Goal: Task Accomplishment & Management: Use online tool/utility

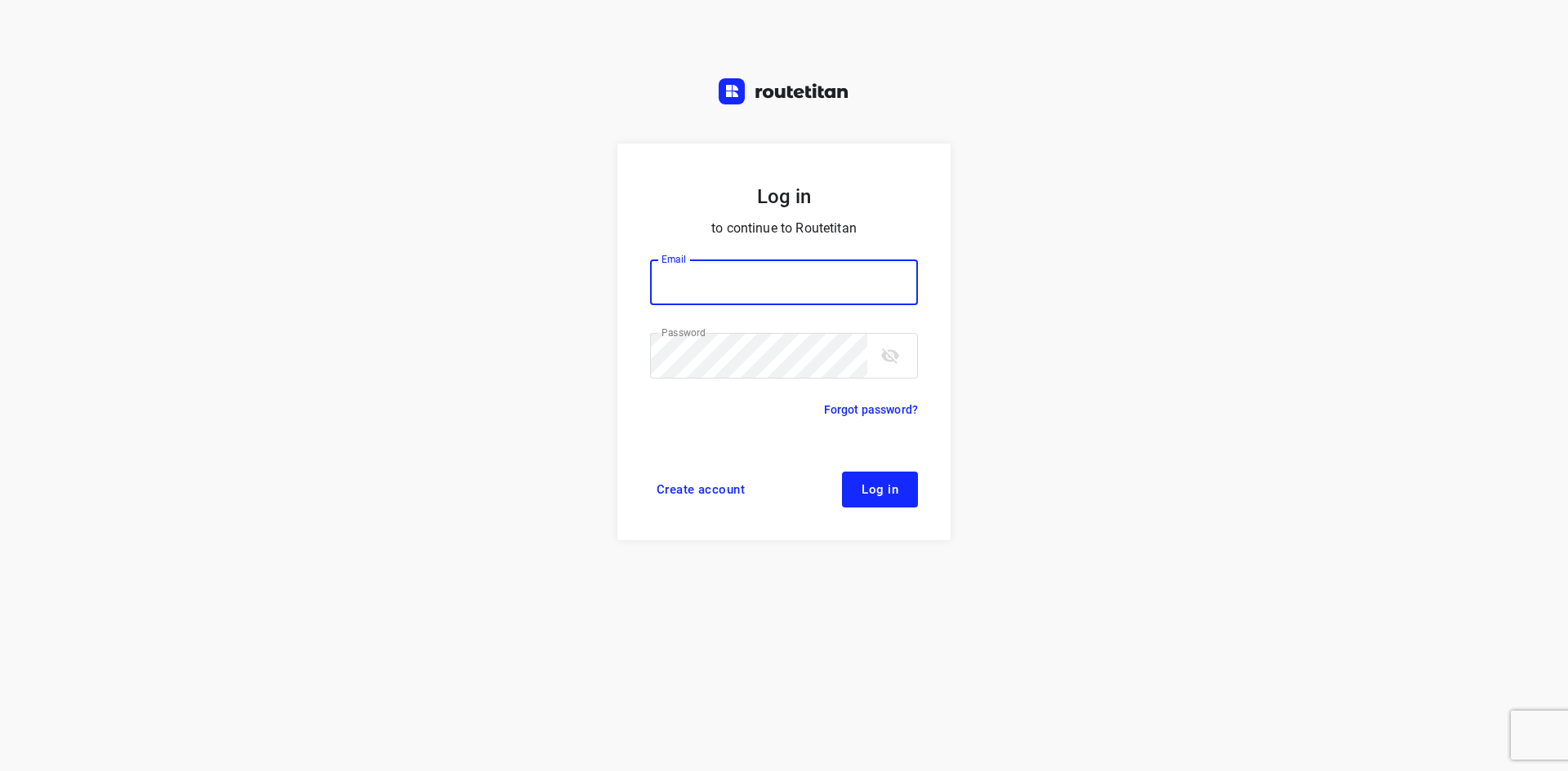
type input "[EMAIL_ADDRESS][DOMAIN_NAME]"
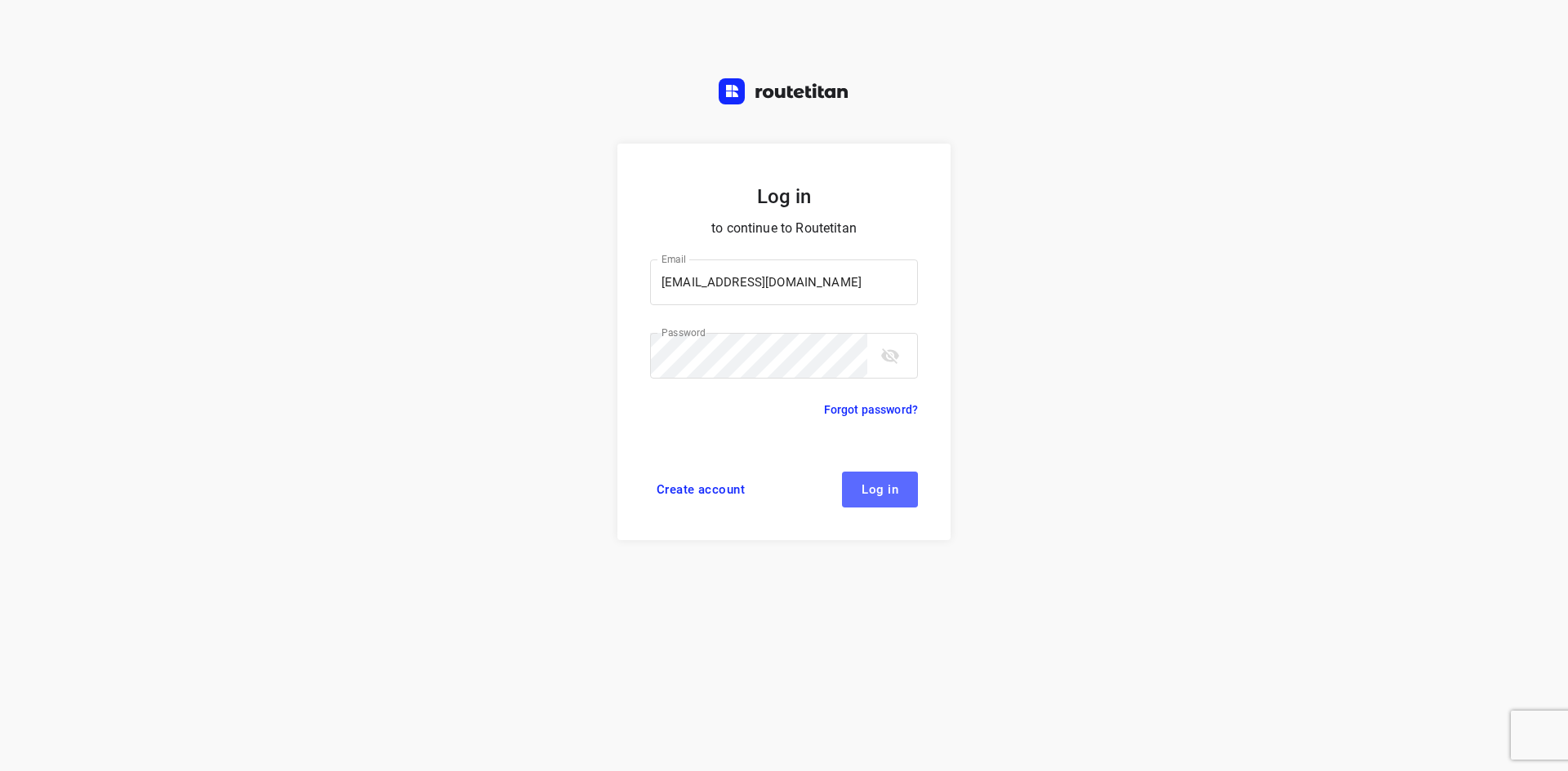
click at [894, 476] on button "Log in" at bounding box center [879, 490] width 76 height 36
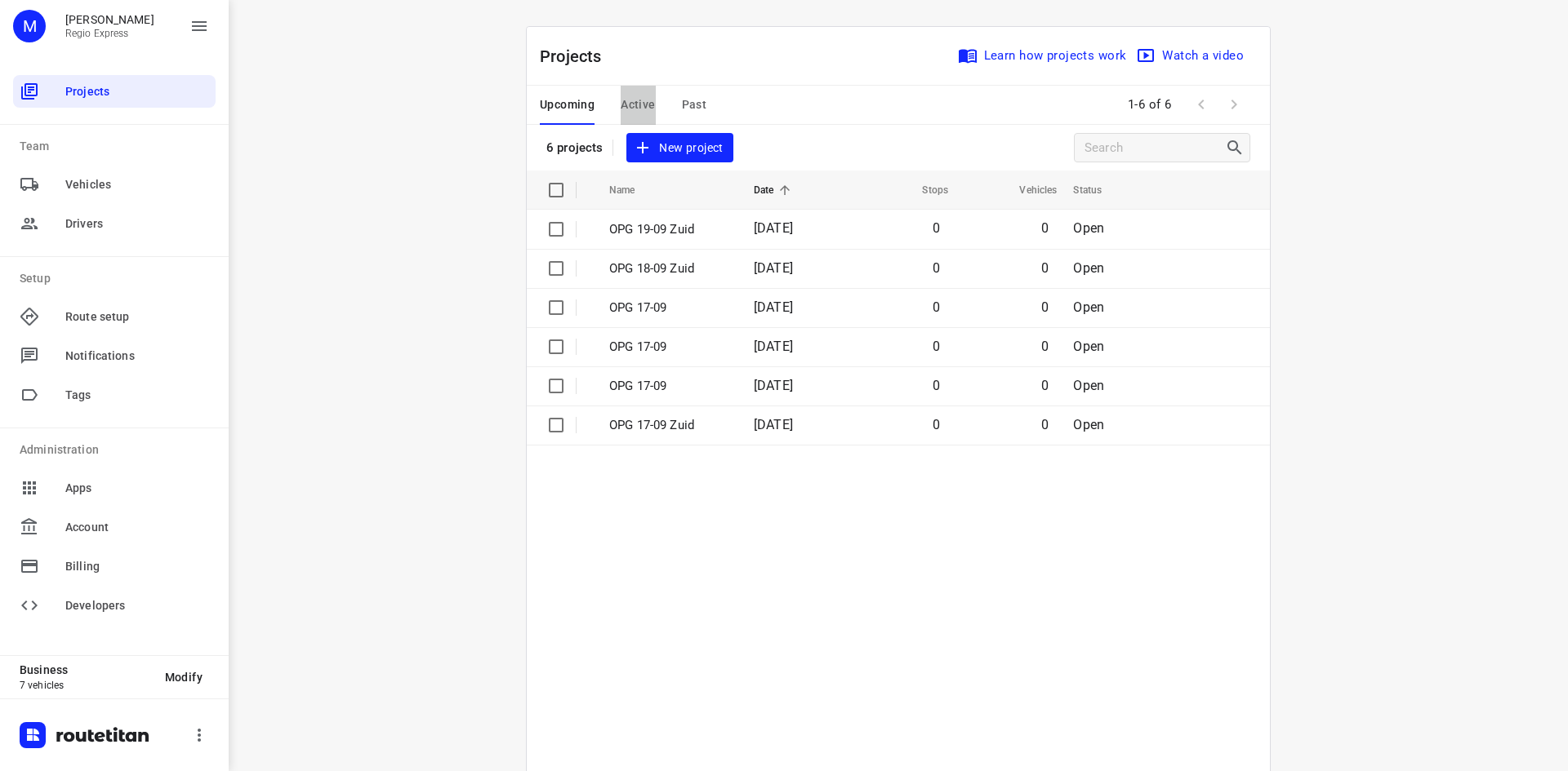
click at [623, 104] on span "Active" at bounding box center [638, 105] width 34 height 21
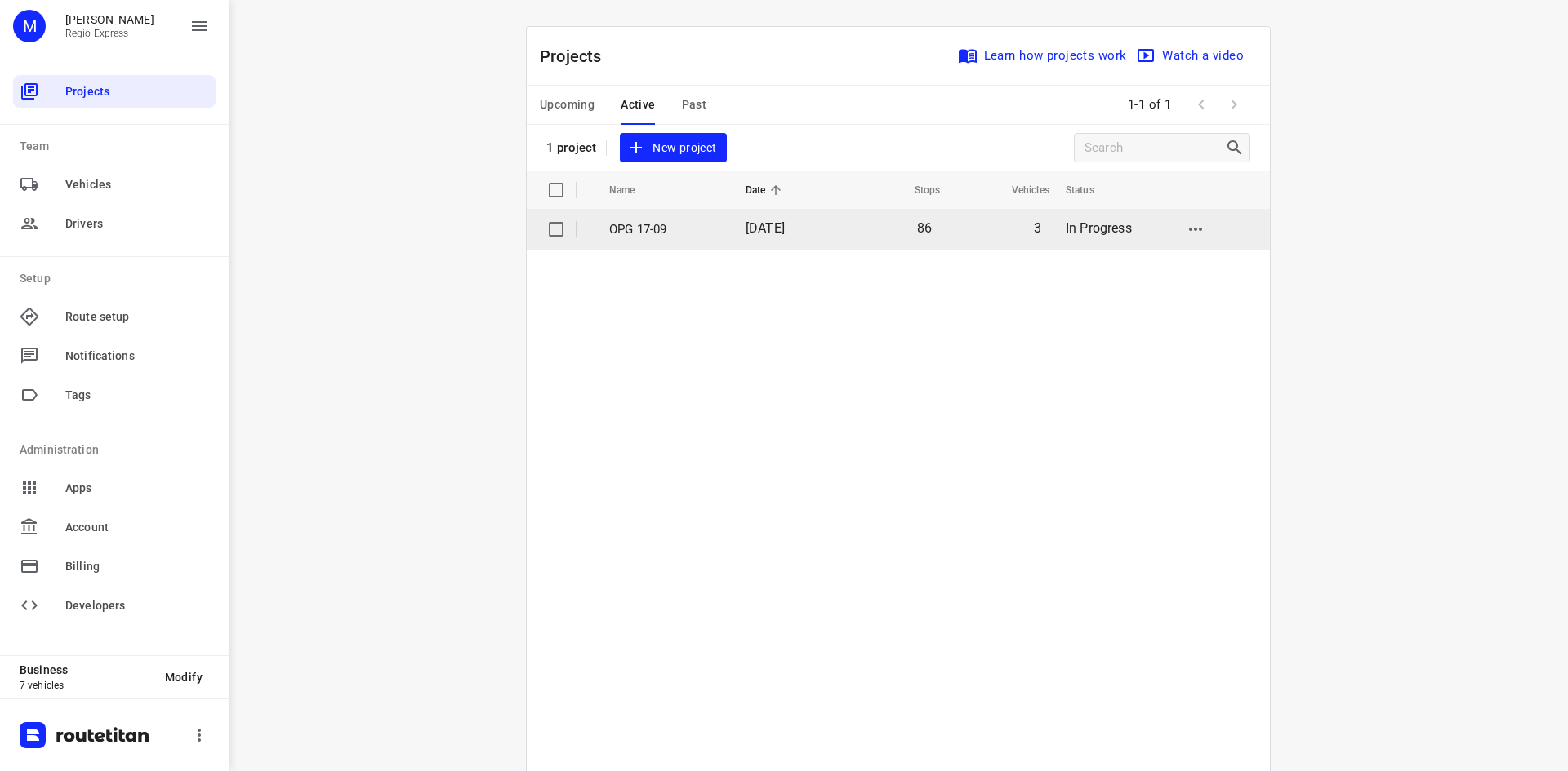
click at [685, 242] on td "OPG 17-09" at bounding box center [663, 229] width 140 height 39
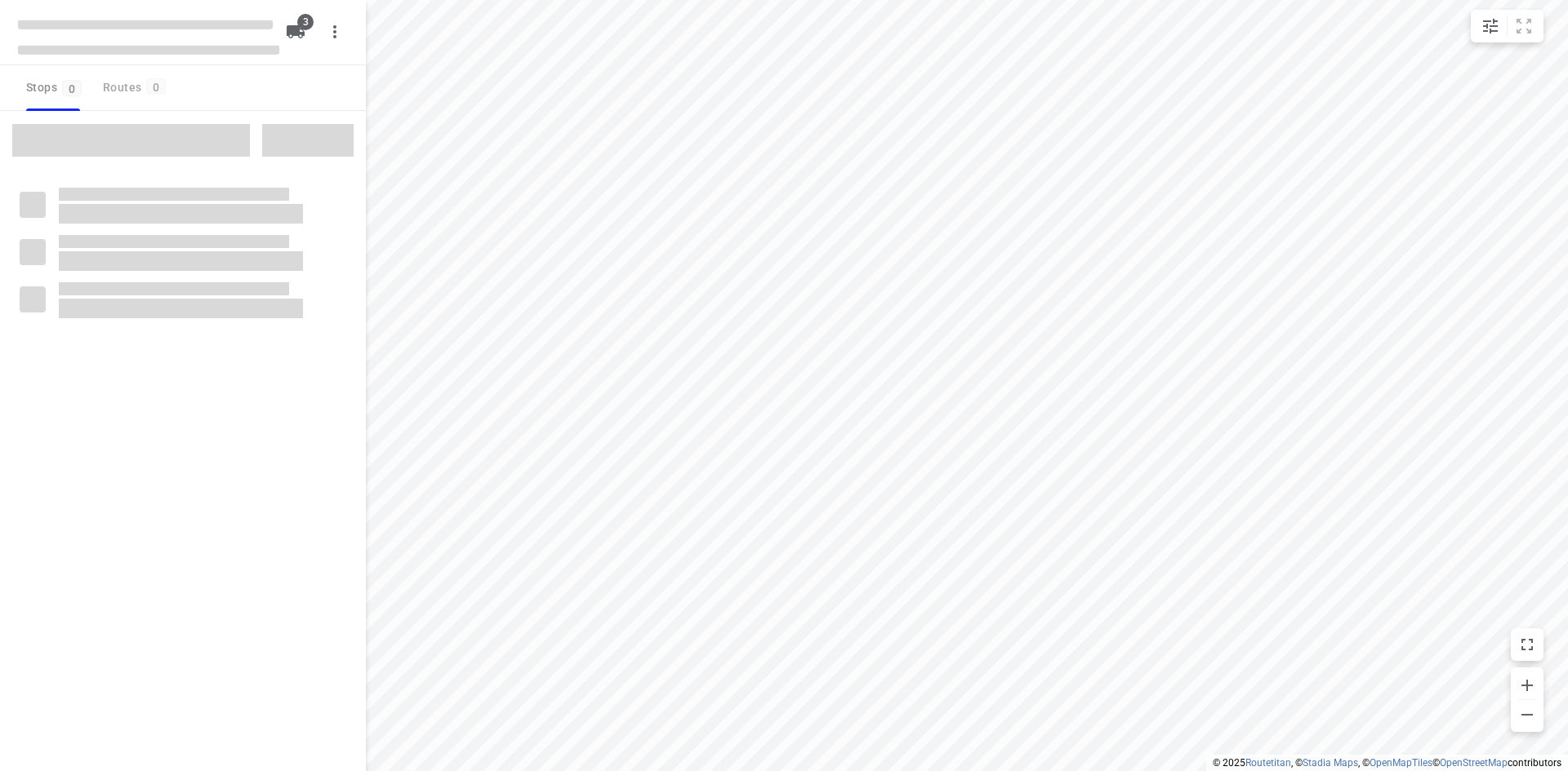
type input "distance"
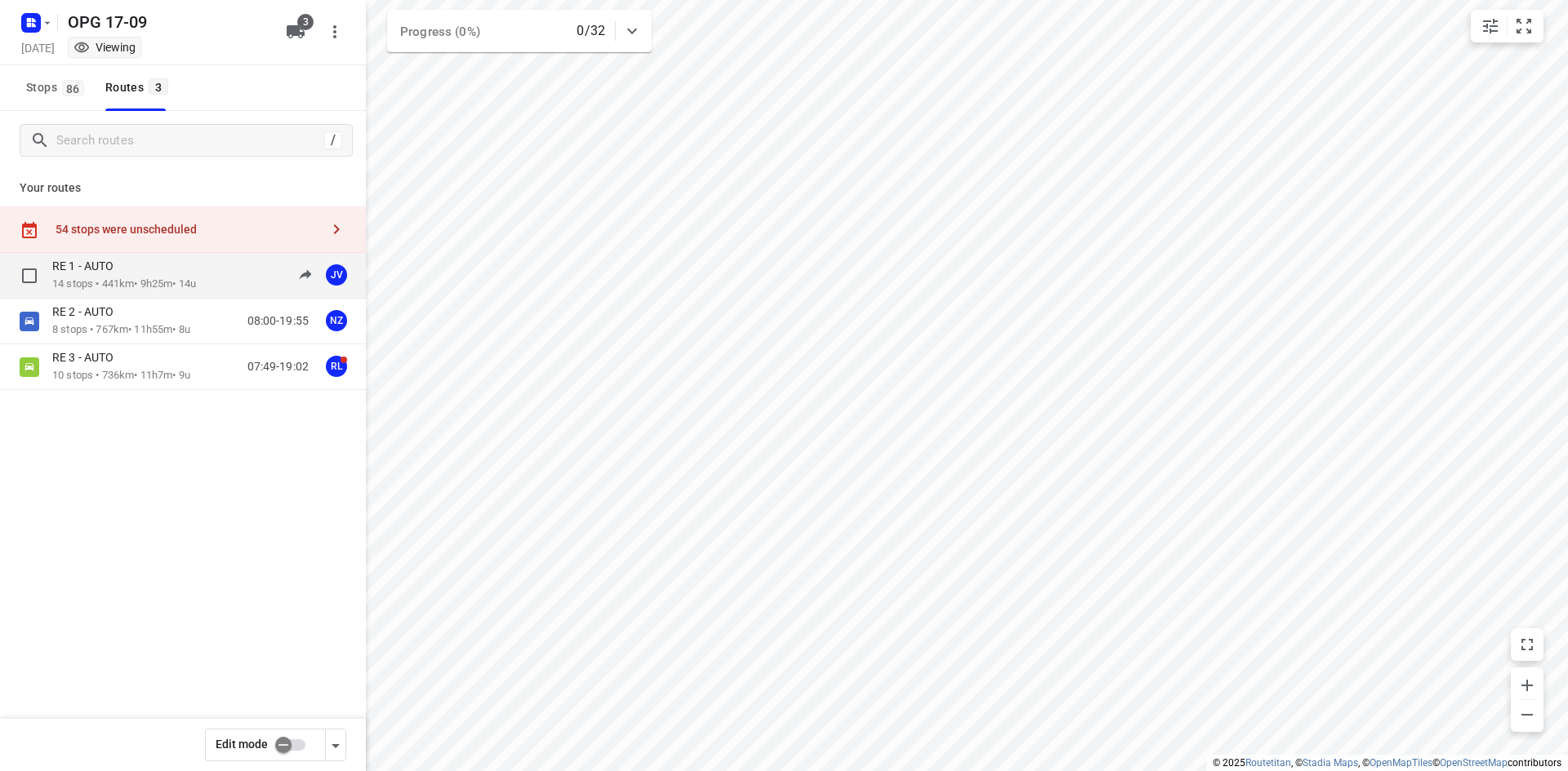
click at [192, 282] on p "14 stops • 441km • 9h25m • 14u" at bounding box center [124, 284] width 143 height 15
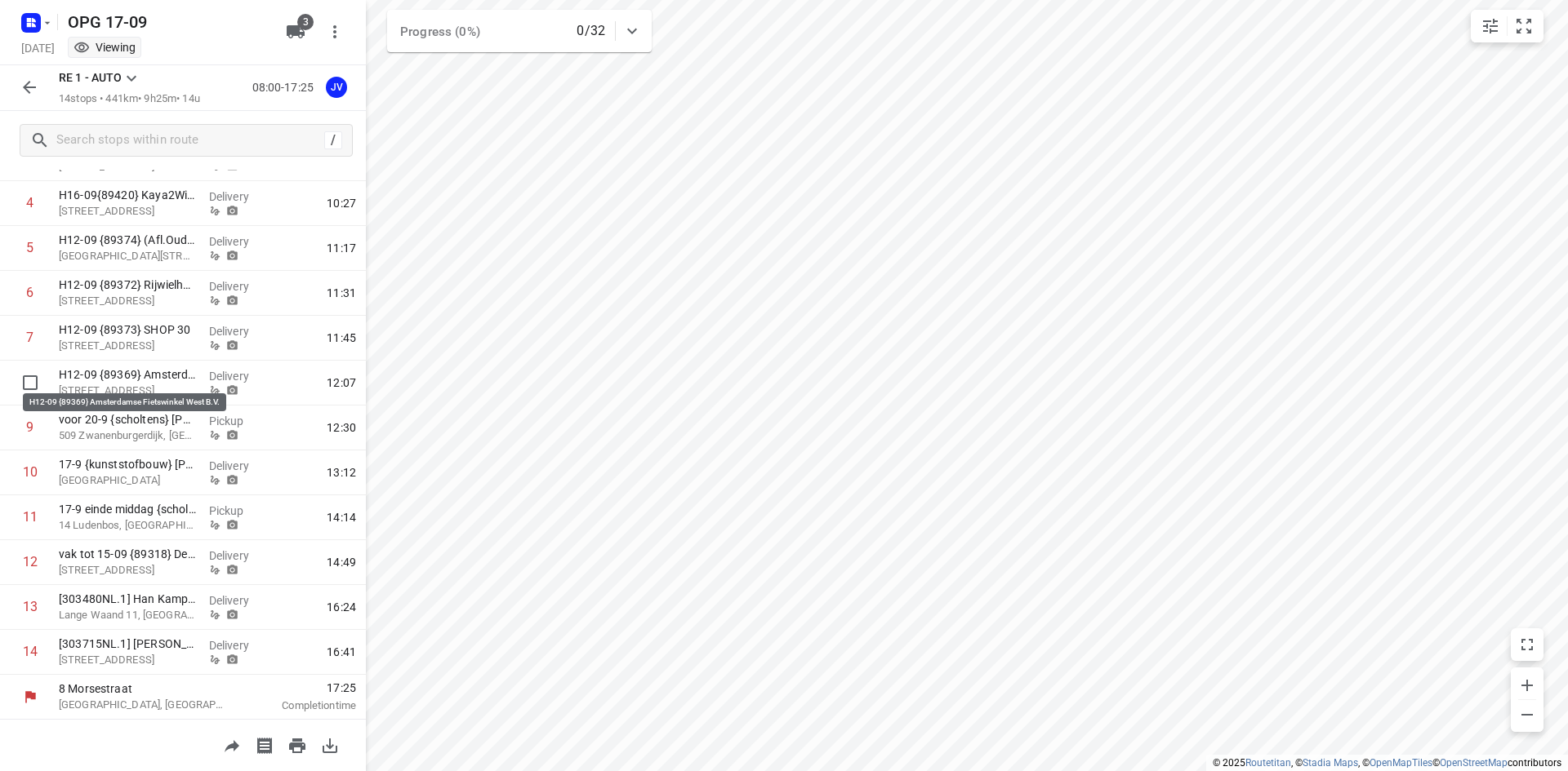
scroll to position [253, 0]
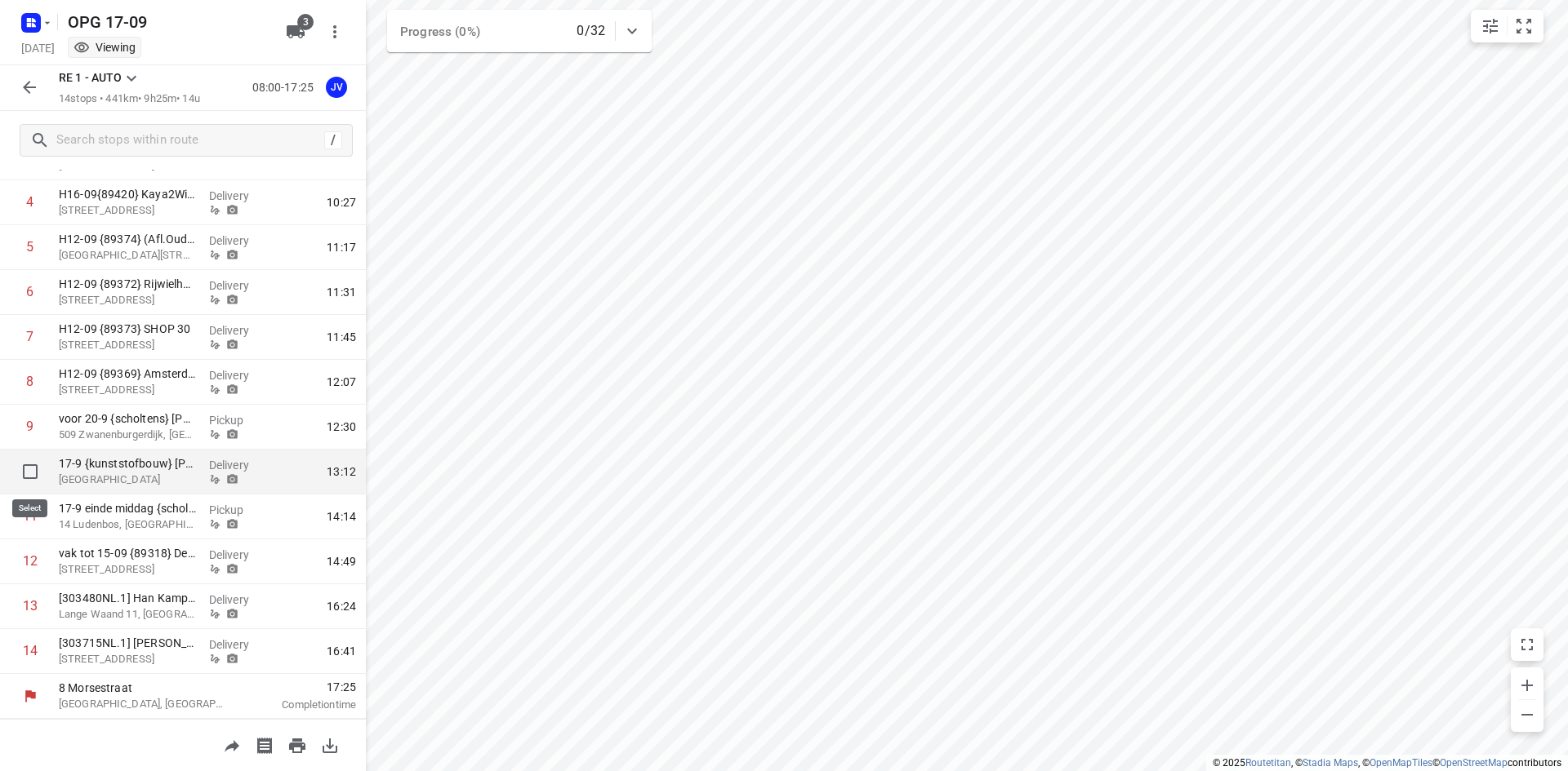
click at [20, 469] on input "checkbox" at bounding box center [30, 471] width 32 height 32
checkbox input "true"
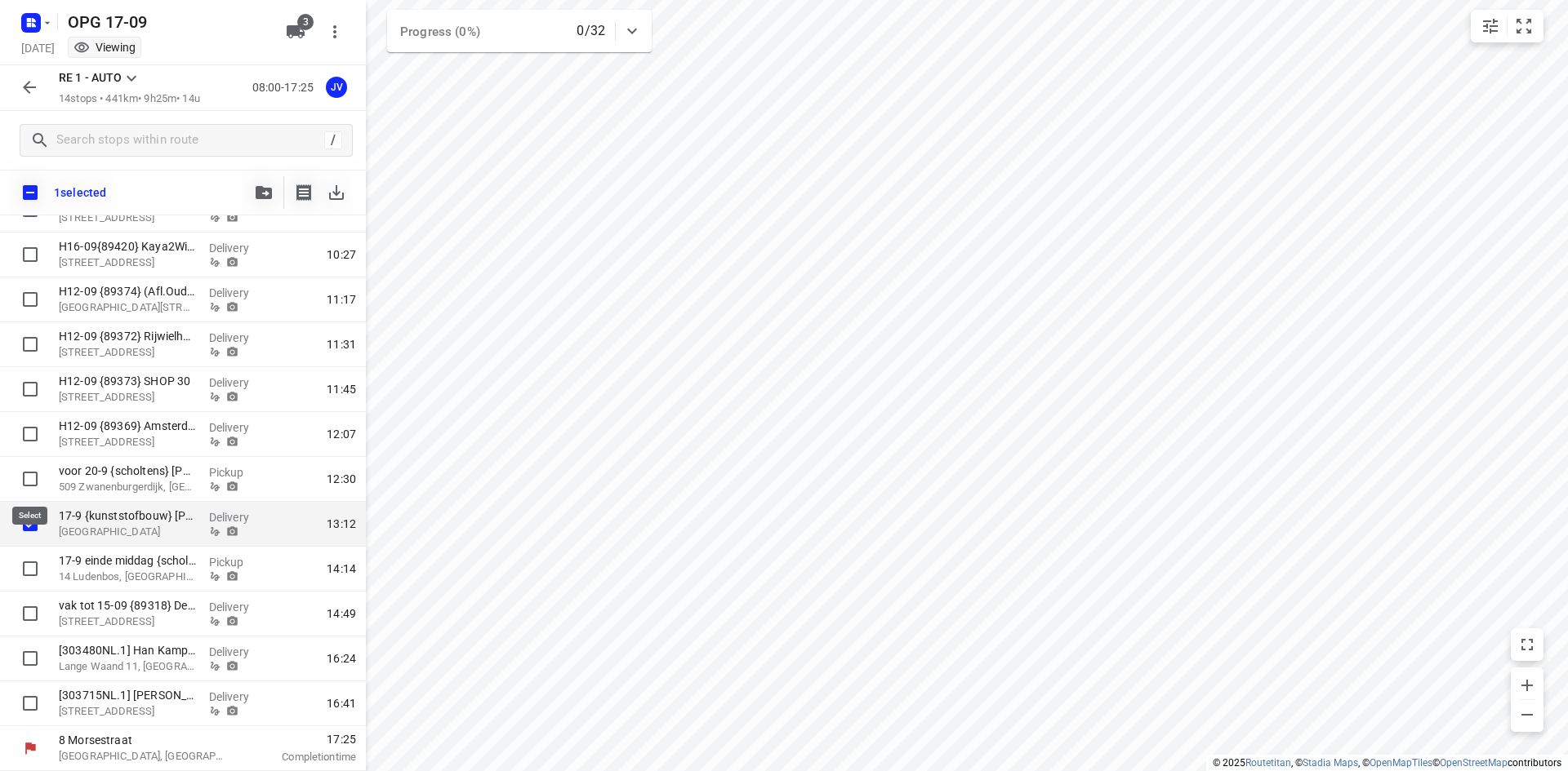
scroll to position [245, 0]
click at [261, 187] on icon "button" at bounding box center [263, 193] width 16 height 13
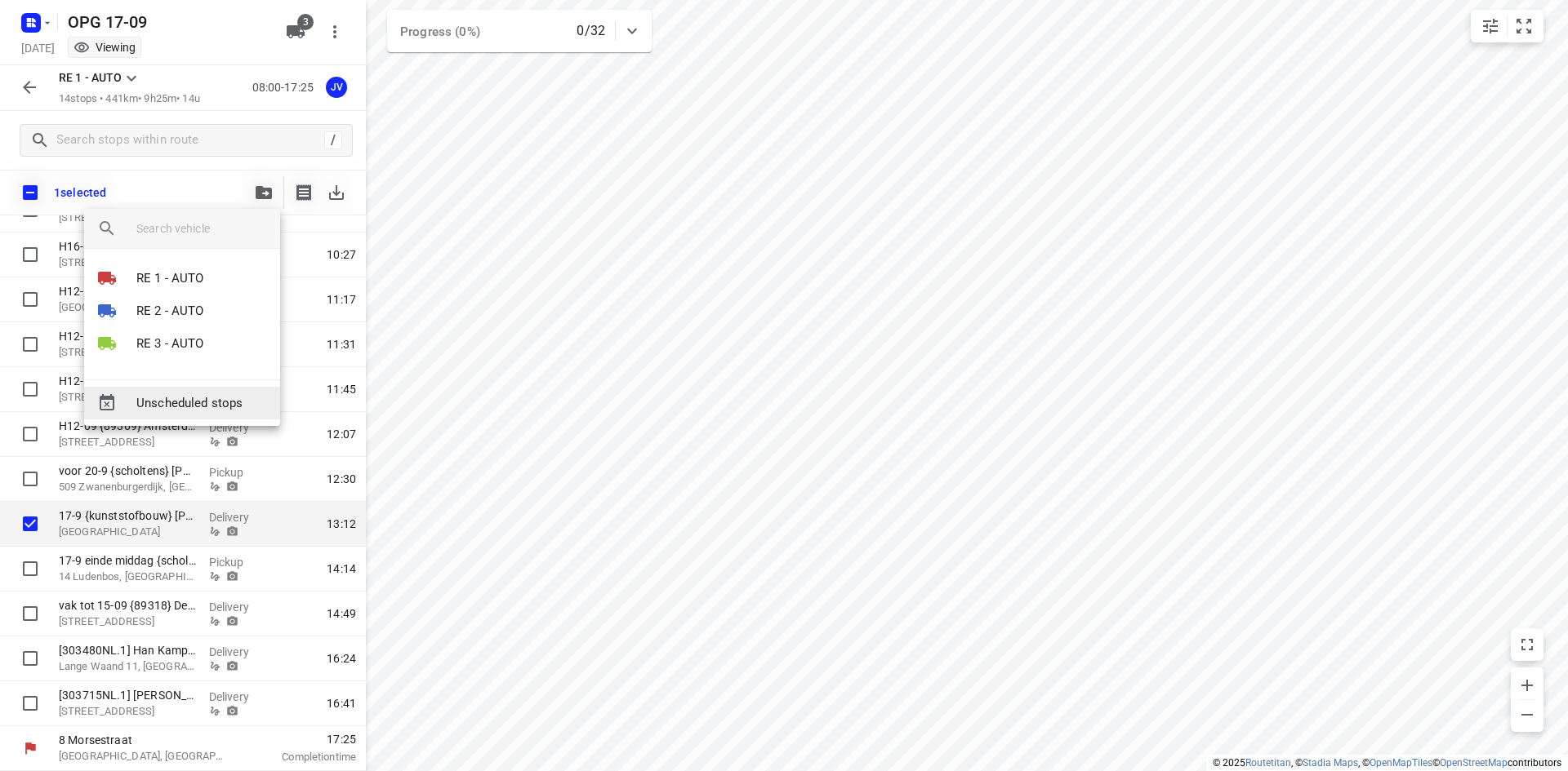
click at [159, 401] on span "Unscheduled stops" at bounding box center [202, 403] width 131 height 19
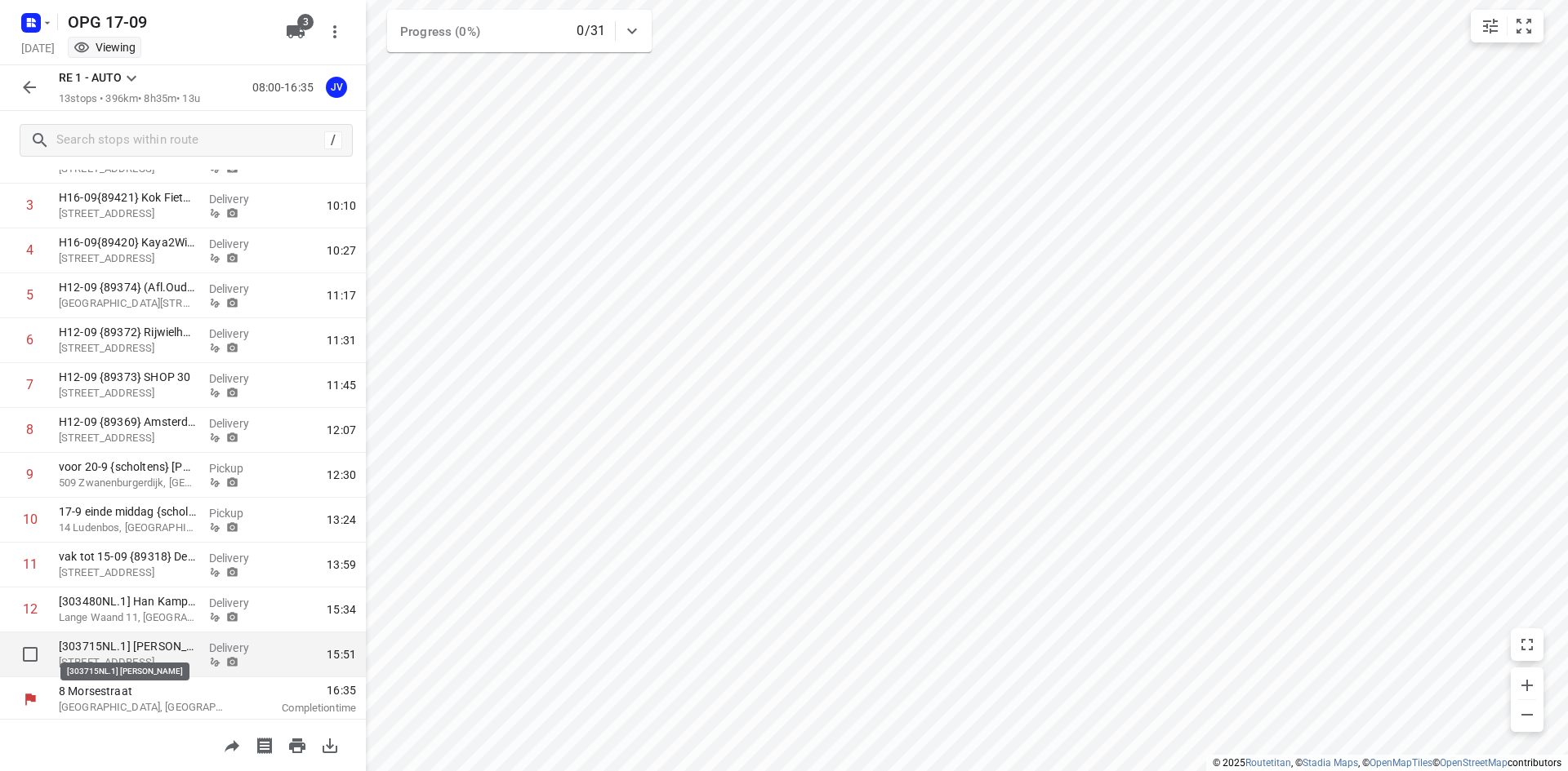
scroll to position [207, 0]
click at [24, 97] on icon "button" at bounding box center [30, 88] width 20 height 20
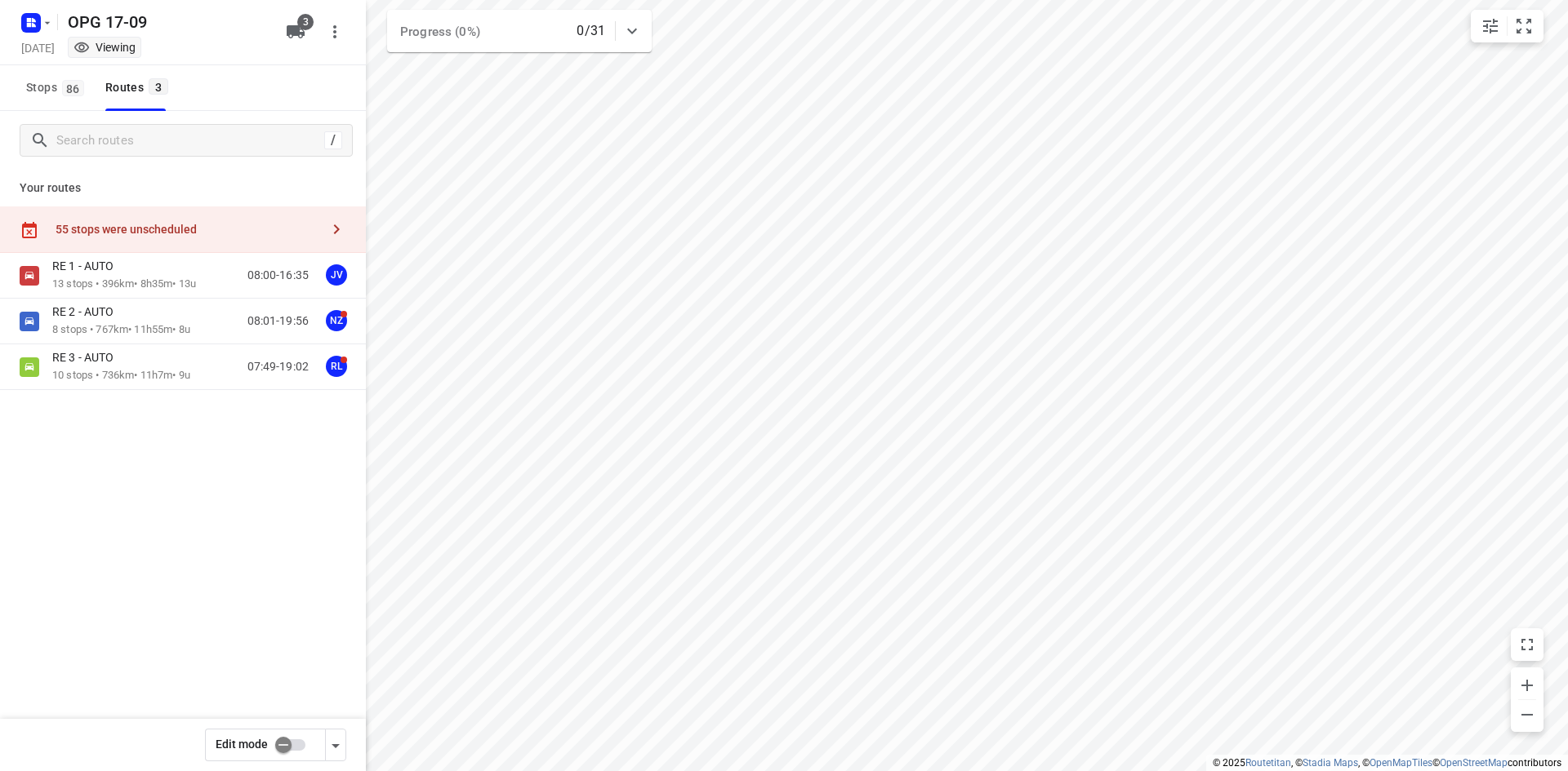
click at [175, 233] on div "55 stops were unscheduled" at bounding box center [187, 229] width 264 height 13
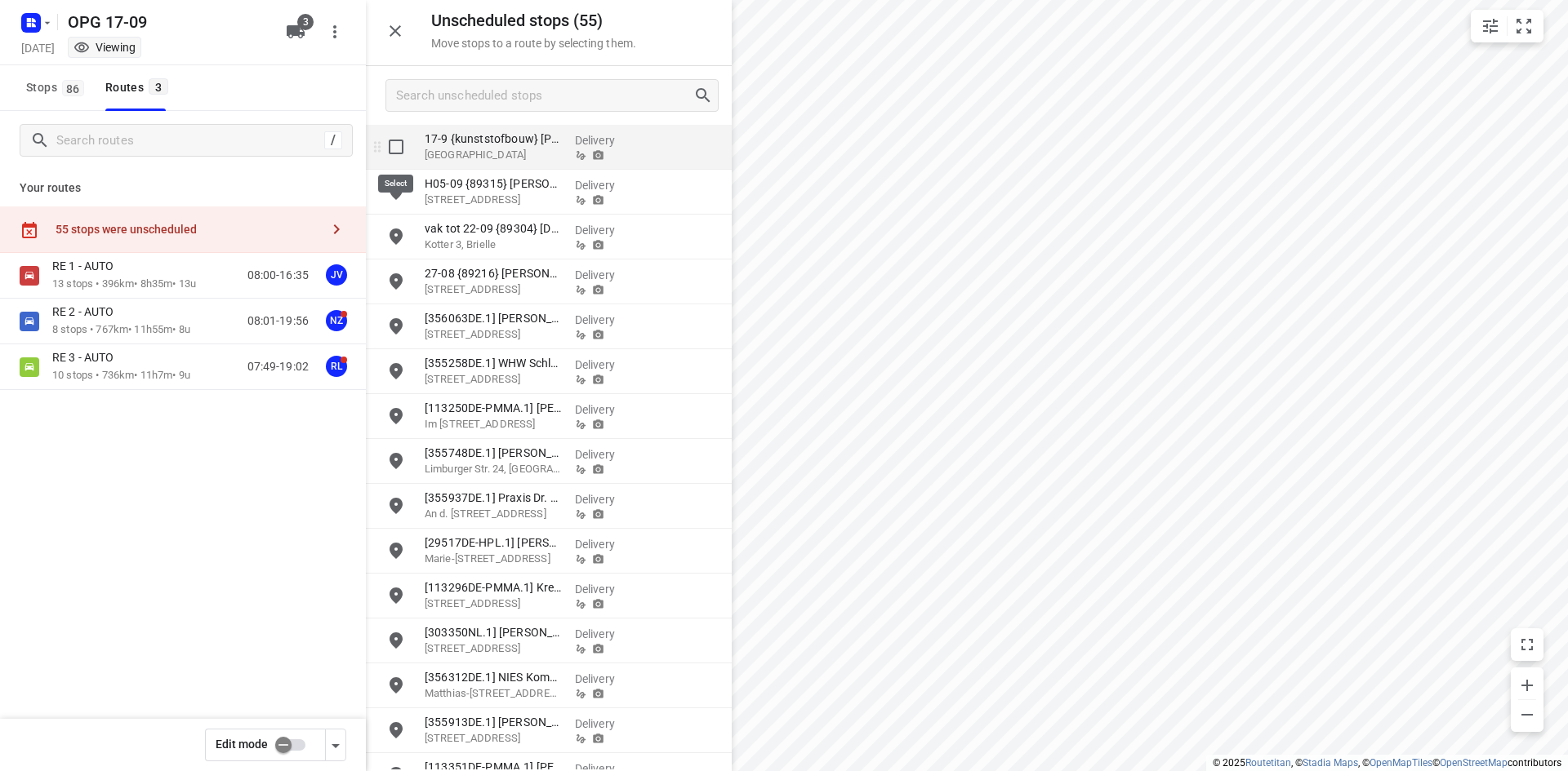
click at [382, 146] on input "grid" at bounding box center [396, 147] width 32 height 32
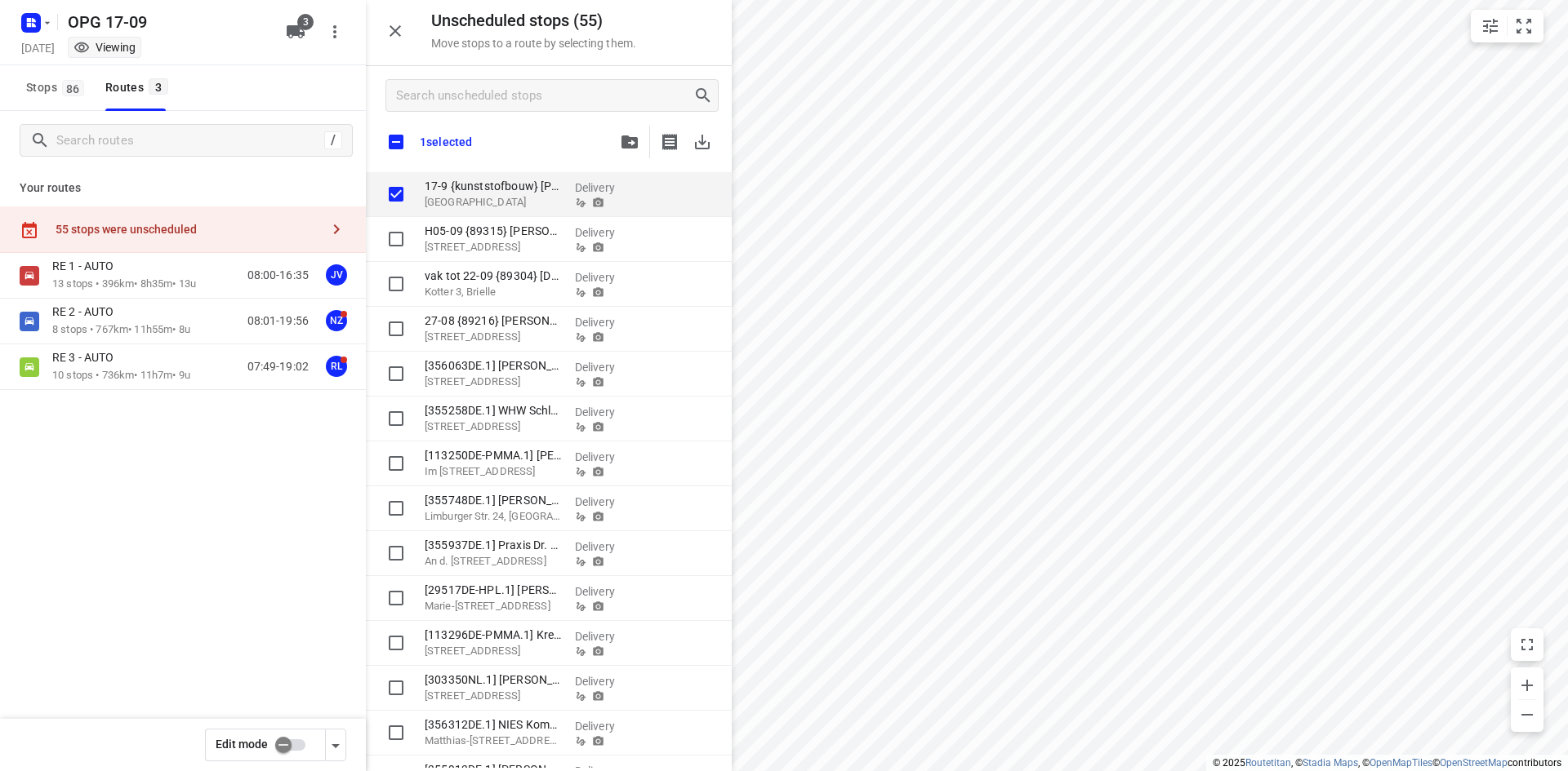
checkbox input "true"
click at [307, 741] on input "checkbox" at bounding box center [283, 745] width 93 height 31
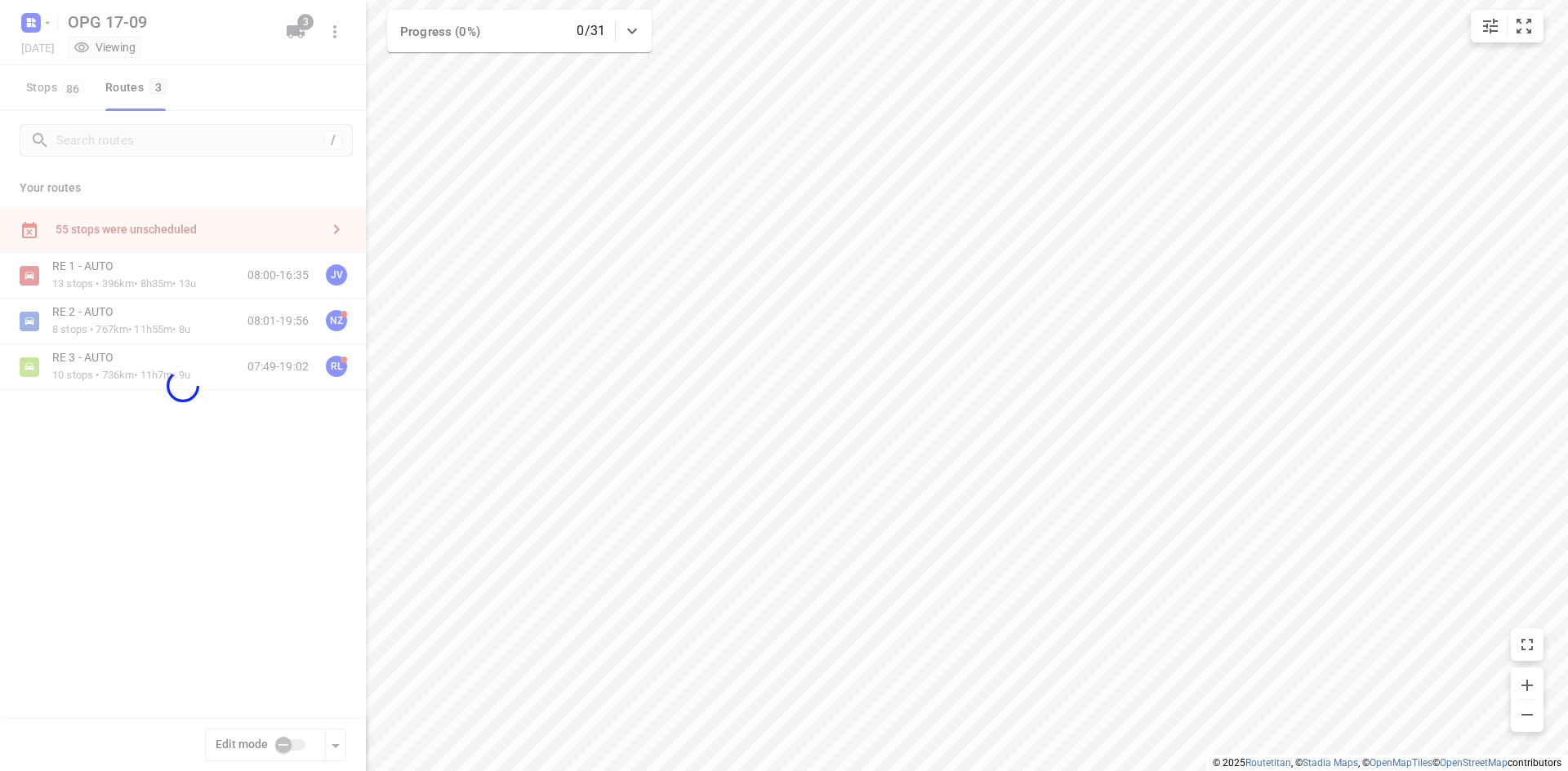
checkbox input "true"
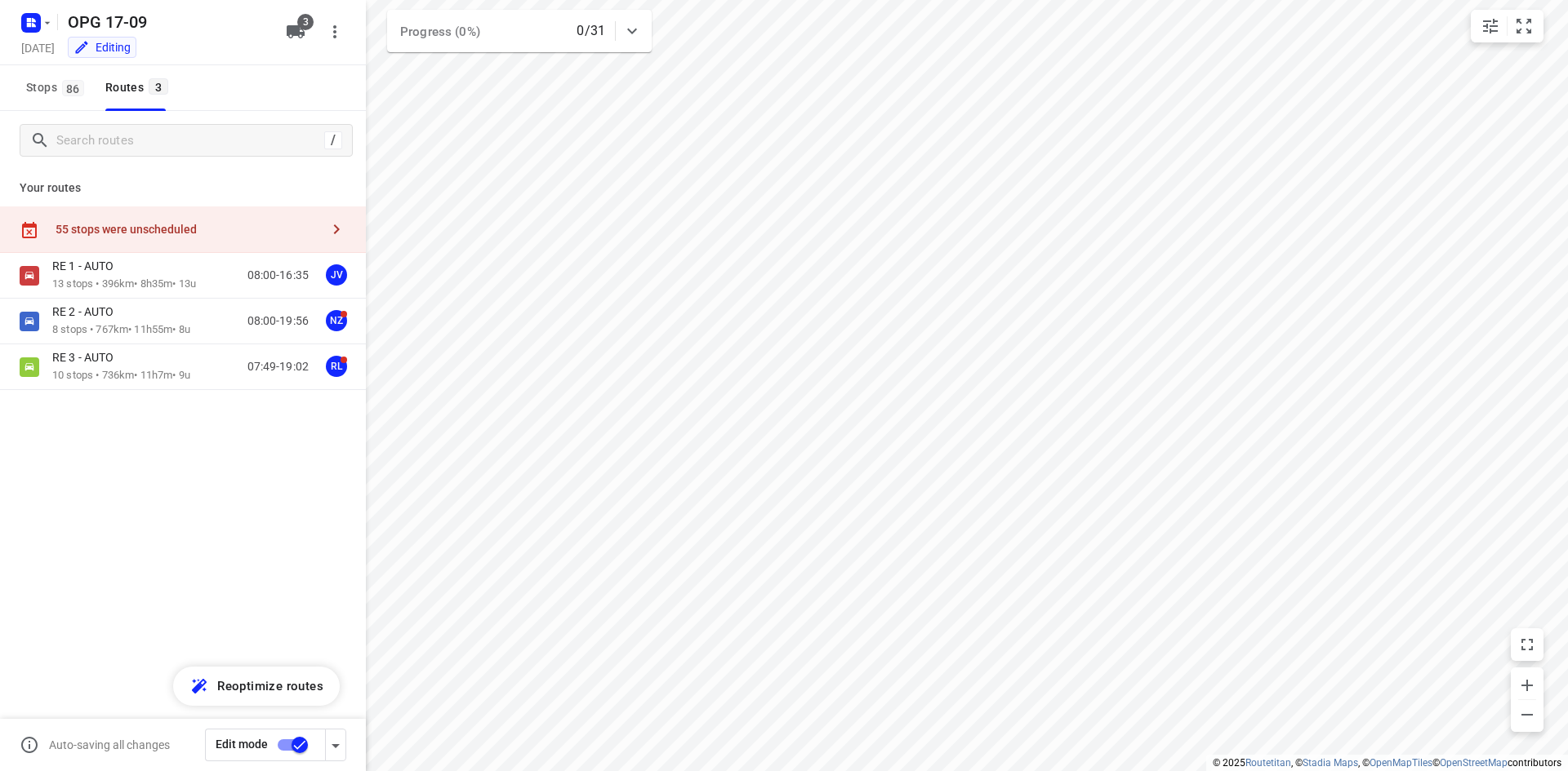
click at [265, 231] on div "55 stops were unscheduled" at bounding box center [187, 229] width 264 height 13
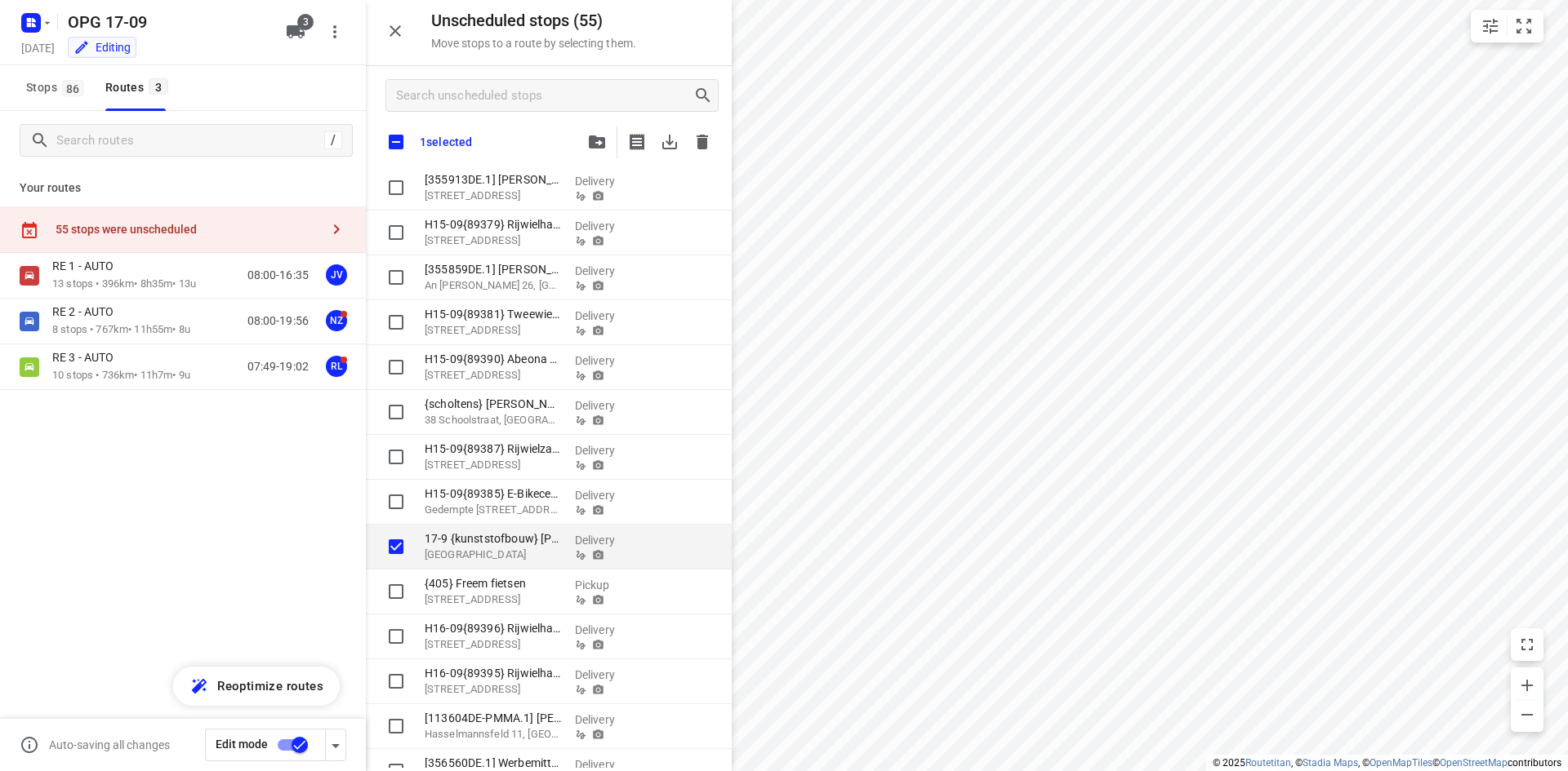
scroll to position [816, 0]
click at [703, 147] on icon "button" at bounding box center [702, 141] width 12 height 14
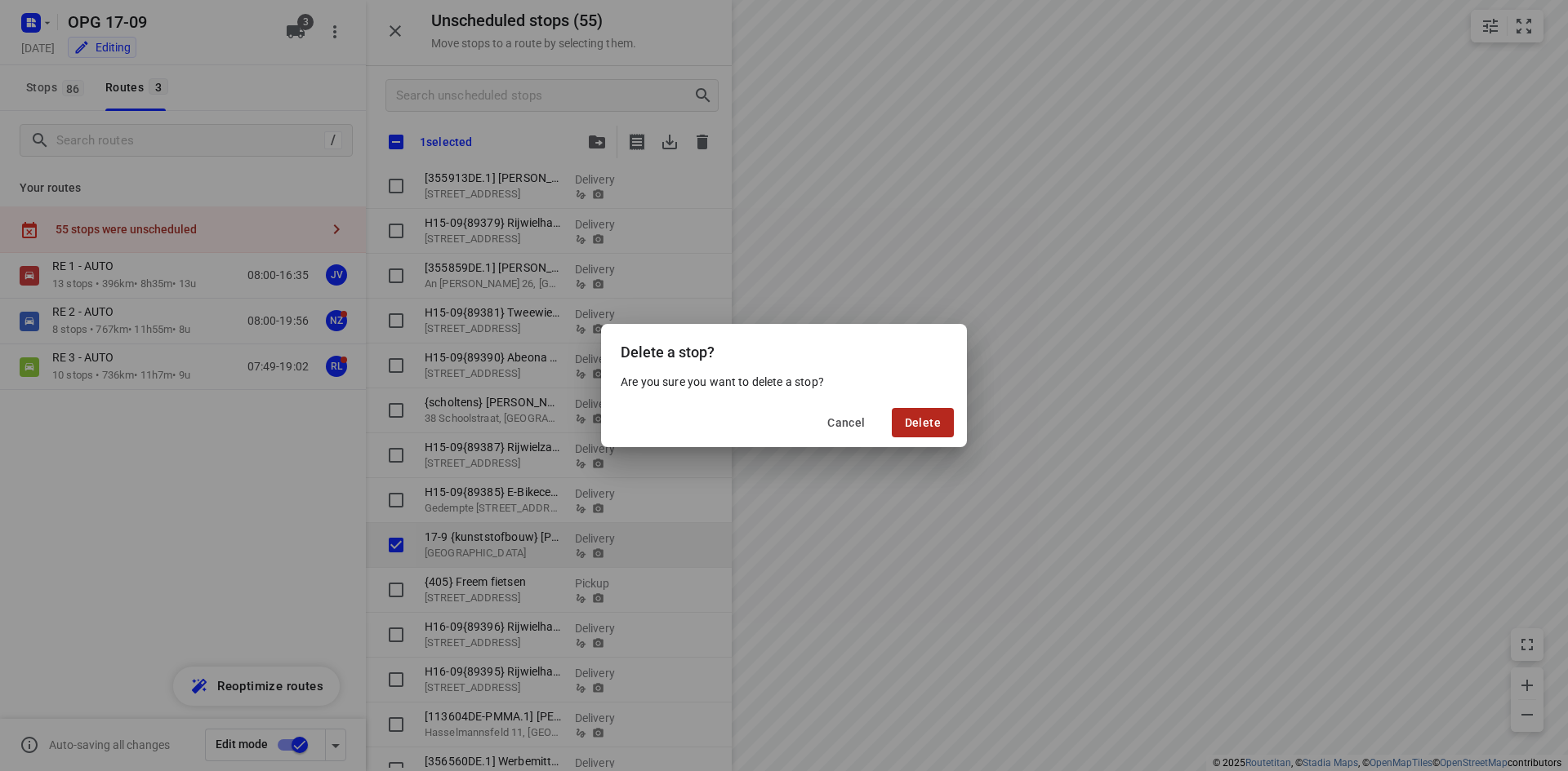
click at [927, 431] on button "Delete" at bounding box center [922, 423] width 62 height 30
checkbox input "true"
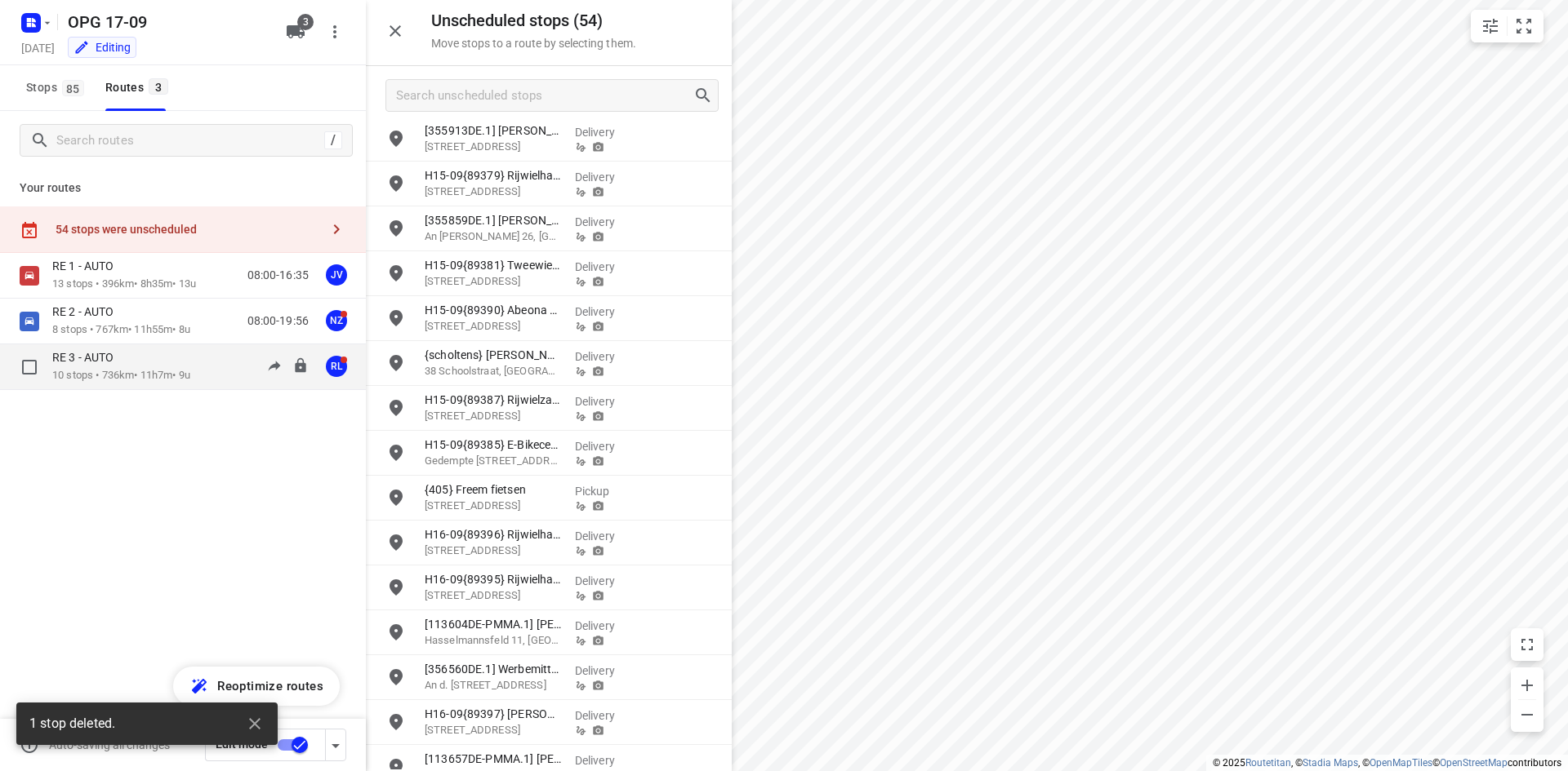
click at [148, 375] on p "10 stops • 736km • 11h7m • 9u" at bounding box center [121, 375] width 138 height 15
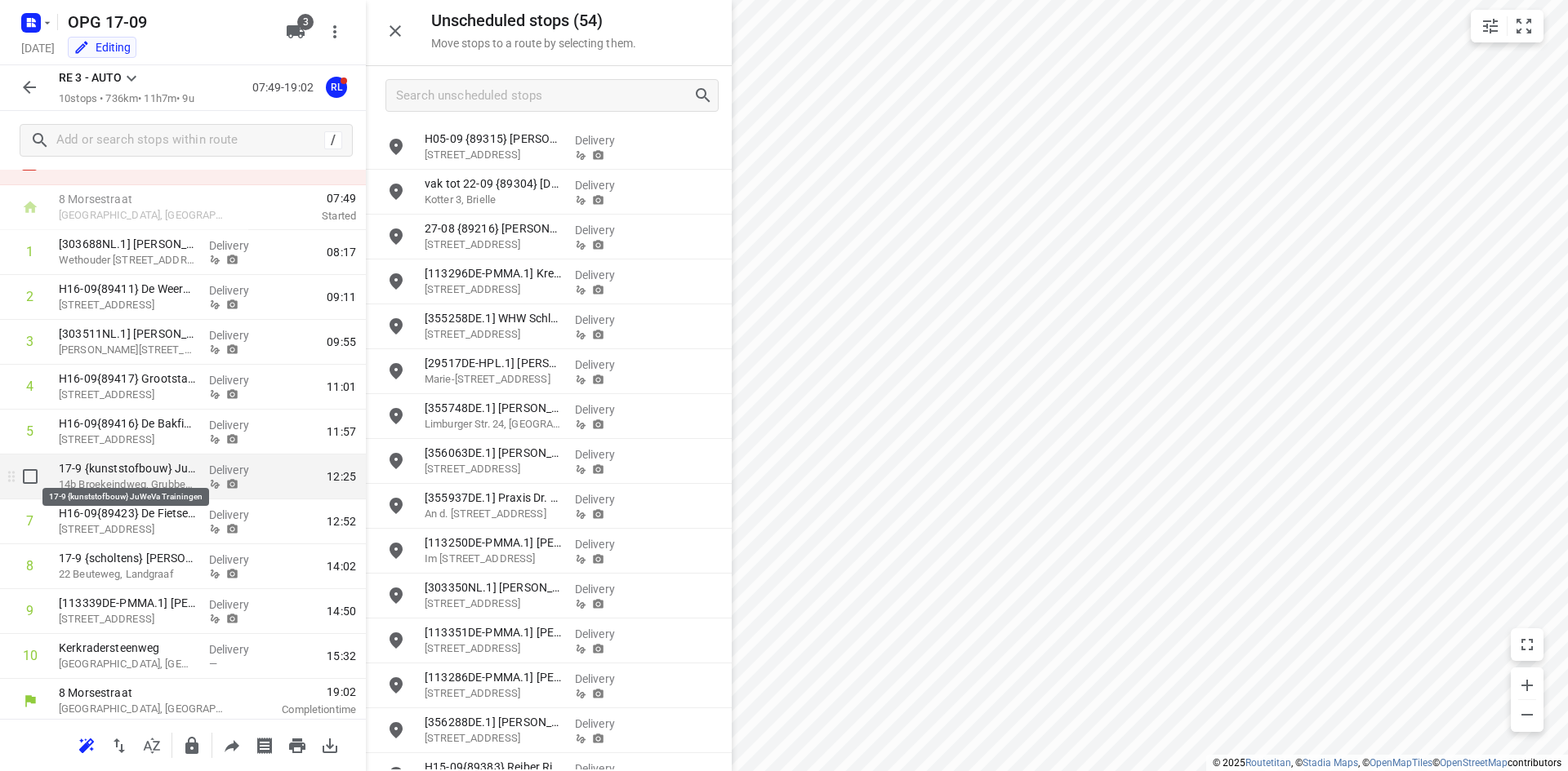
scroll to position [73, 0]
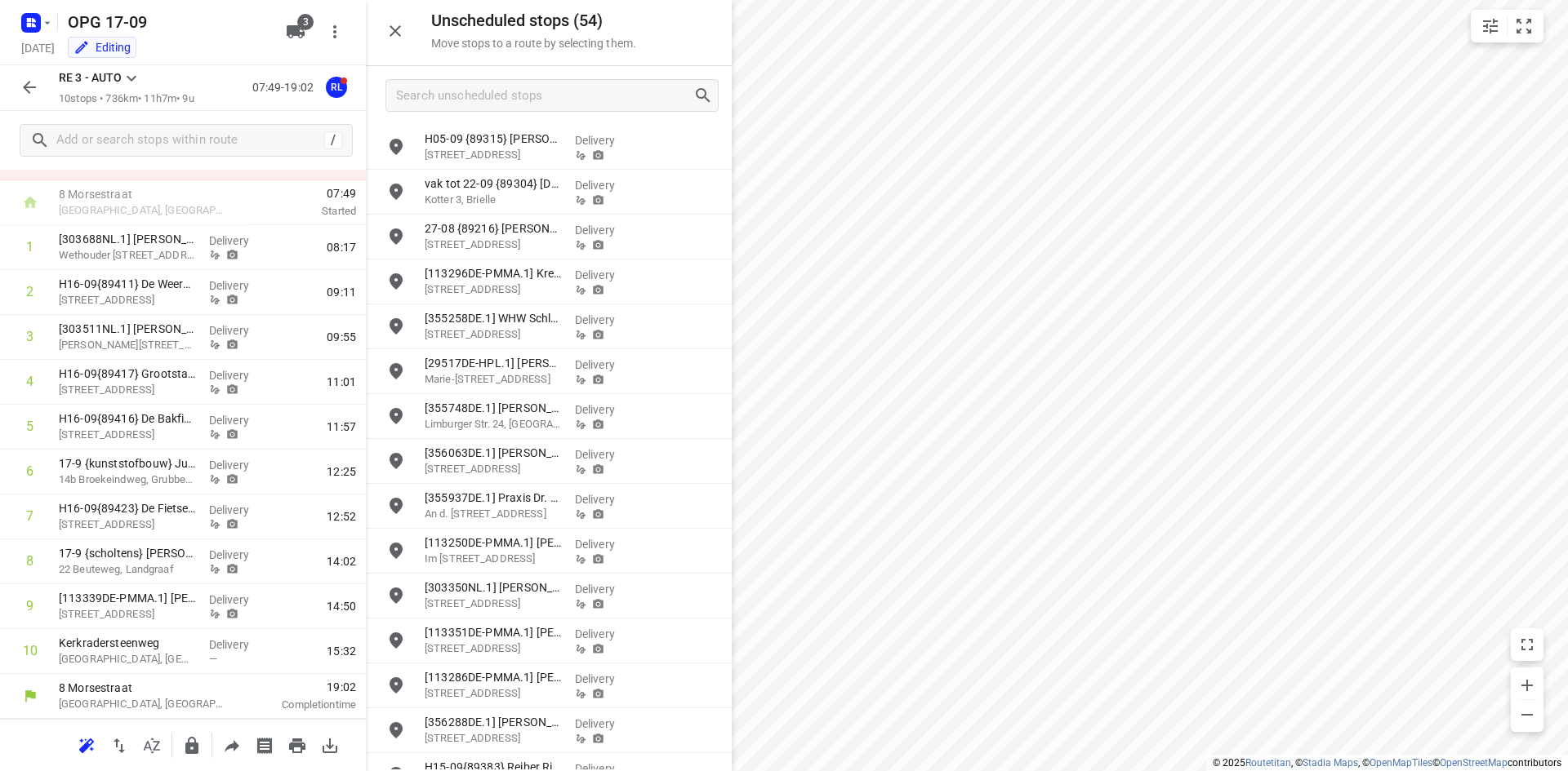
click at [33, 81] on icon "button" at bounding box center [30, 88] width 20 height 20
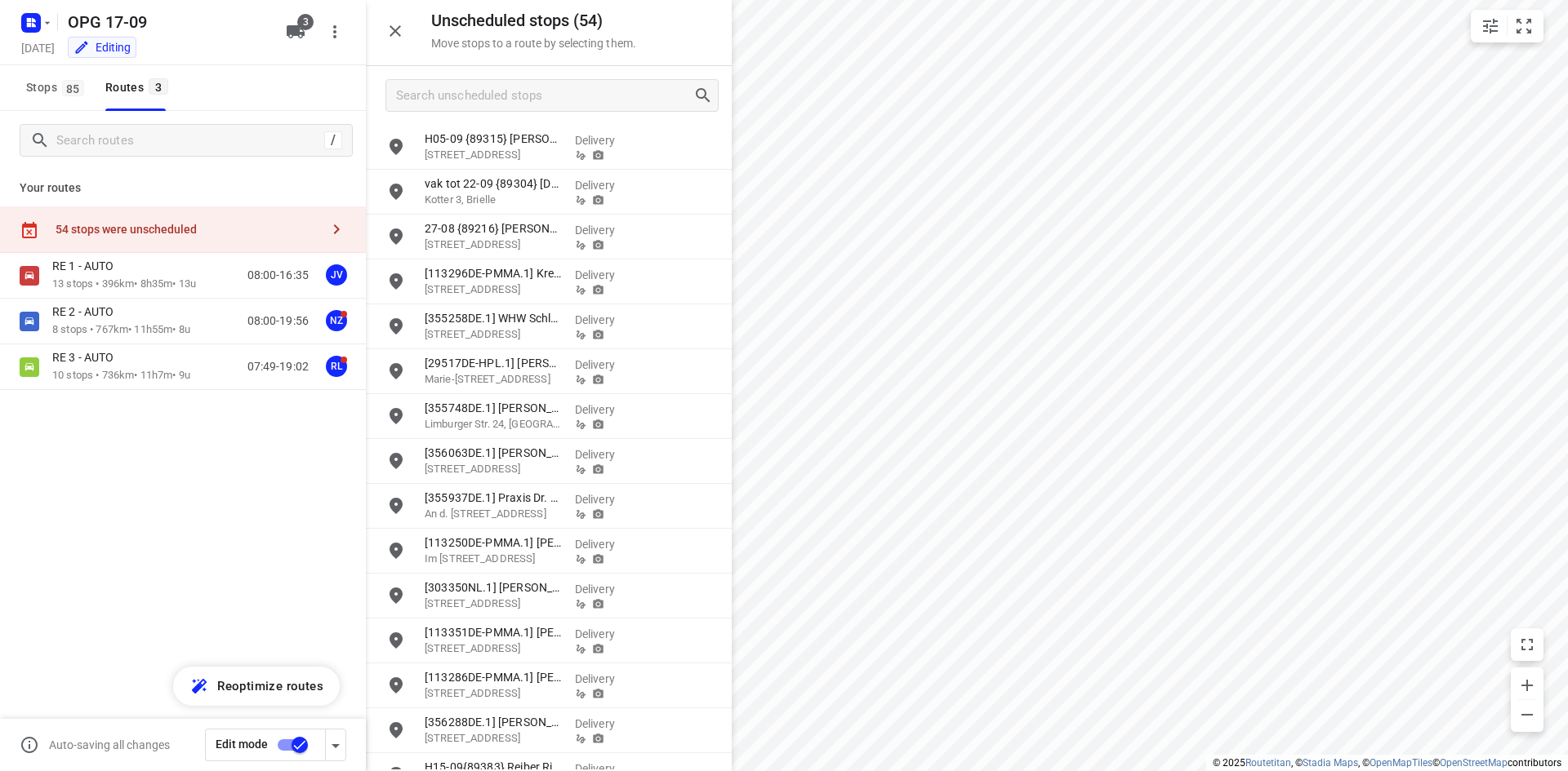
click at [53, 99] on button "Stops 85" at bounding box center [54, 88] width 69 height 46
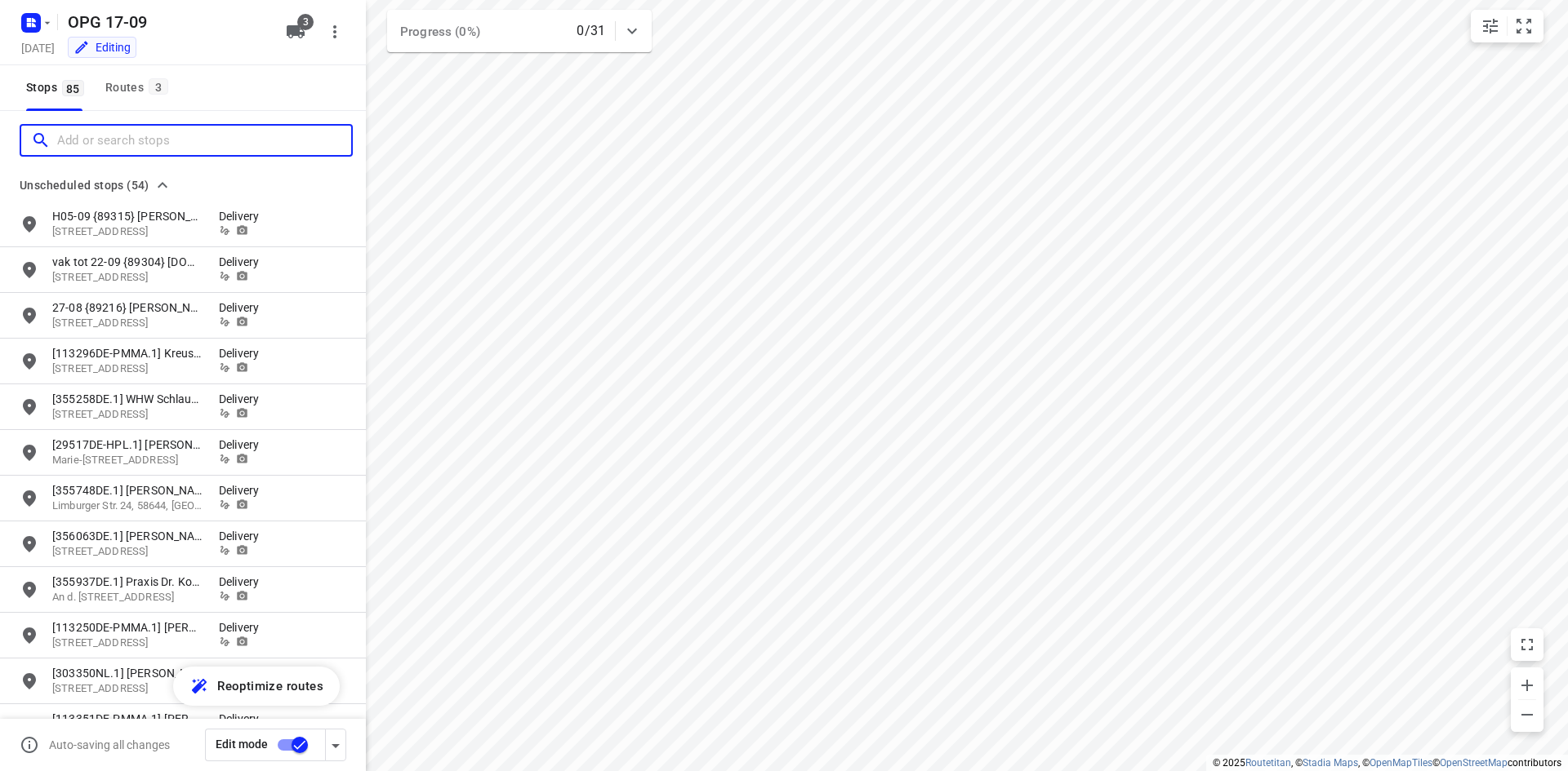
click at [70, 147] on input "Add or search stops" at bounding box center [204, 141] width 294 height 25
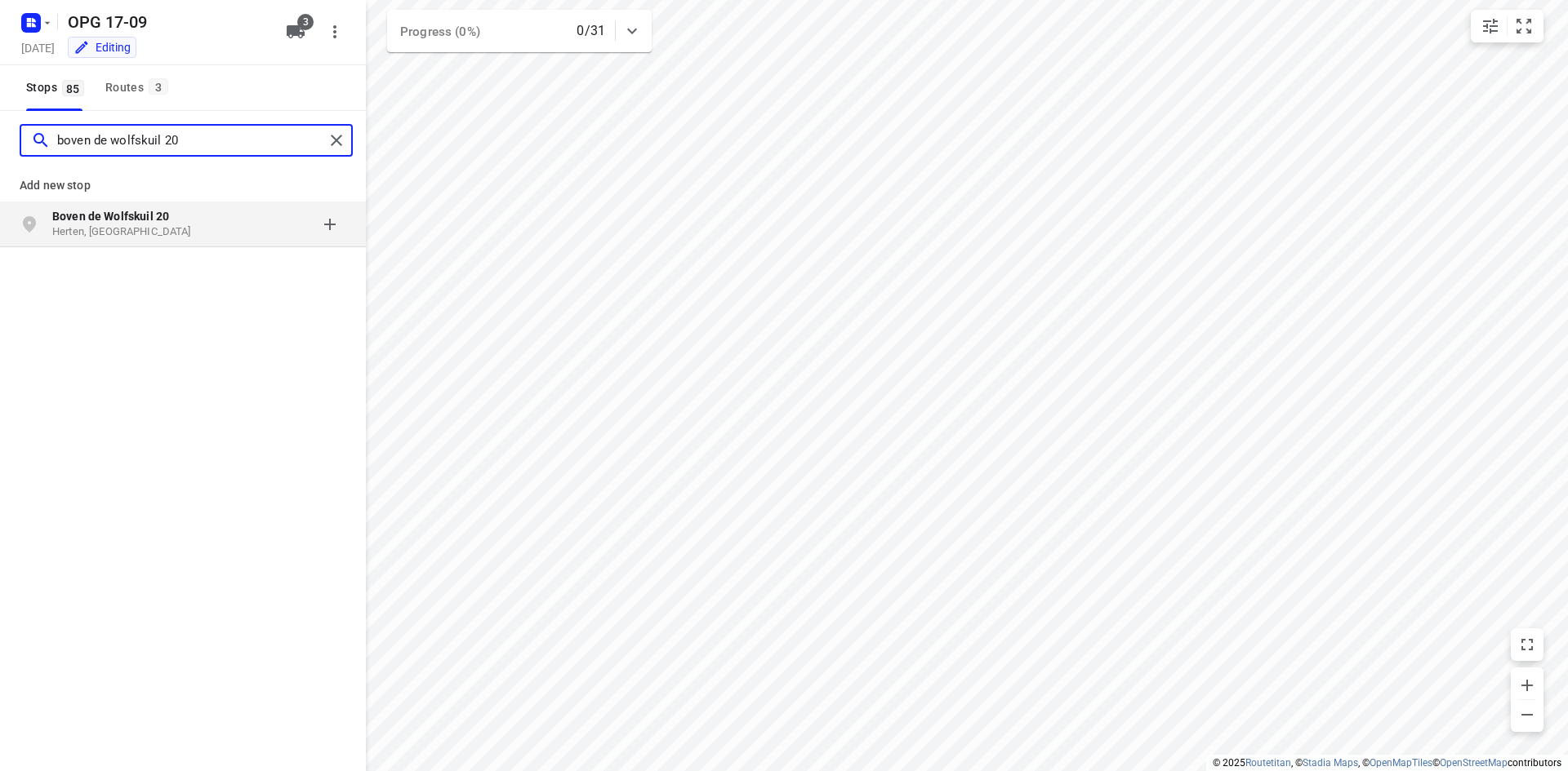
type input "boven de wolfskuil 20"
click at [125, 218] on b "Boven de Wolfskuil 20" at bounding box center [110, 216] width 116 height 13
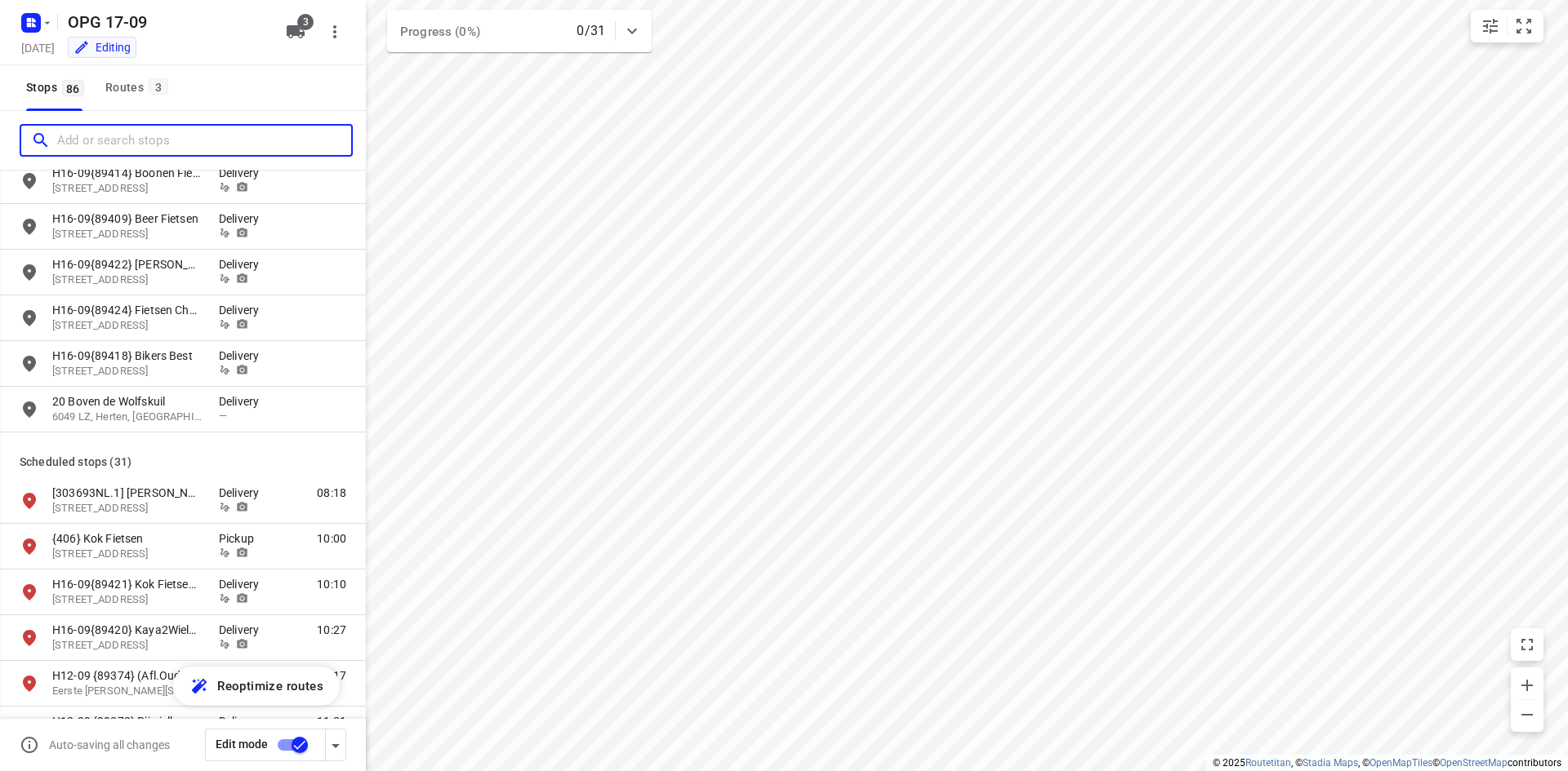
scroll to position [2284, 0]
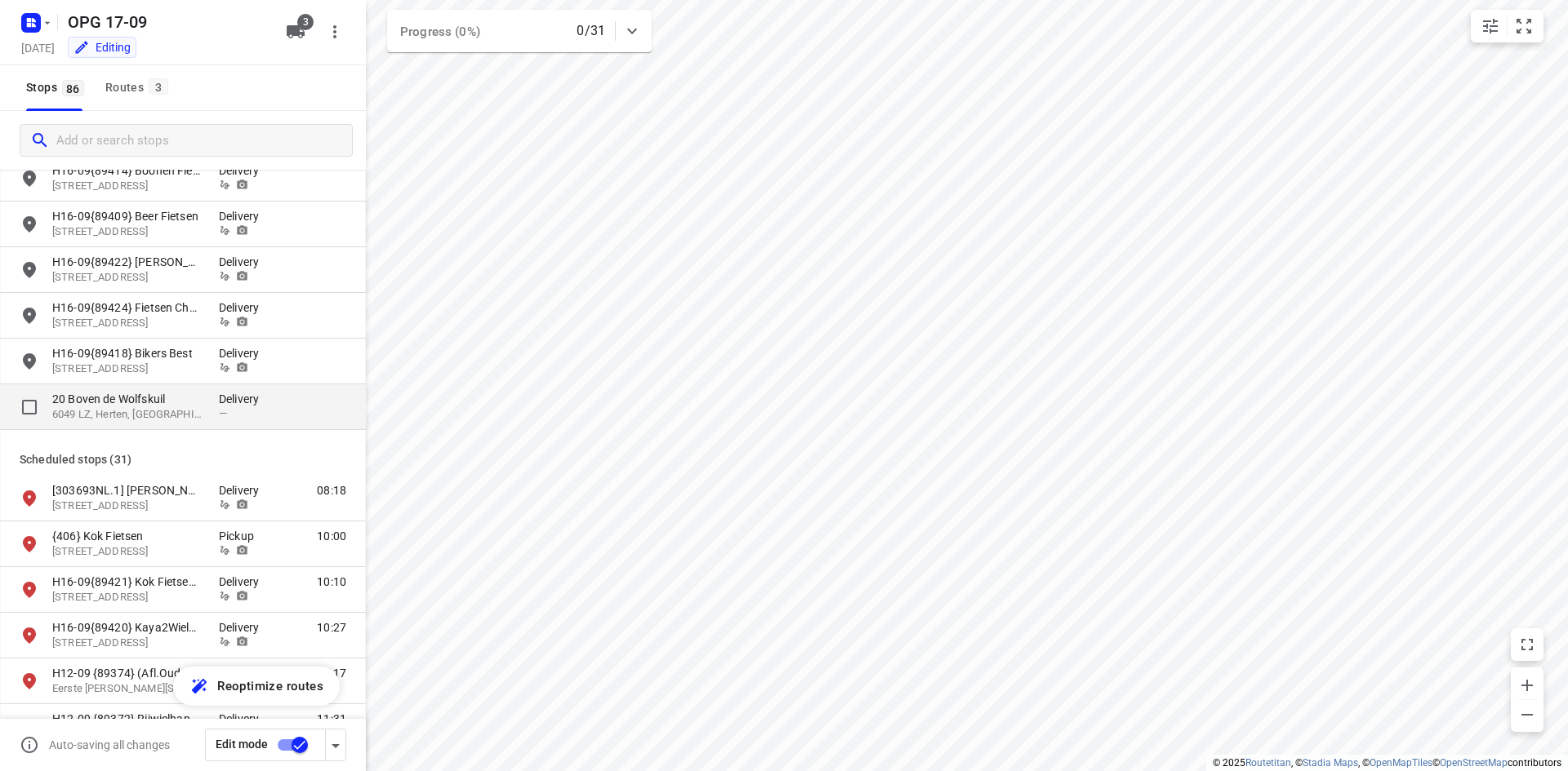
click at [175, 401] on p "20 Boven de Wolfskuil" at bounding box center [127, 398] width 151 height 16
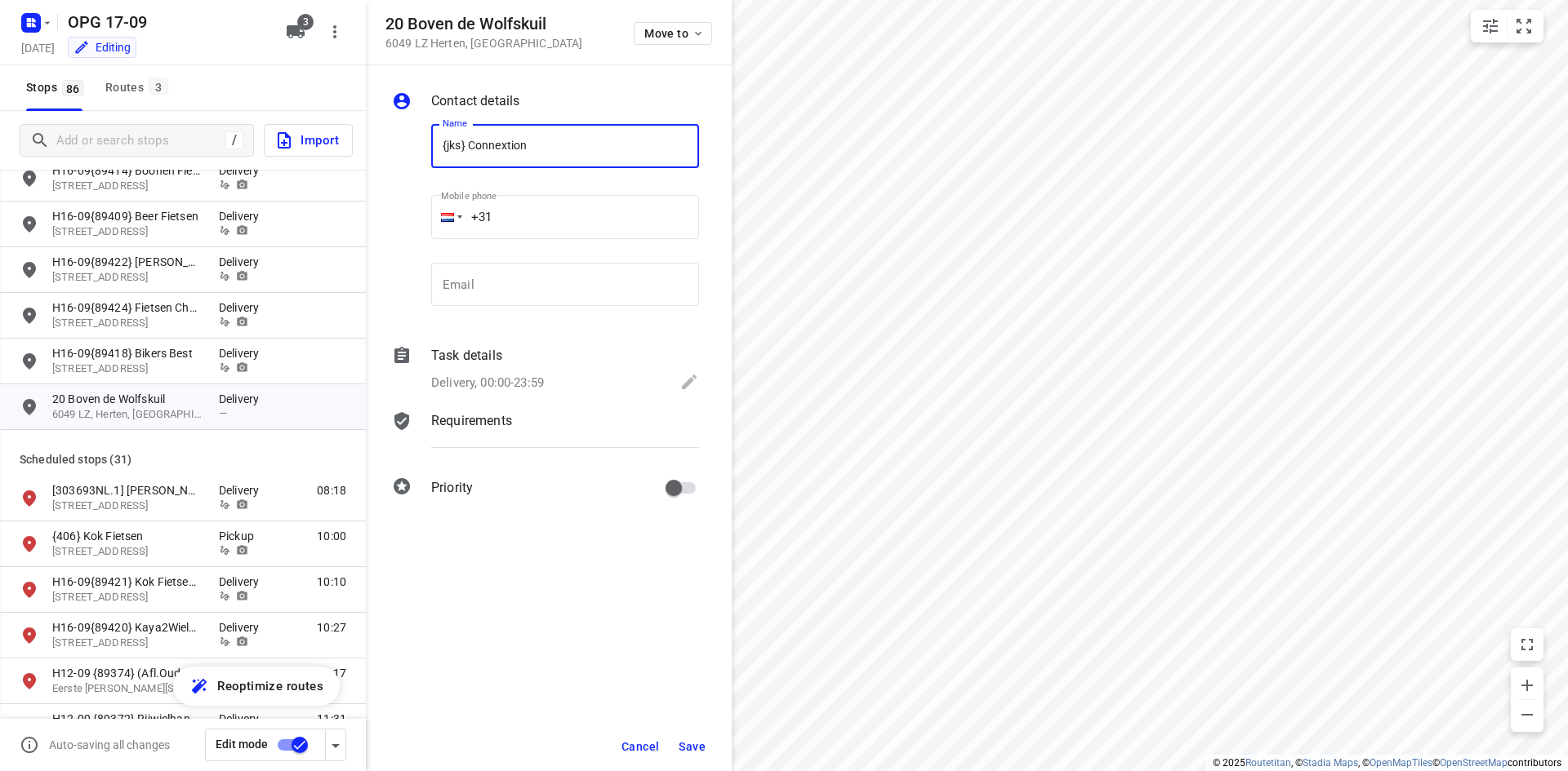
type input "{jks} Connextion"
click at [562, 356] on div "Task details" at bounding box center [564, 356] width 268 height 20
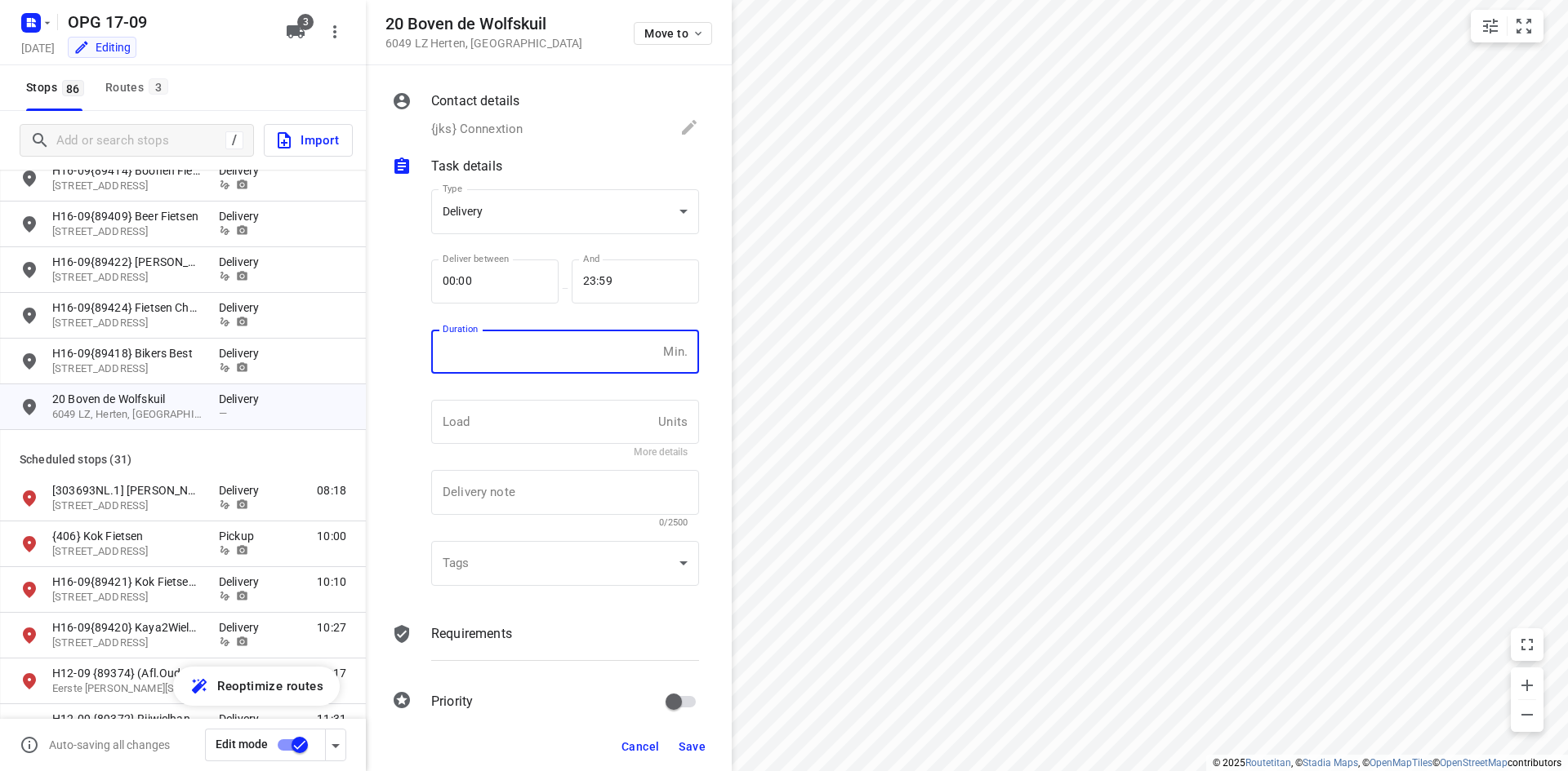
click at [559, 348] on input "number" at bounding box center [544, 351] width 226 height 44
type input "10"
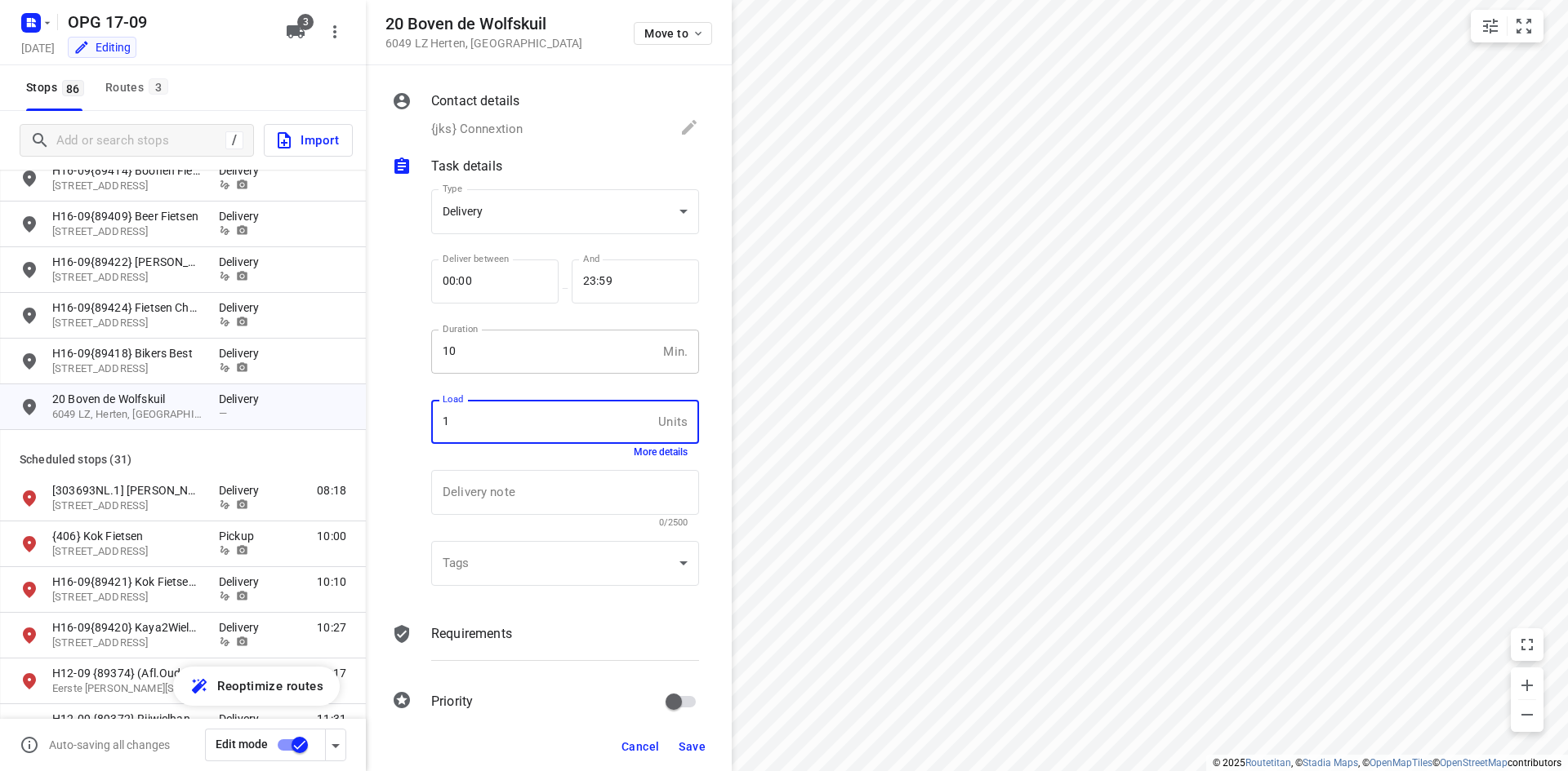
type input "1"
click at [444, 630] on p "Requirements" at bounding box center [471, 634] width 81 height 20
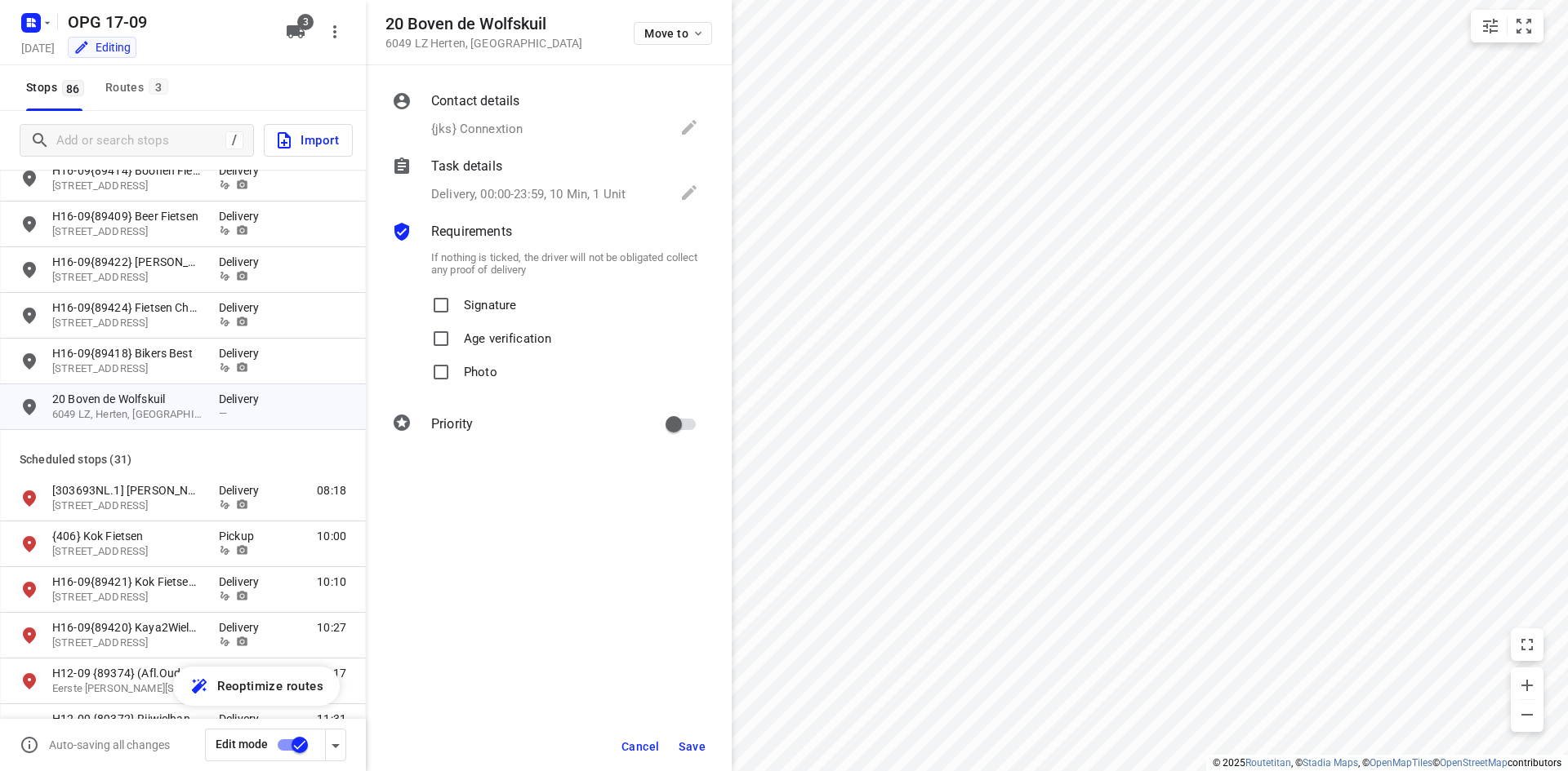
click at [461, 310] on label "Signature" at bounding box center [470, 305] width 91 height 33
click at [457, 310] on input "Signature" at bounding box center [441, 305] width 32 height 32
checkbox input "true"
click at [449, 362] on input "Photo" at bounding box center [441, 372] width 32 height 32
checkbox input "true"
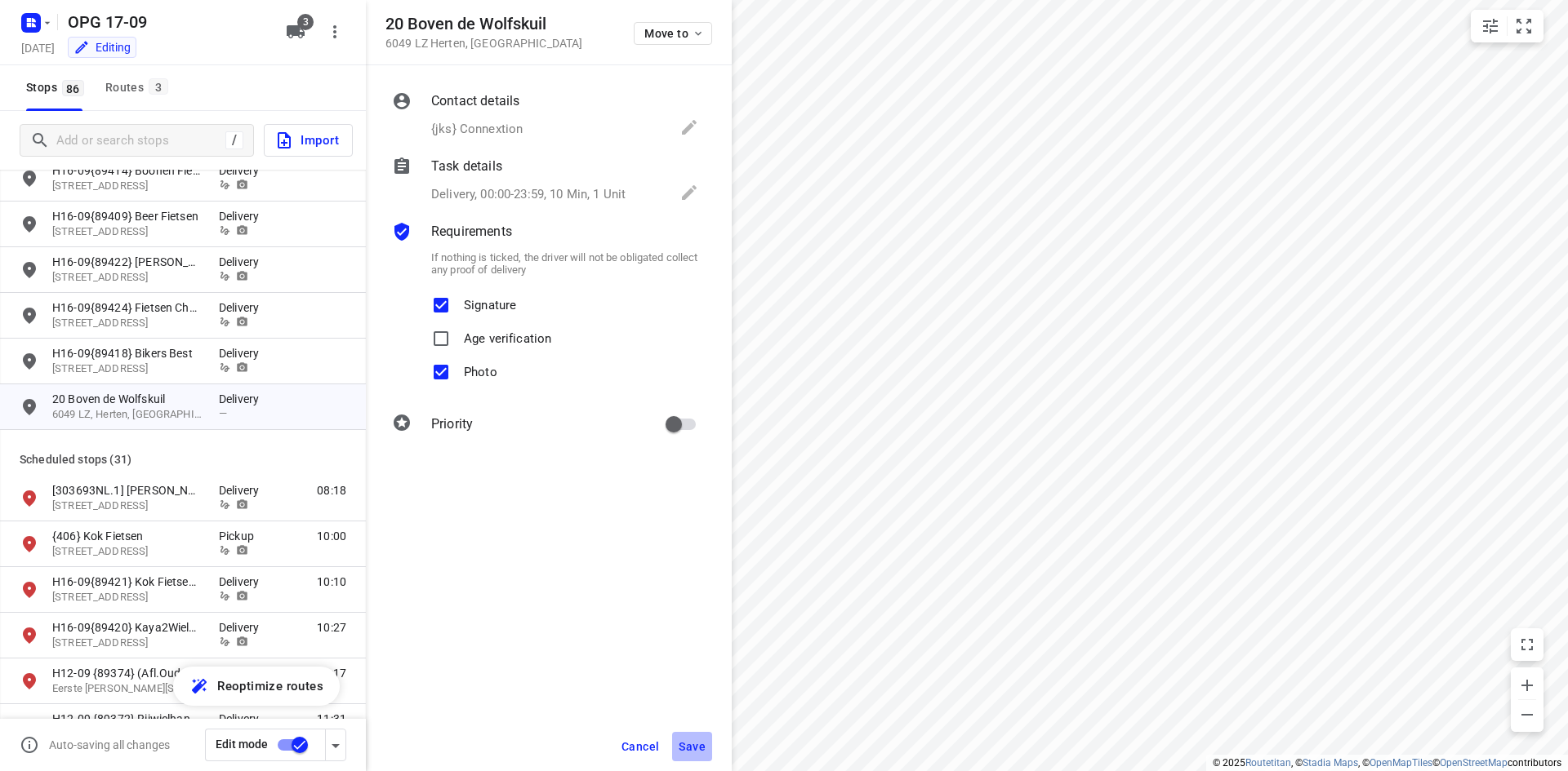
click at [676, 741] on button "Save" at bounding box center [692, 746] width 40 height 30
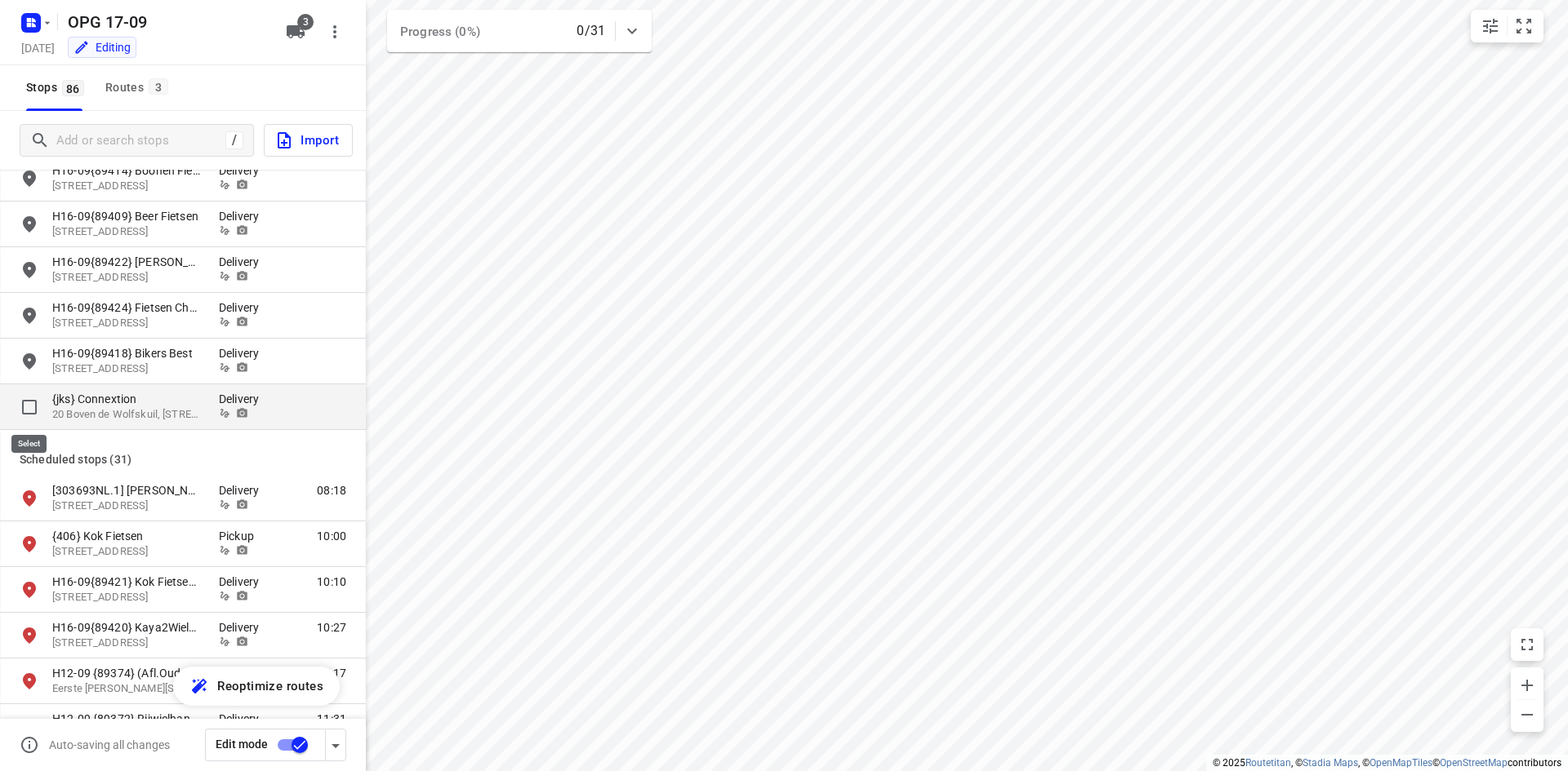
click at [29, 404] on input "grid" at bounding box center [30, 407] width 32 height 32
checkbox input "true"
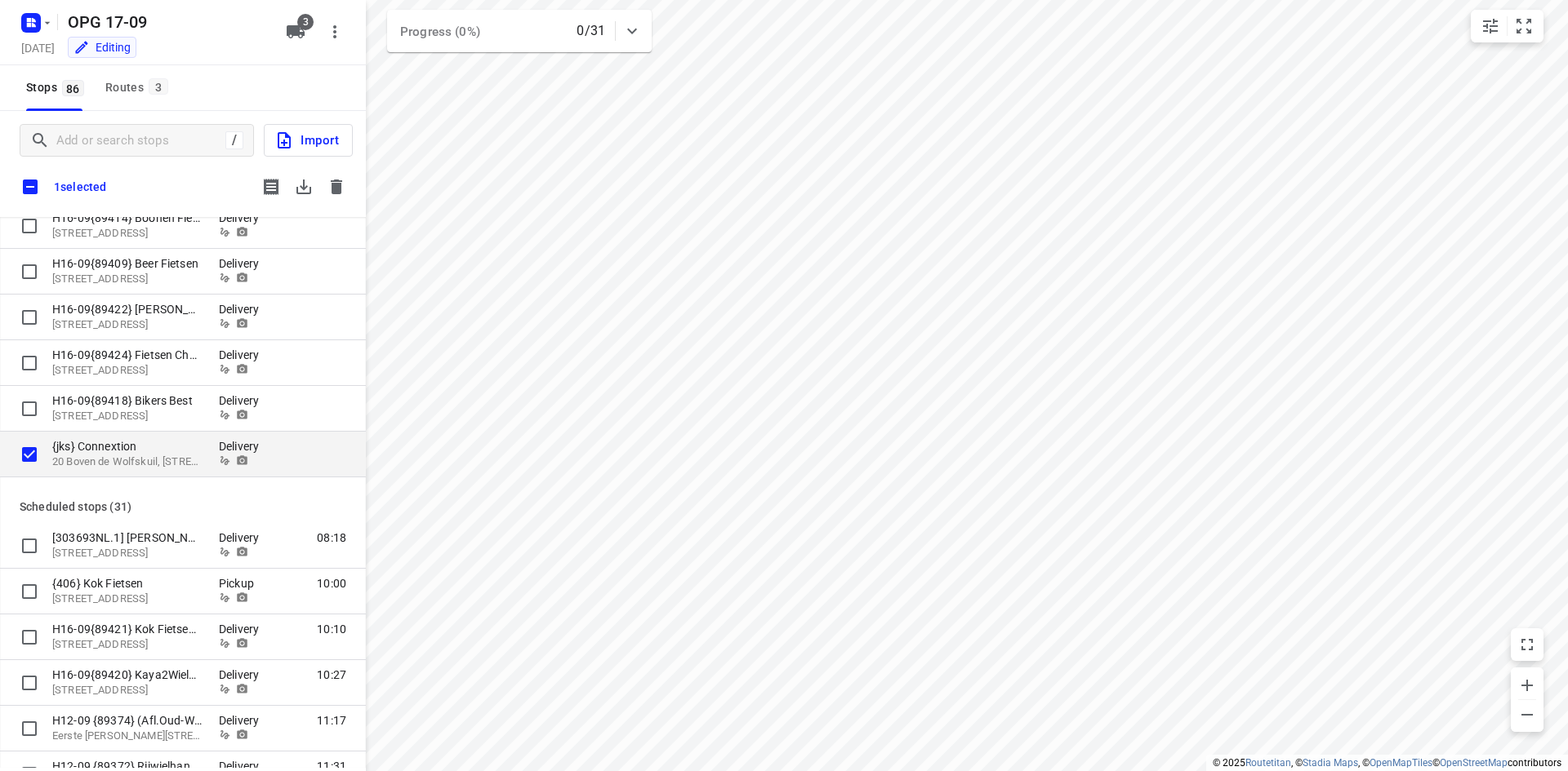
click at [189, 470] on div "{jks} Connextion 20 Boven de Wolfskuil, 6049 LZ, Herten, NL Delivery" at bounding box center [183, 454] width 366 height 46
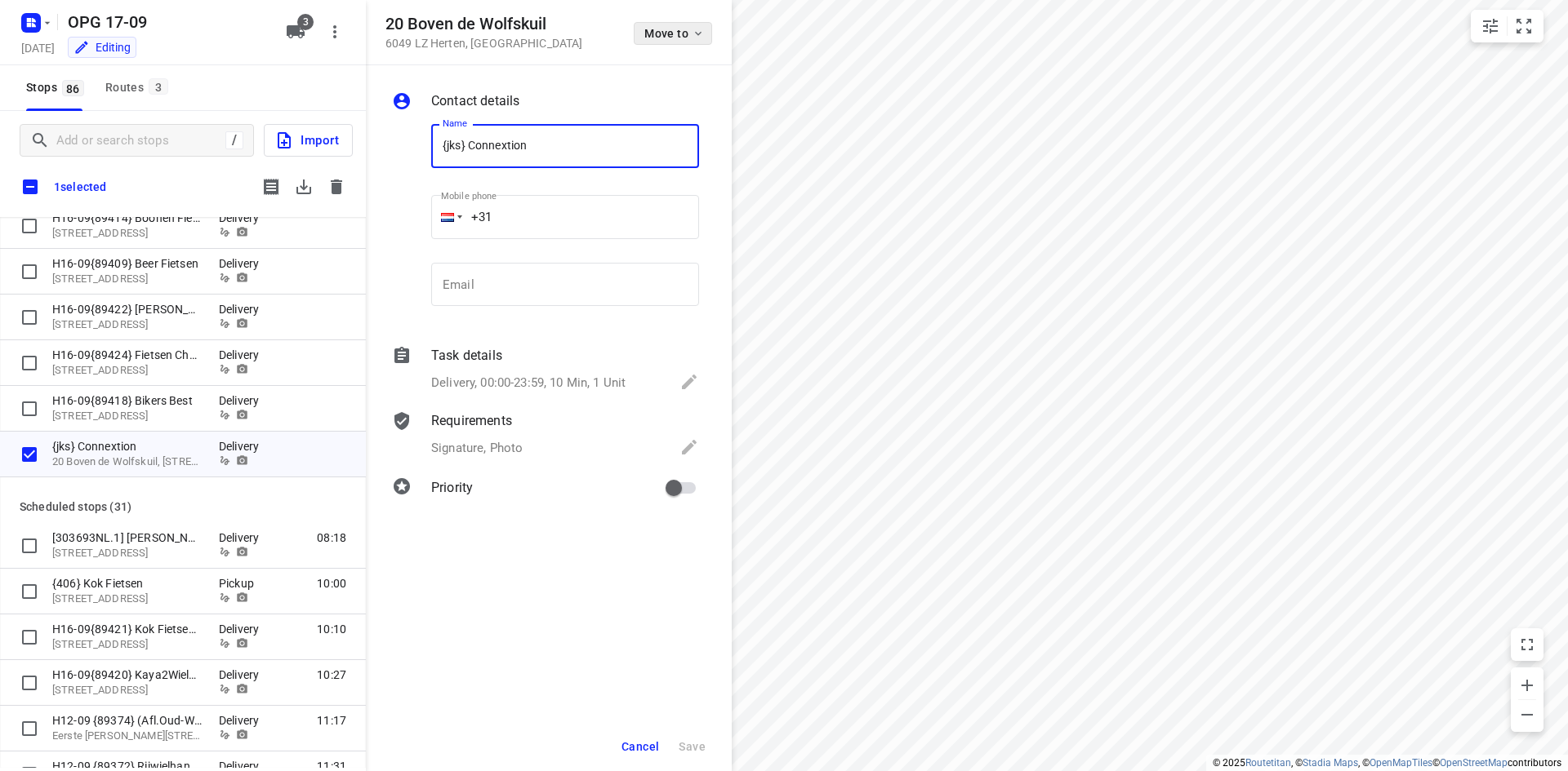
click at [644, 36] on span "Move to" at bounding box center [674, 33] width 60 height 13
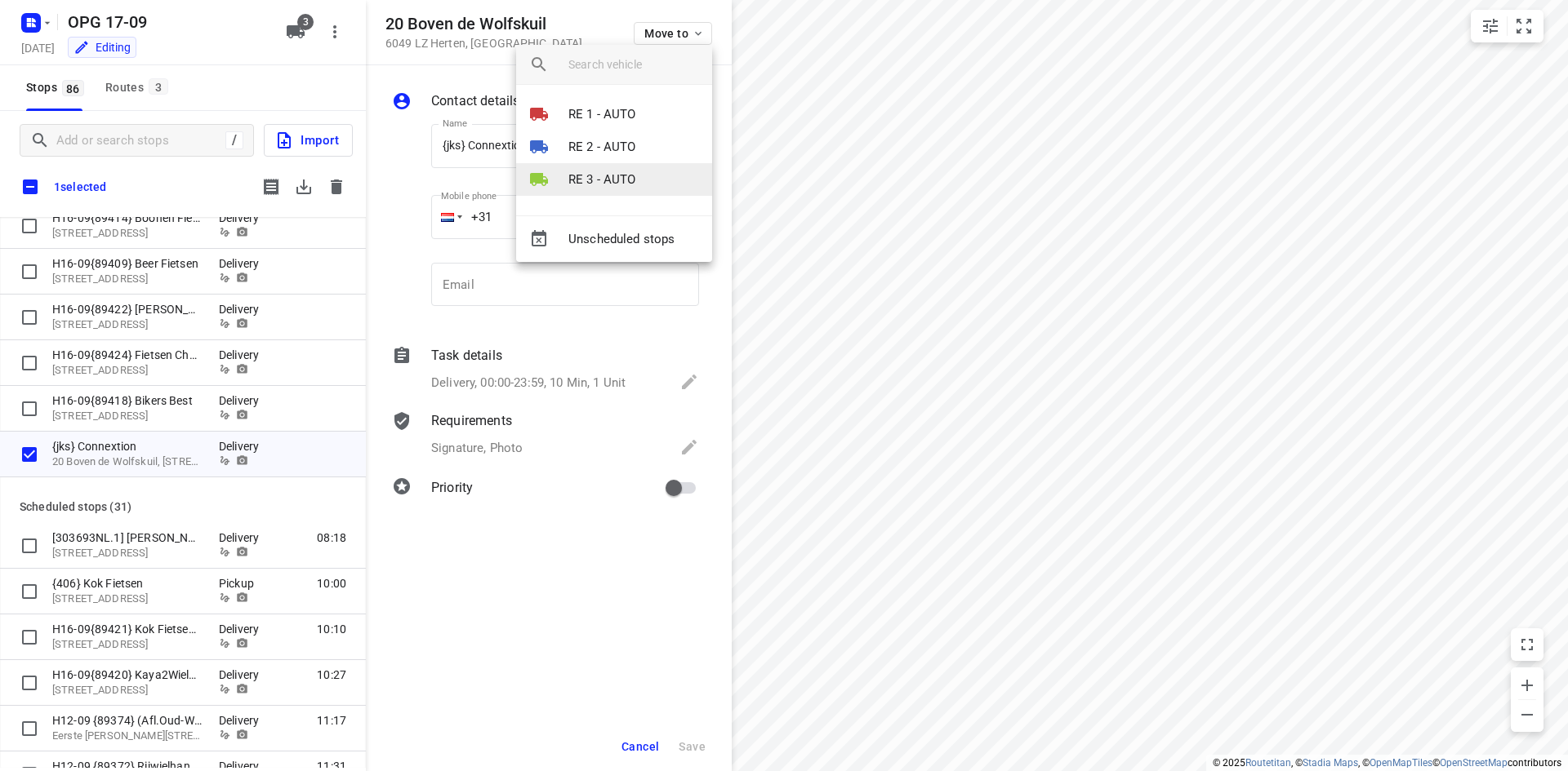
click at [608, 172] on p "RE 3 - AUTO" at bounding box center [602, 179] width 68 height 19
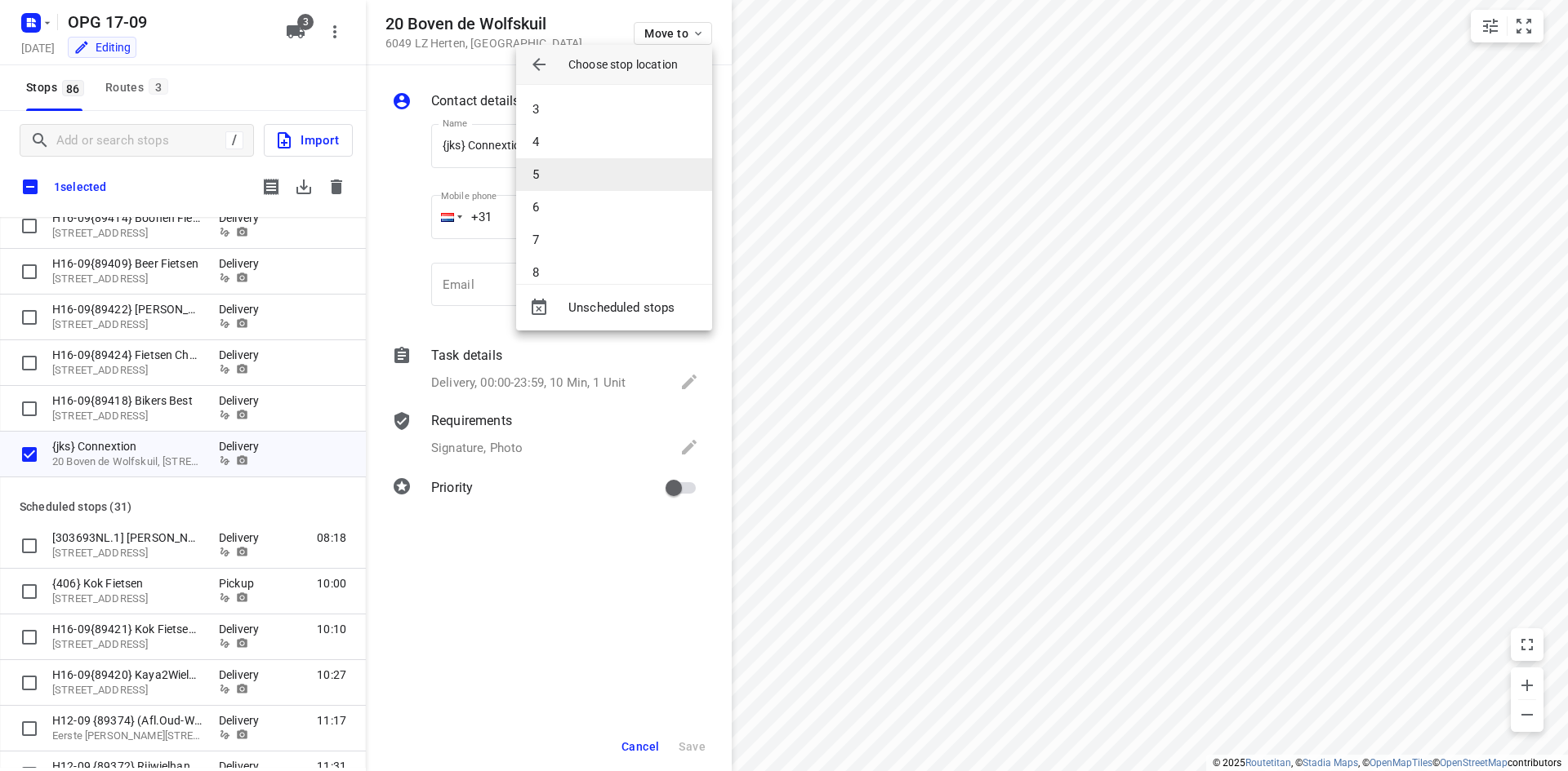
scroll to position [147, 0]
click at [598, 180] on li "8" at bounding box center [614, 189] width 196 height 32
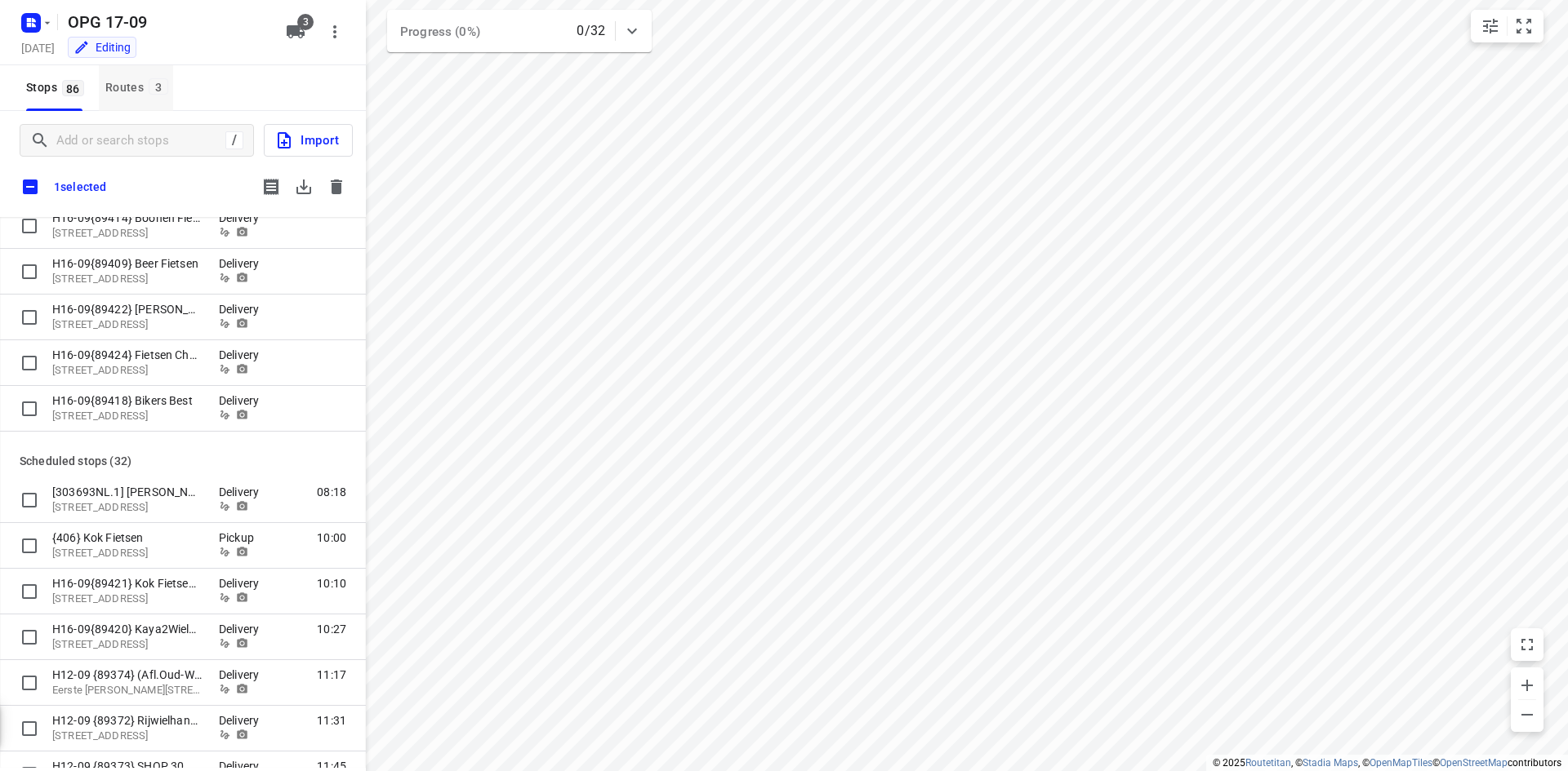
click at [137, 101] on button "Routes 3" at bounding box center [135, 88] width 74 height 46
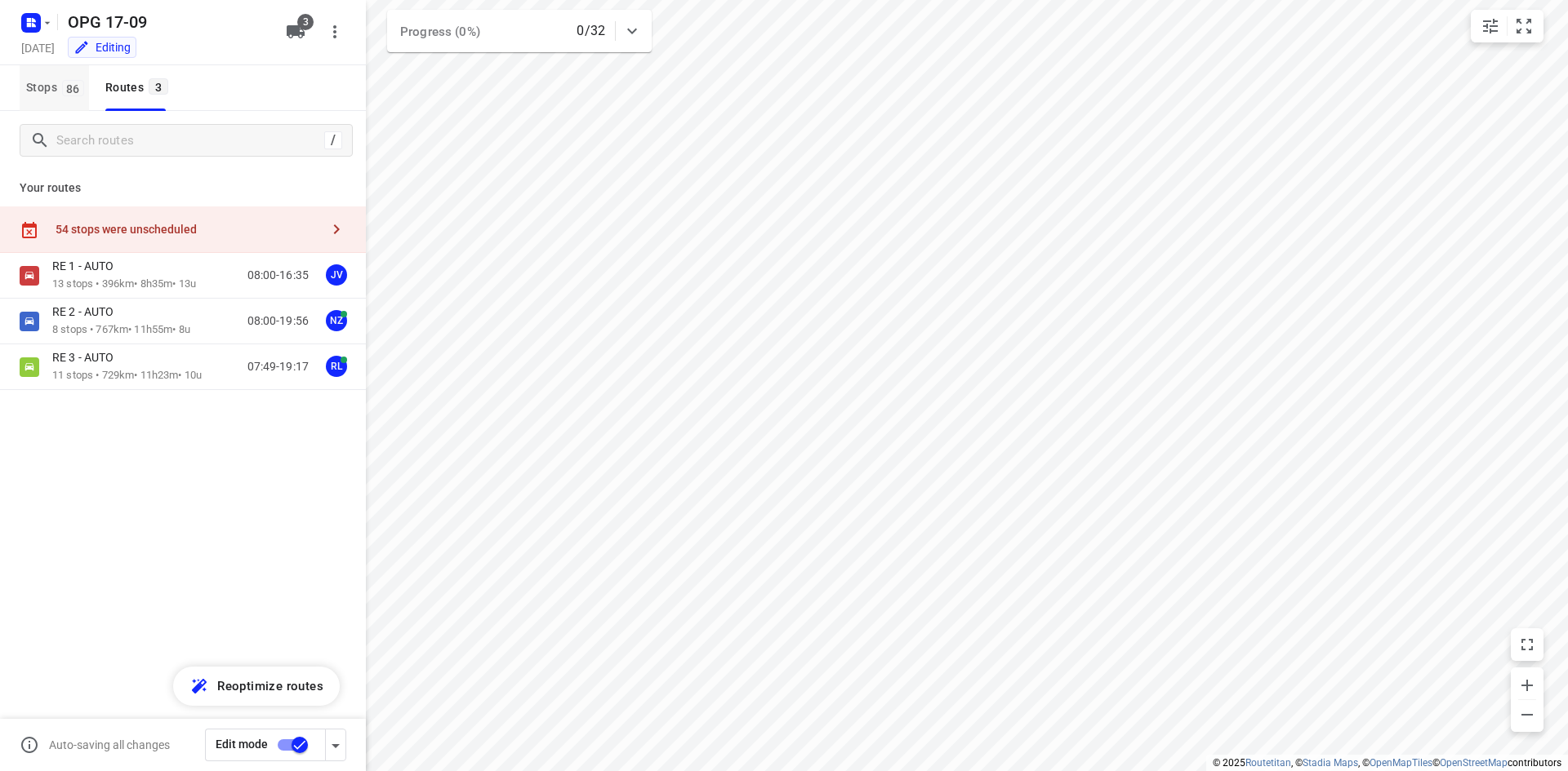
click at [63, 86] on span "86" at bounding box center [73, 88] width 22 height 16
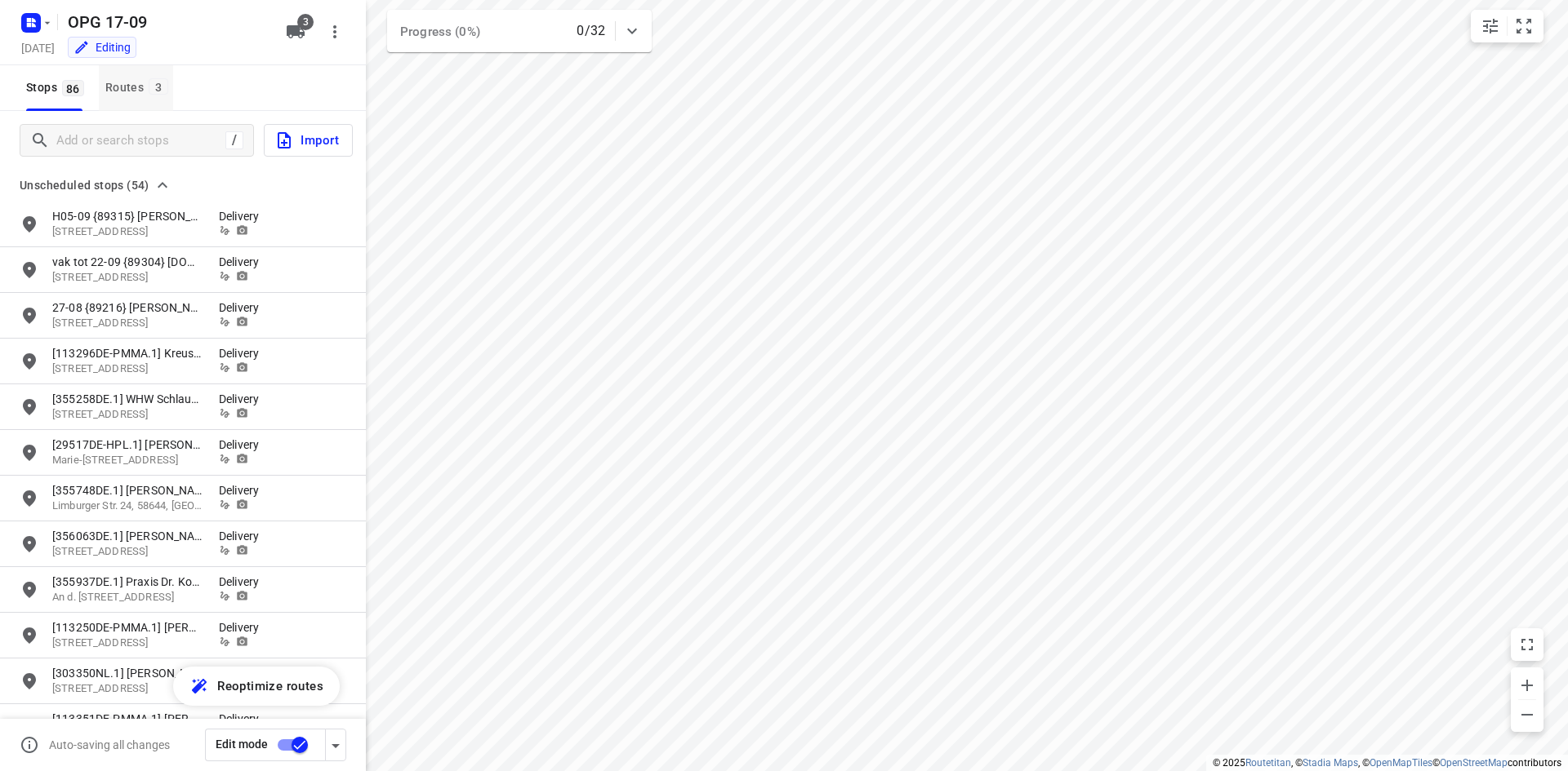
click at [157, 86] on span "3" at bounding box center [159, 86] width 20 height 16
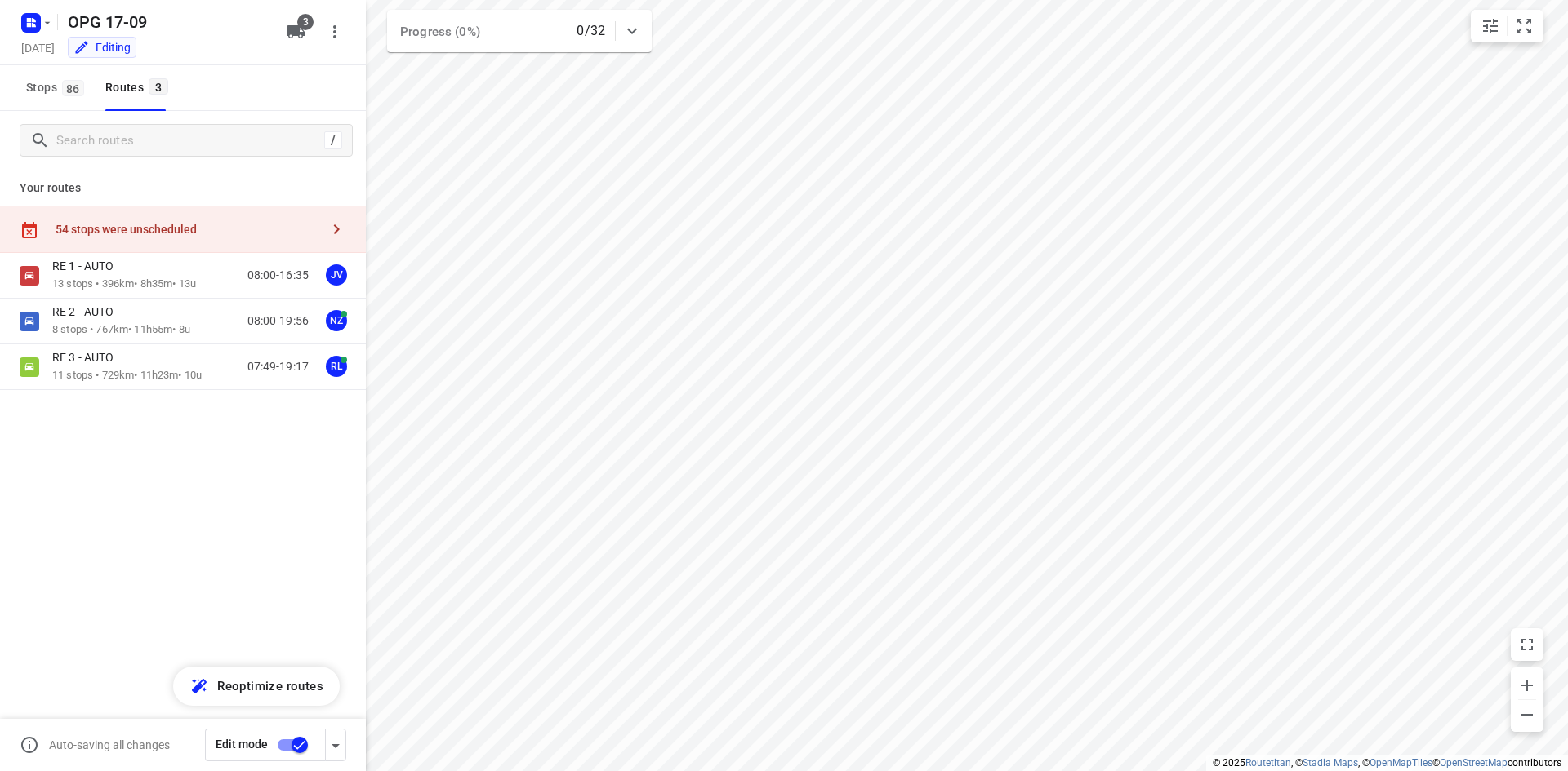
click at [281, 744] on input "checkbox" at bounding box center [299, 745] width 93 height 31
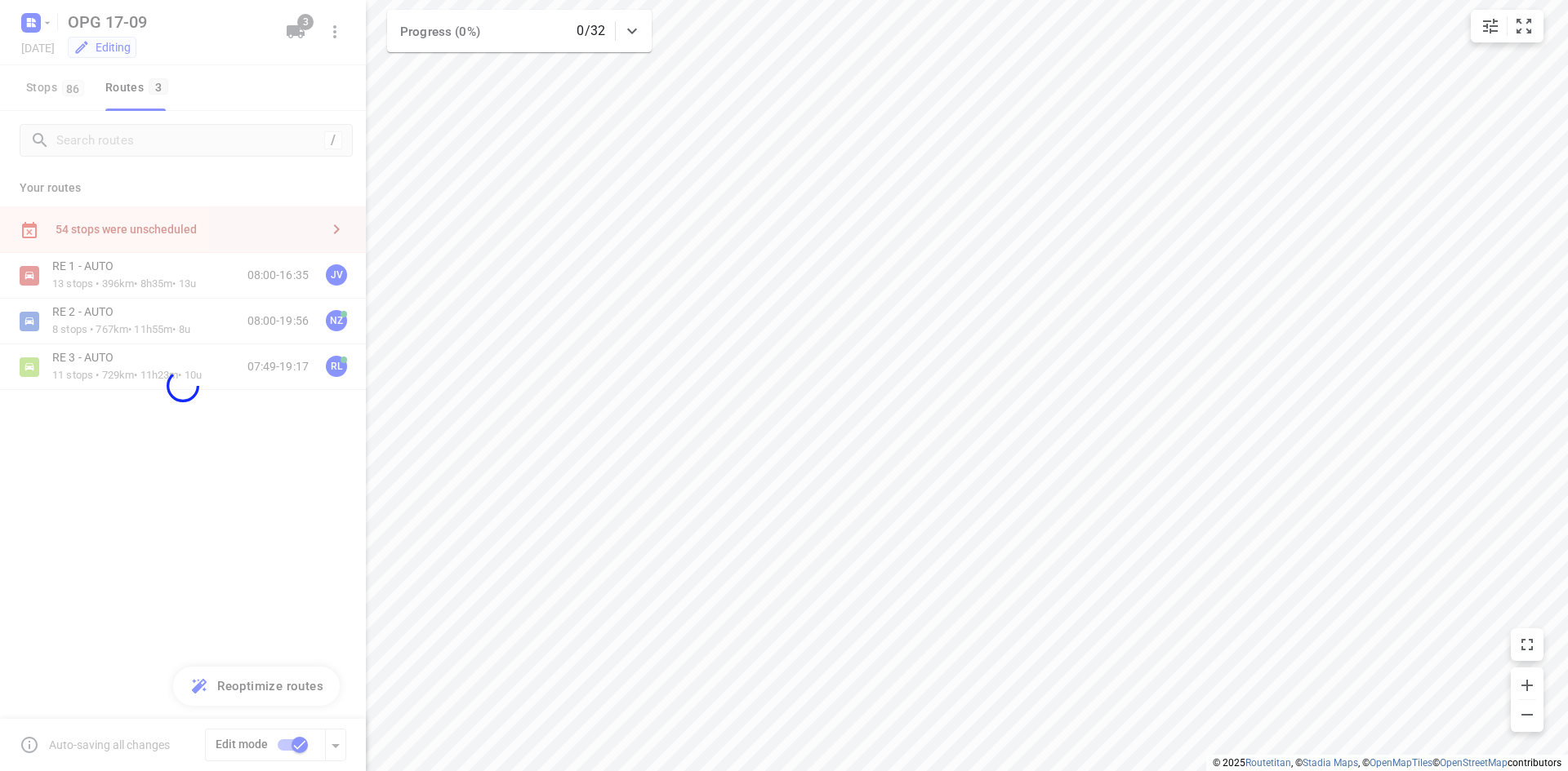
checkbox input "false"
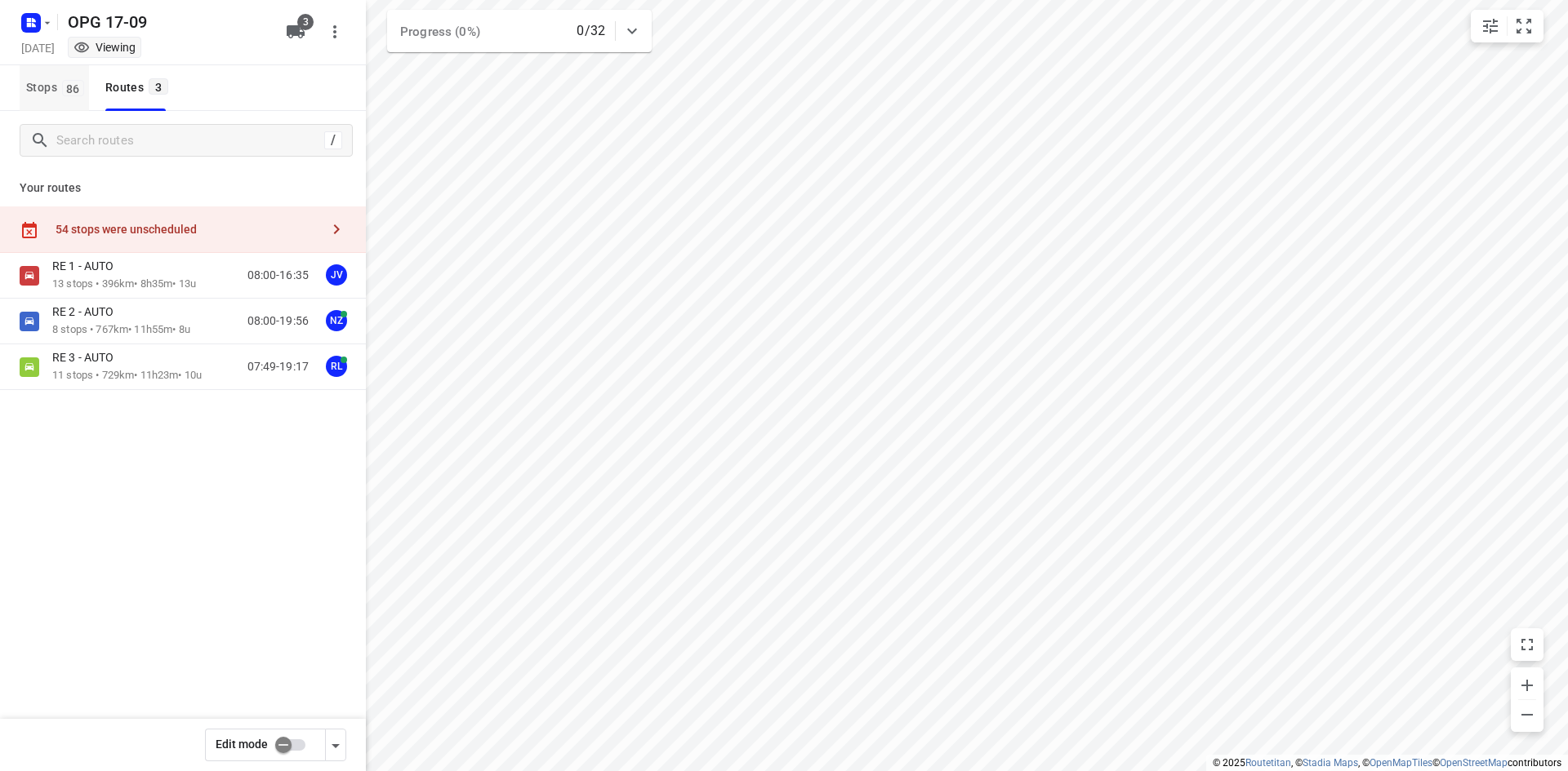
click at [73, 99] on button "Stops 86" at bounding box center [54, 88] width 69 height 46
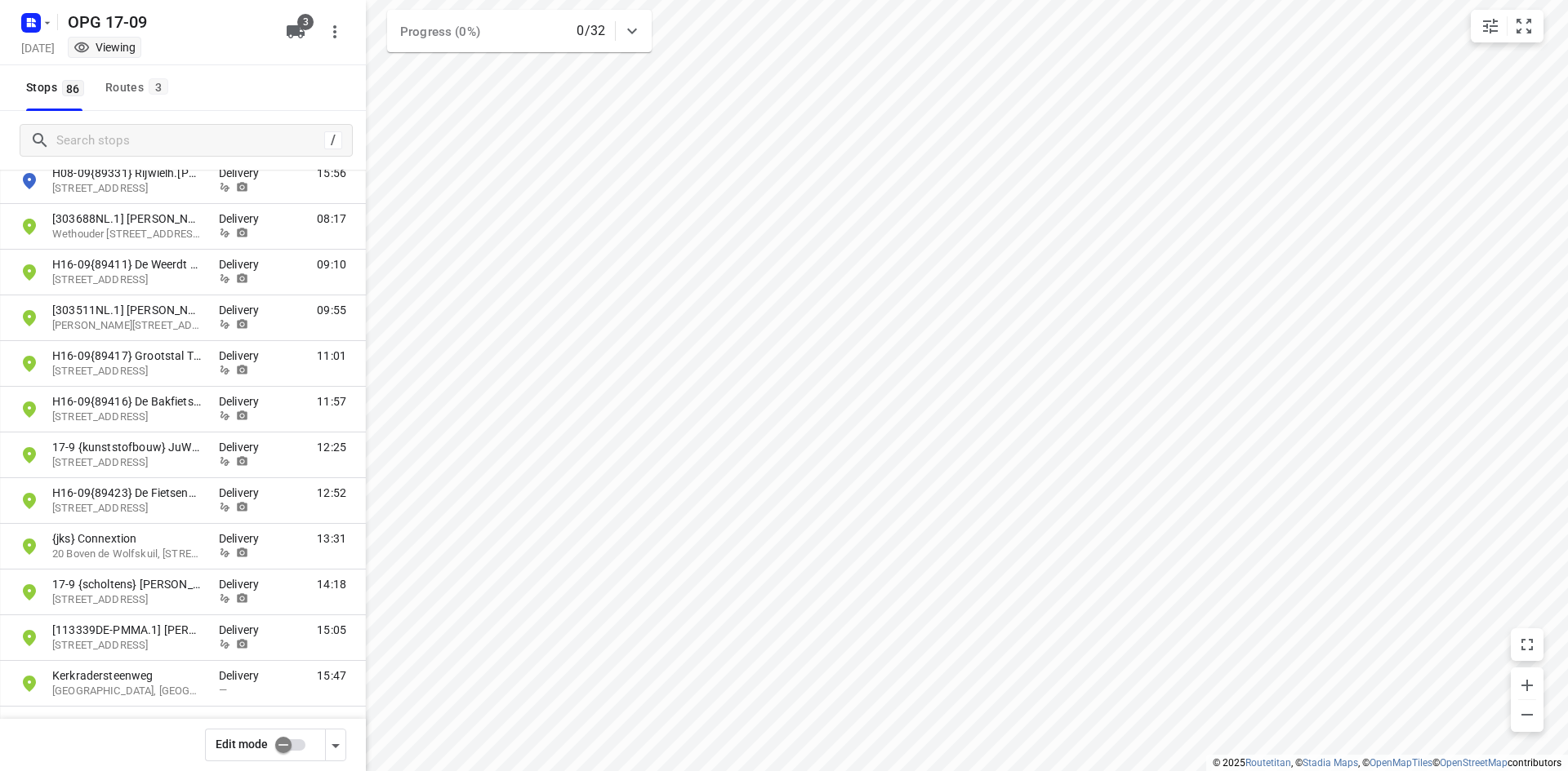
scroll to position [3473, 0]
click at [49, 41] on div "[DATE] Viewing" at bounding box center [149, 49] width 262 height 22
drag, startPoint x: 50, startPoint y: 39, endPoint x: 41, endPoint y: 32, distance: 11.4
click at [49, 37] on div "OPG 17-09 [DATE] Viewing" at bounding box center [149, 32] width 262 height 57
click at [41, 32] on icon "button" at bounding box center [30, 22] width 26 height 26
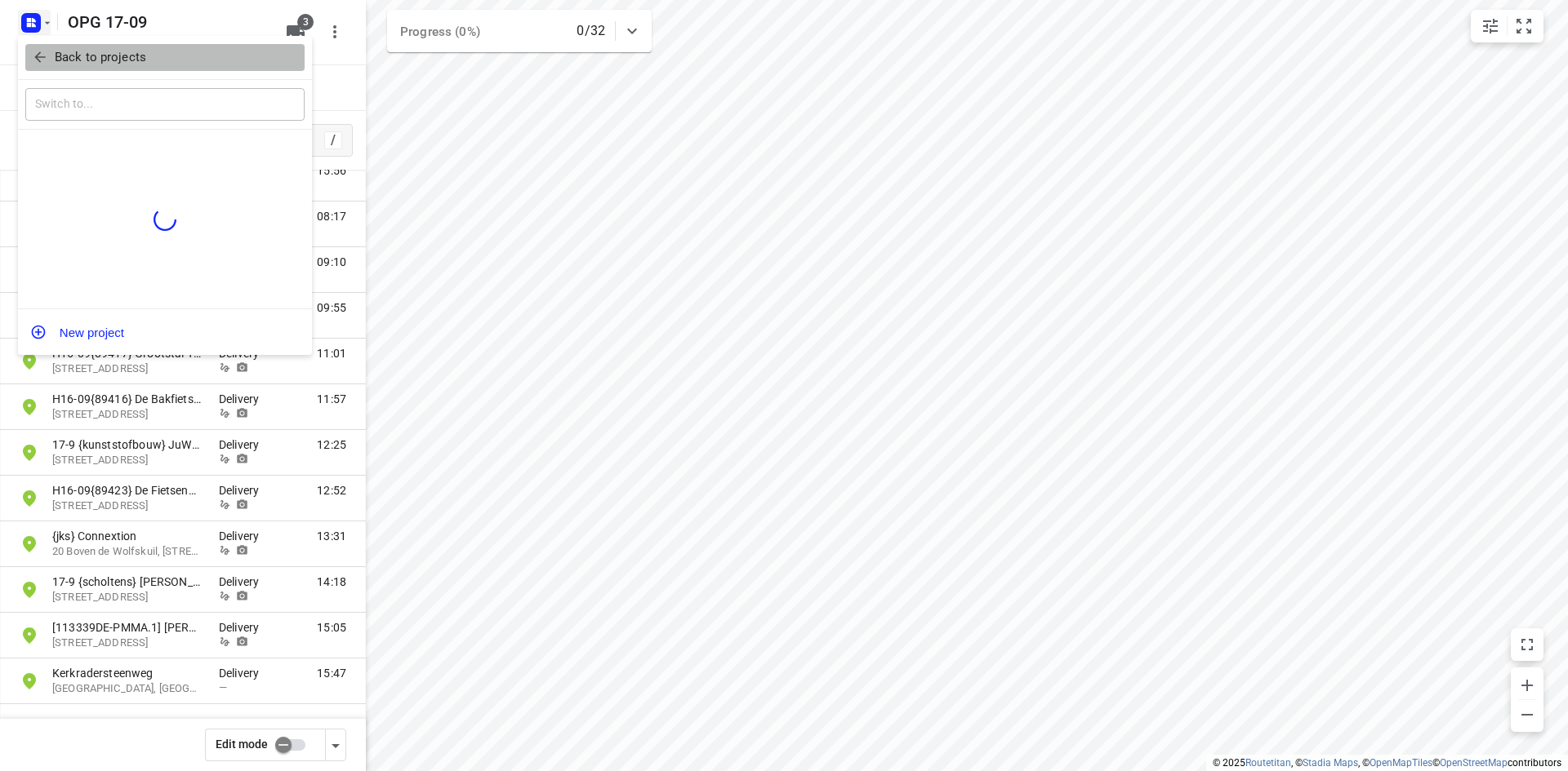
click at [45, 64] on icon "button" at bounding box center [40, 57] width 16 height 16
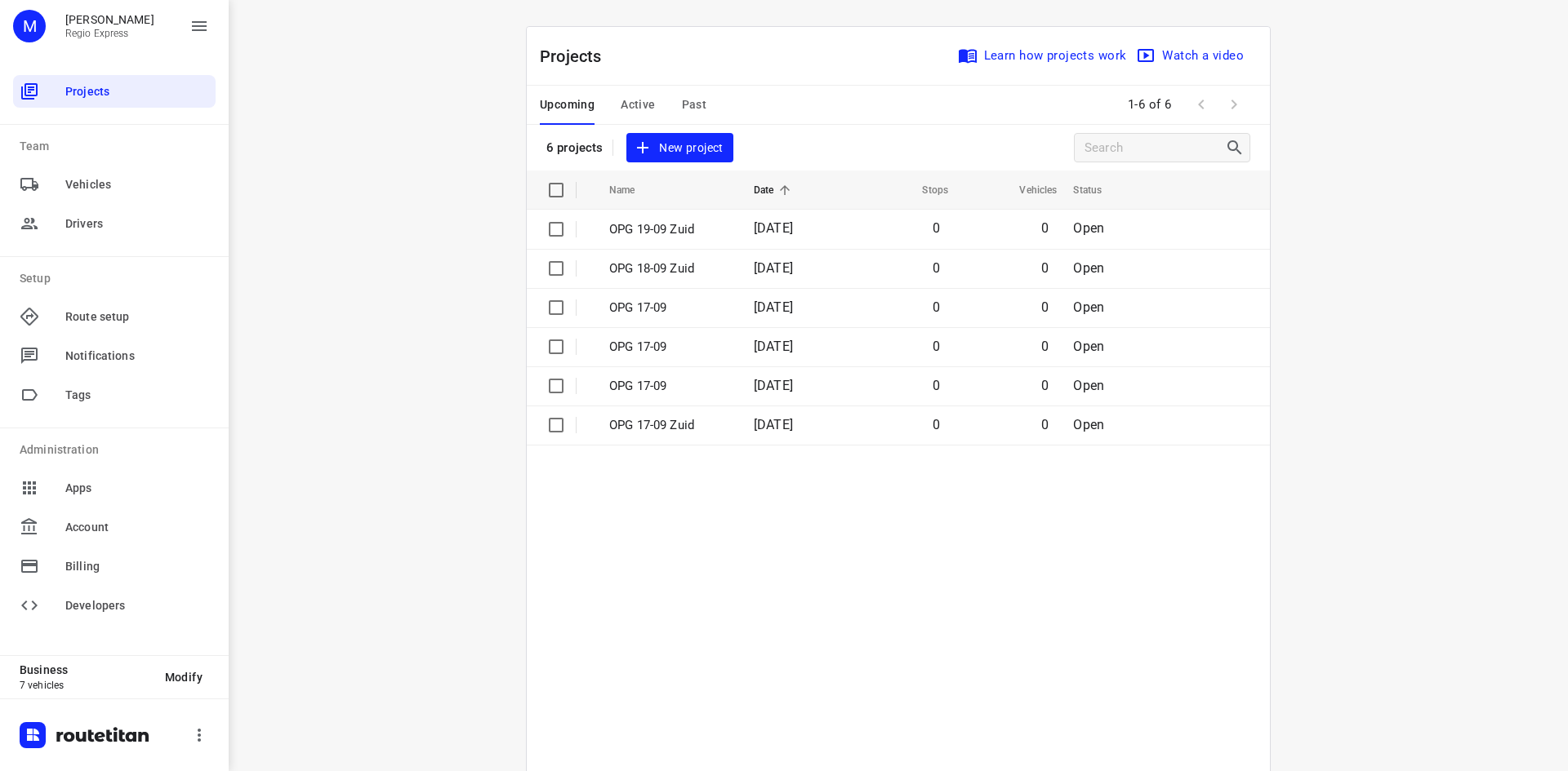
click at [630, 94] on button "Active" at bounding box center [638, 106] width 34 height 39
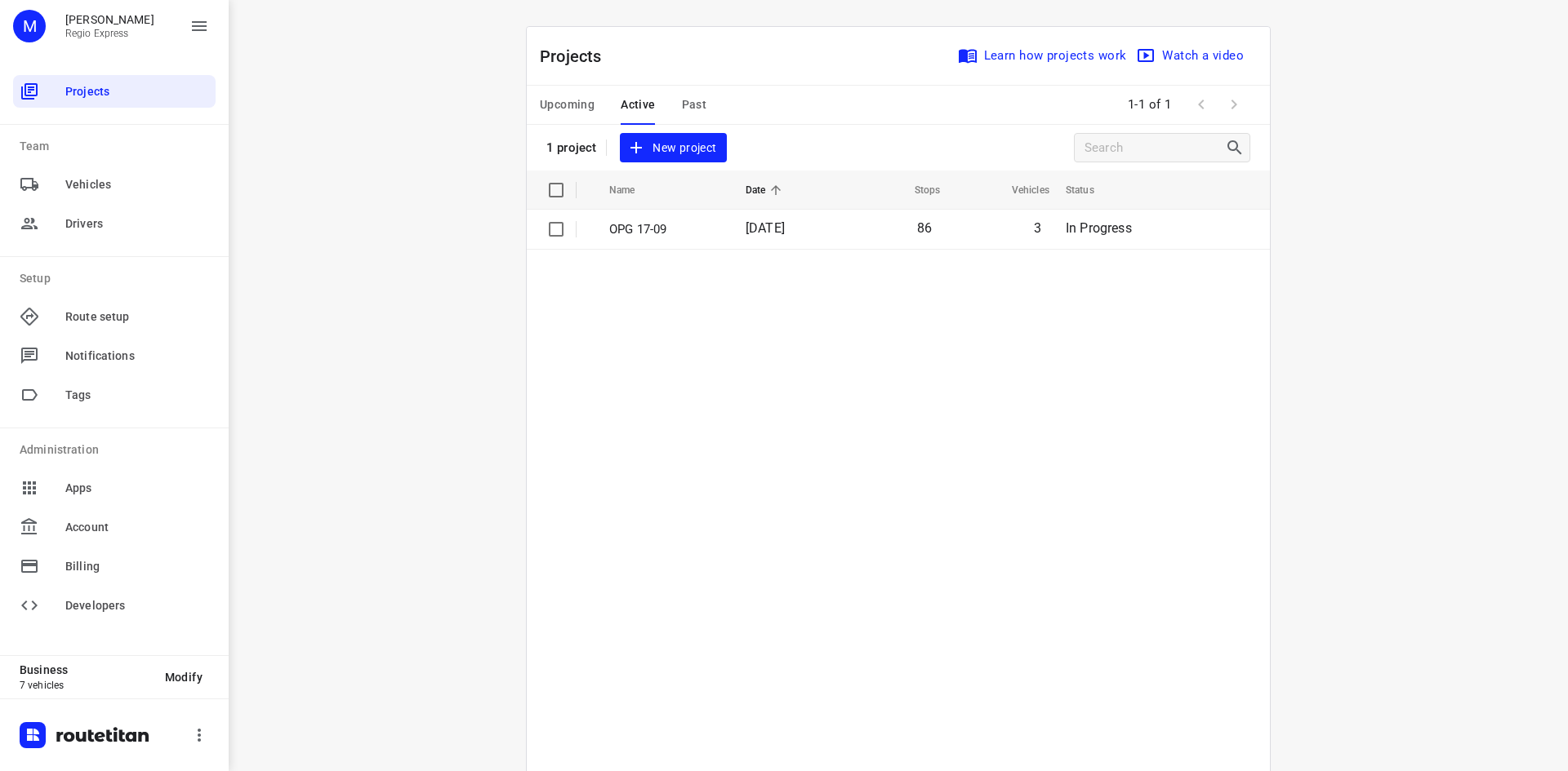
click at [633, 253] on table "Name Date Stops Vehicles Status OPG 17-09 [DATE] 86 3 In Progress" at bounding box center [898, 503] width 743 height 666
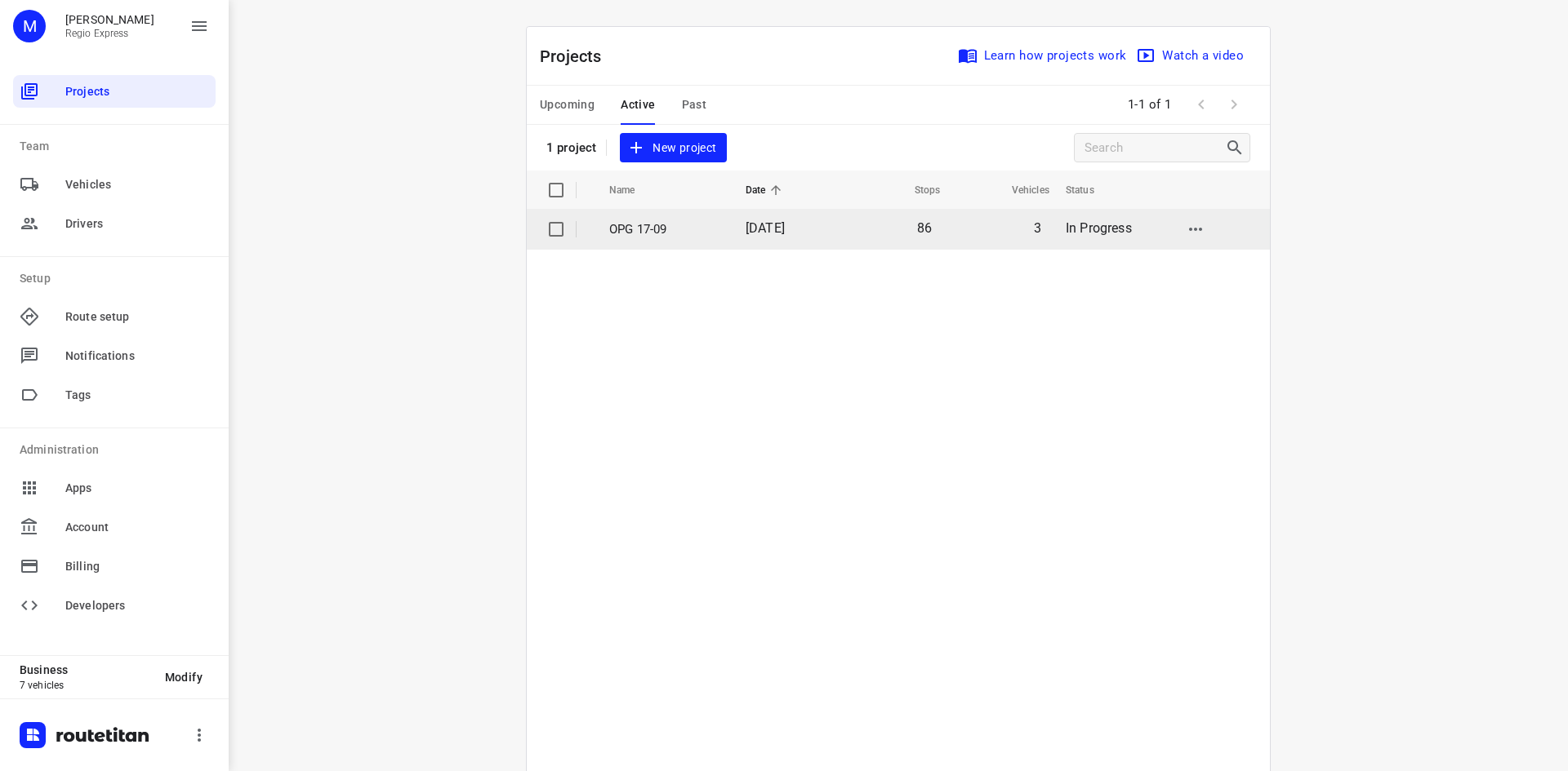
click at [639, 238] on td "OPG 17-09" at bounding box center [663, 229] width 140 height 39
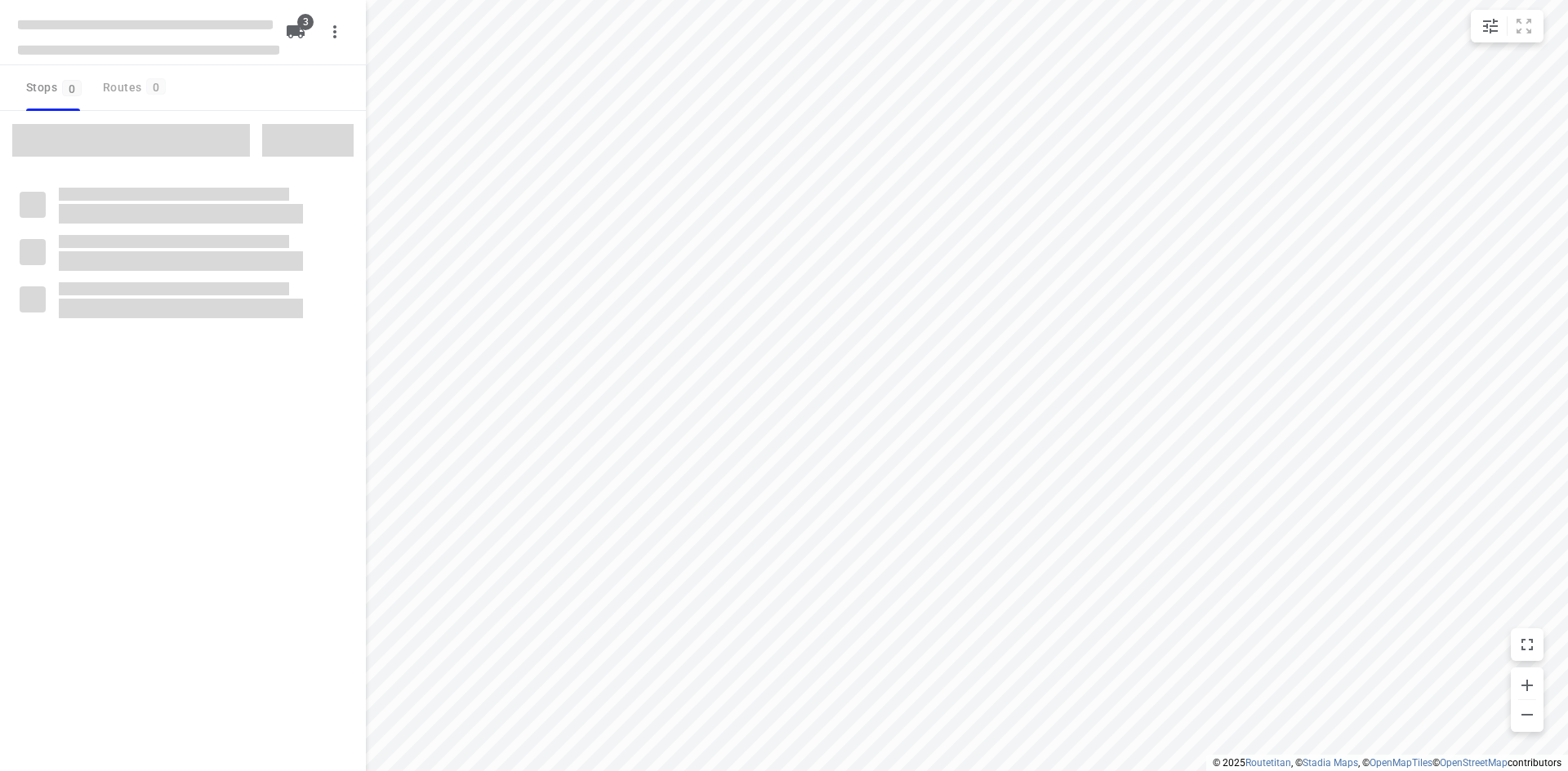
type input "distance"
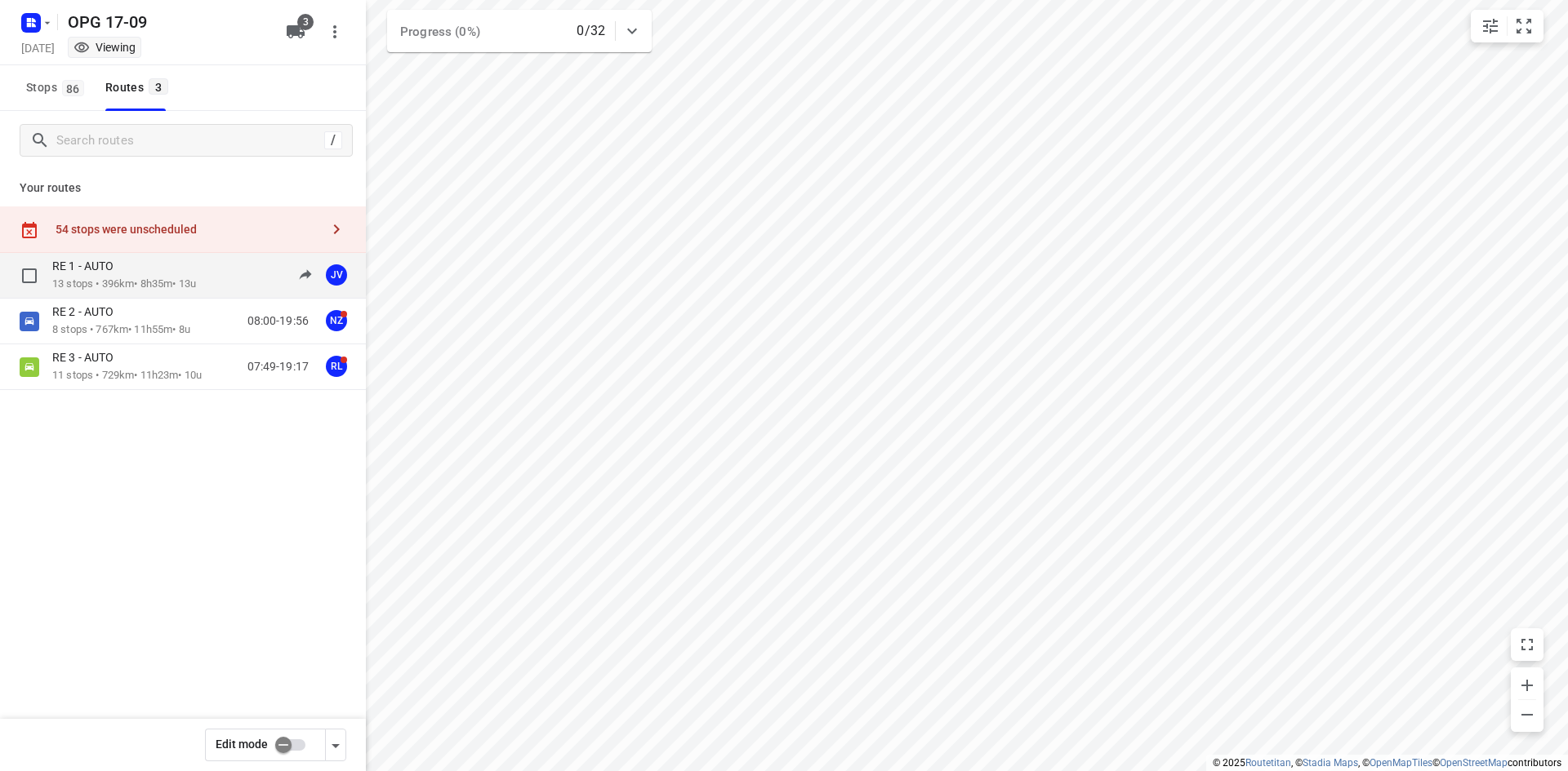
click at [106, 270] on p "RE 1 - AUTO" at bounding box center [87, 266] width 71 height 14
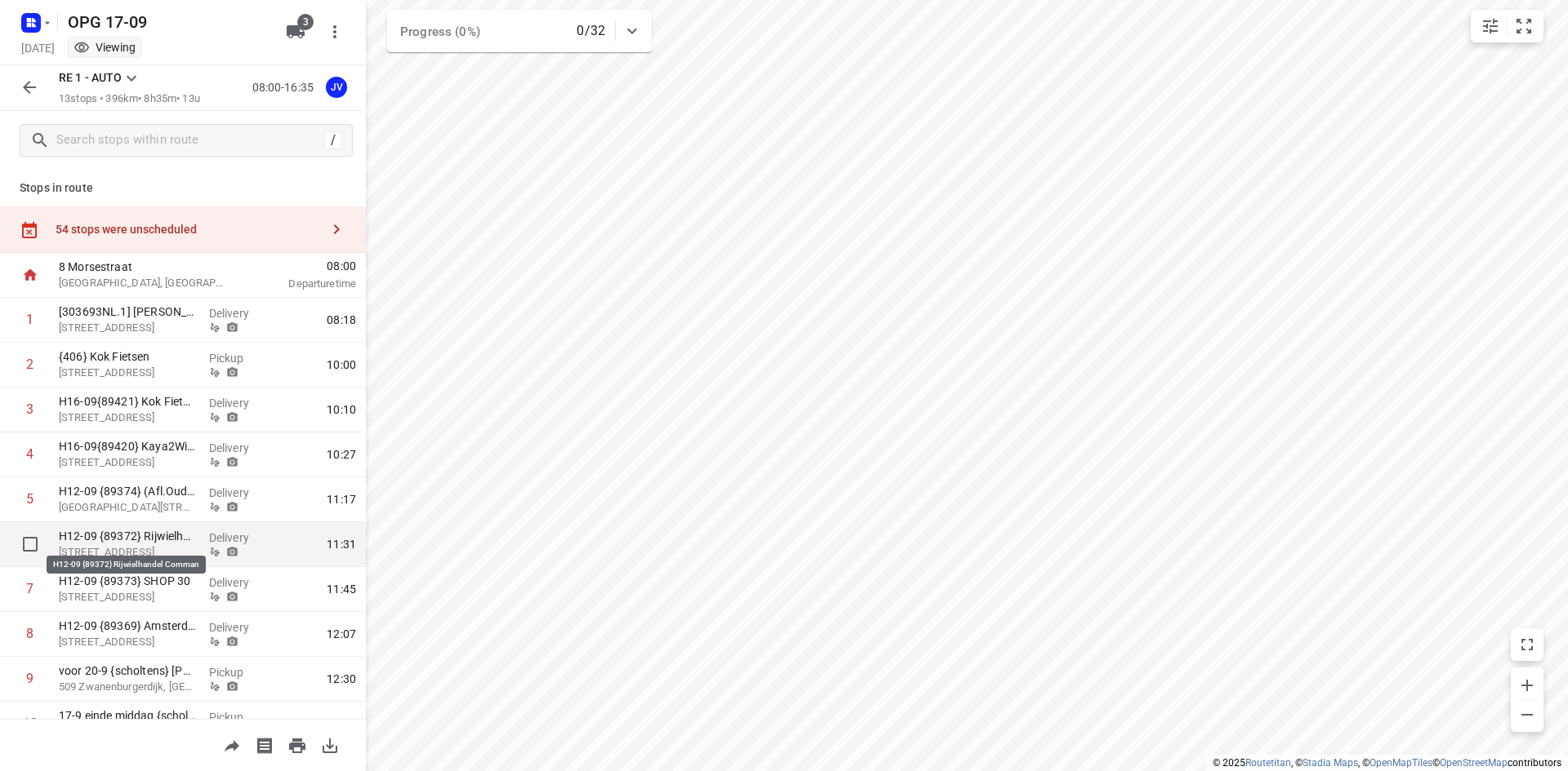
click at [190, 539] on p "H12-09 {89372} Rijwielhandel Comman" at bounding box center [127, 536] width 137 height 16
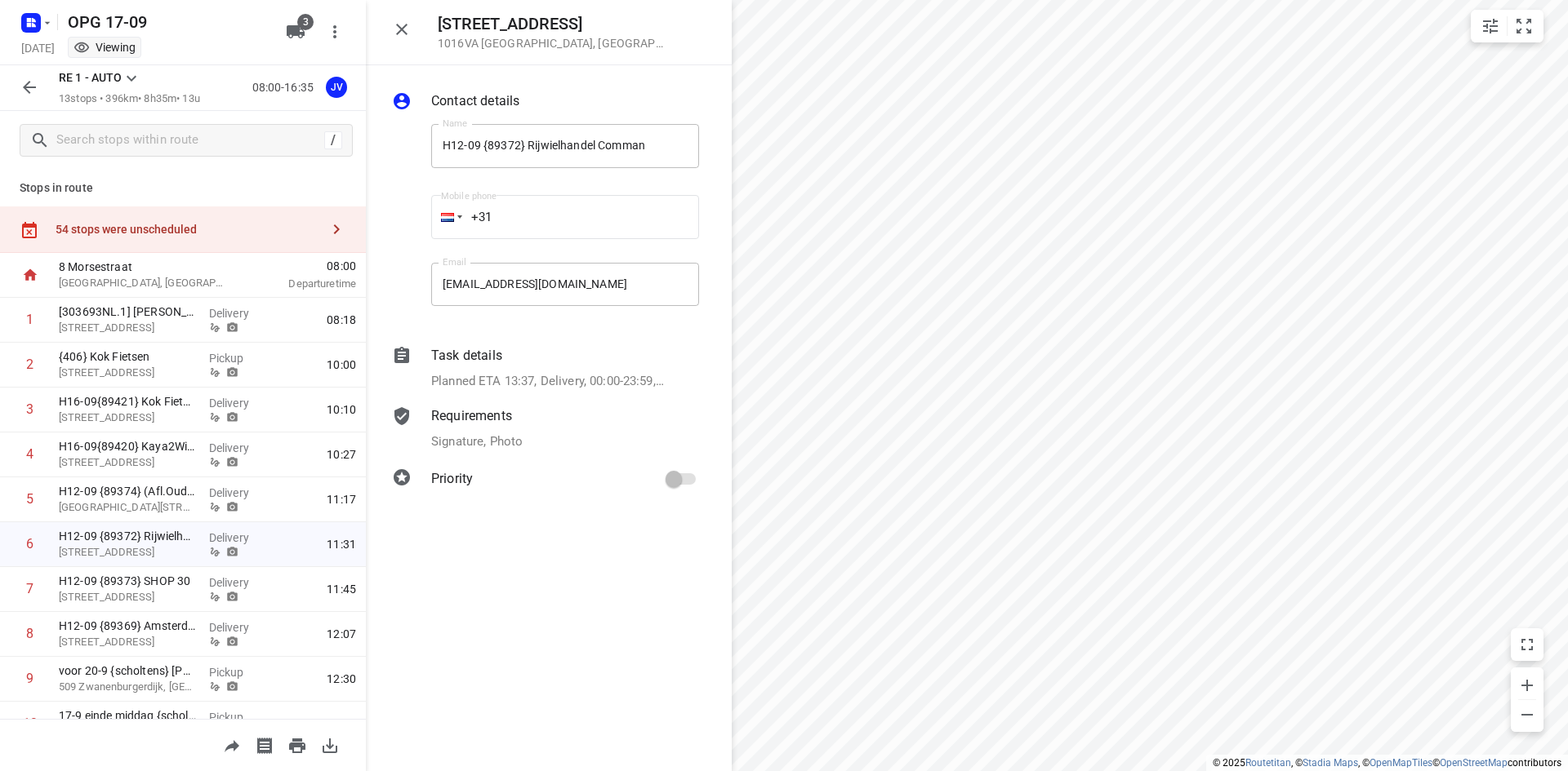
click at [37, 77] on button "button" at bounding box center [30, 87] width 32 height 32
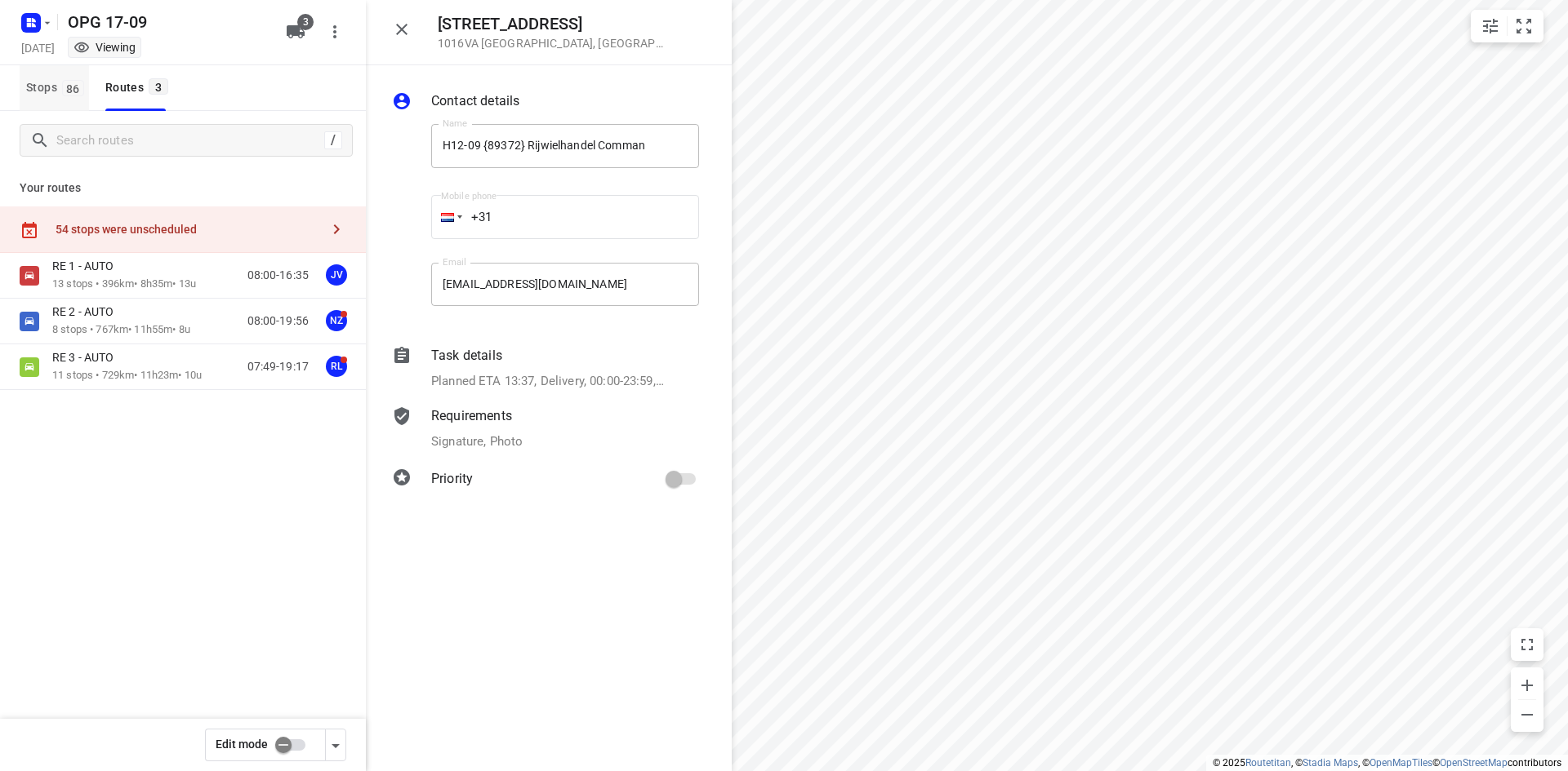
click at [60, 91] on span "Stops 86" at bounding box center [57, 88] width 63 height 21
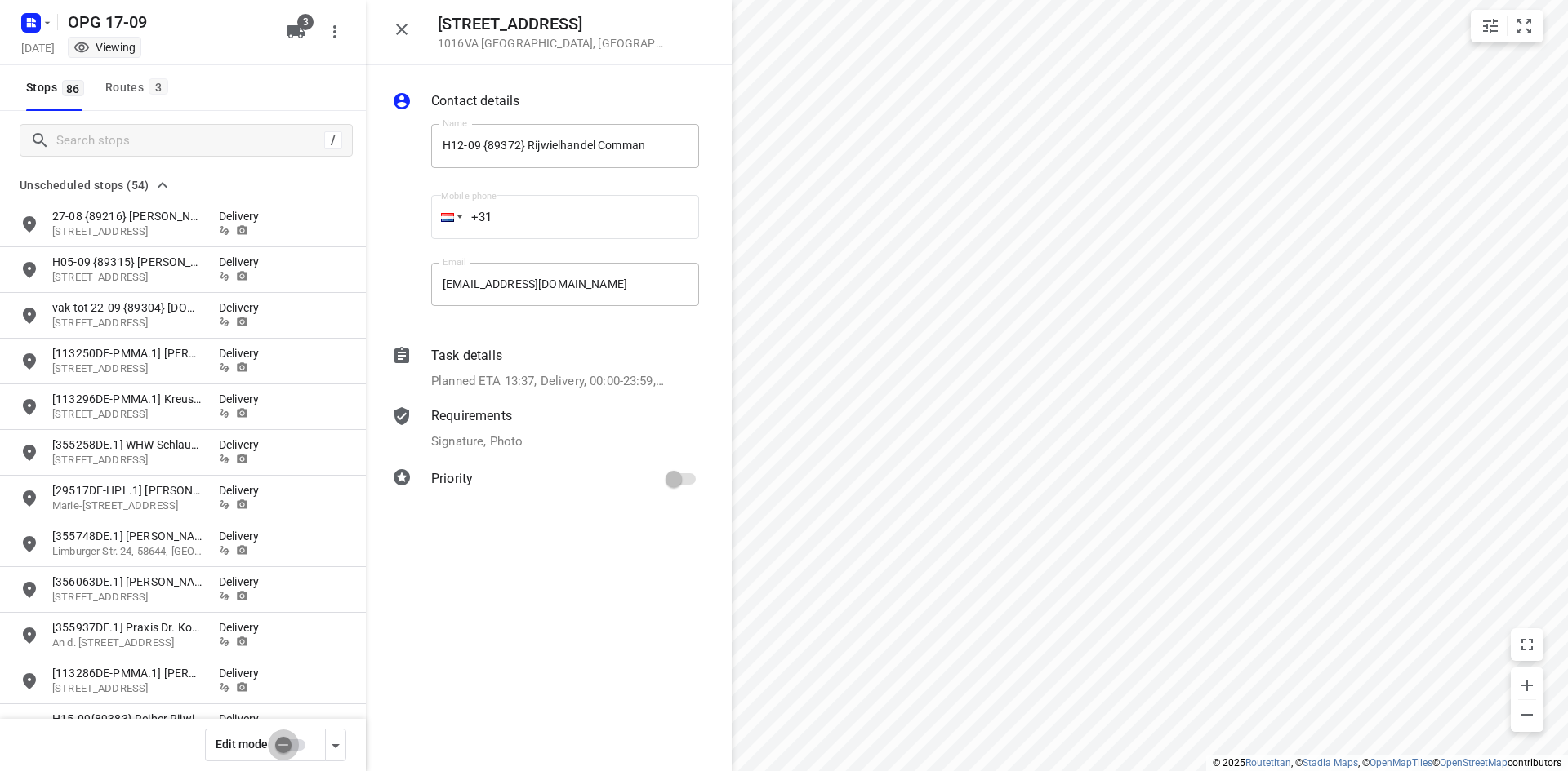
click at [295, 751] on input "checkbox" at bounding box center [283, 745] width 93 height 31
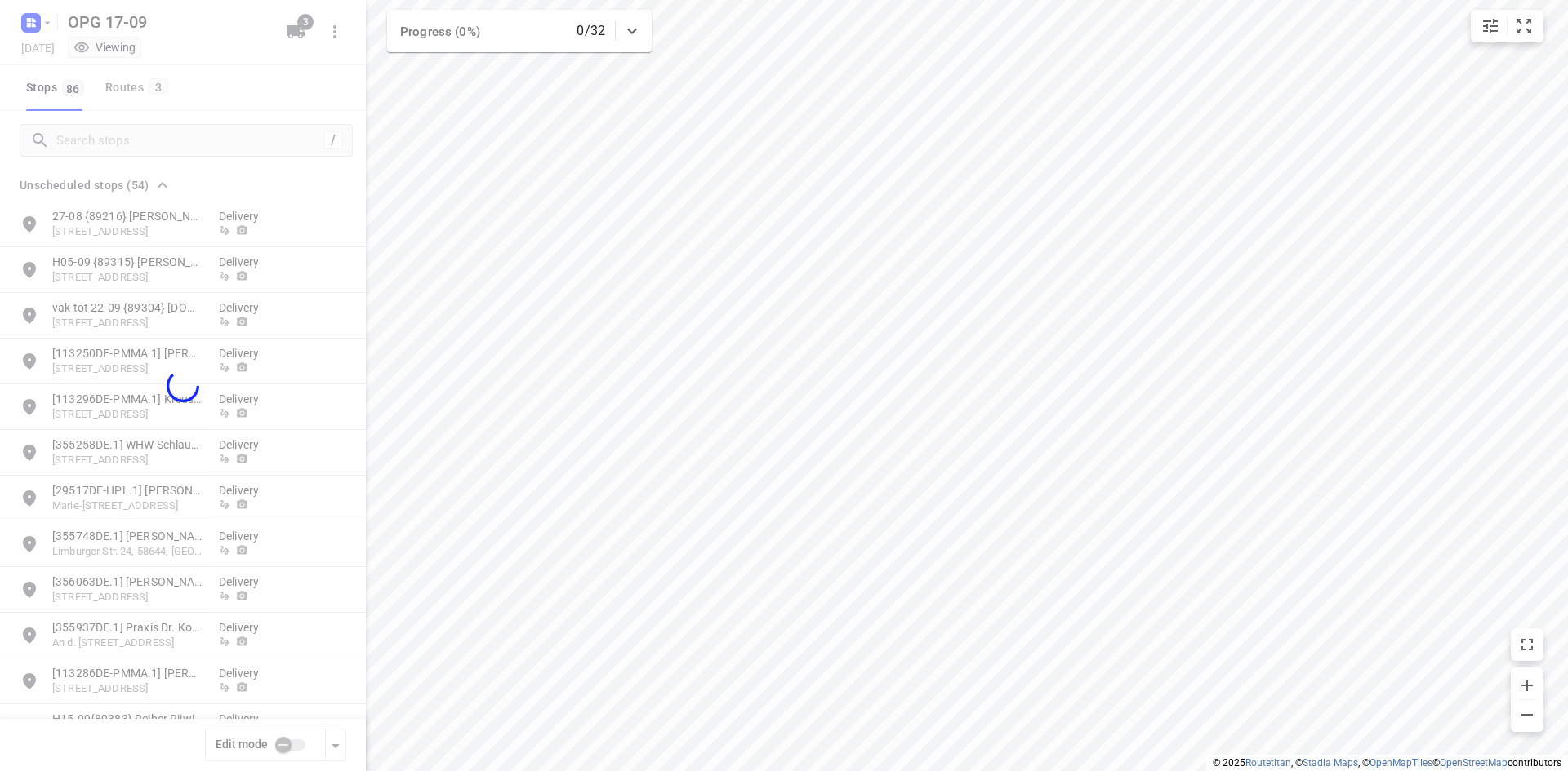
click at [142, 133] on div at bounding box center [183, 385] width 366 height 771
checkbox input "true"
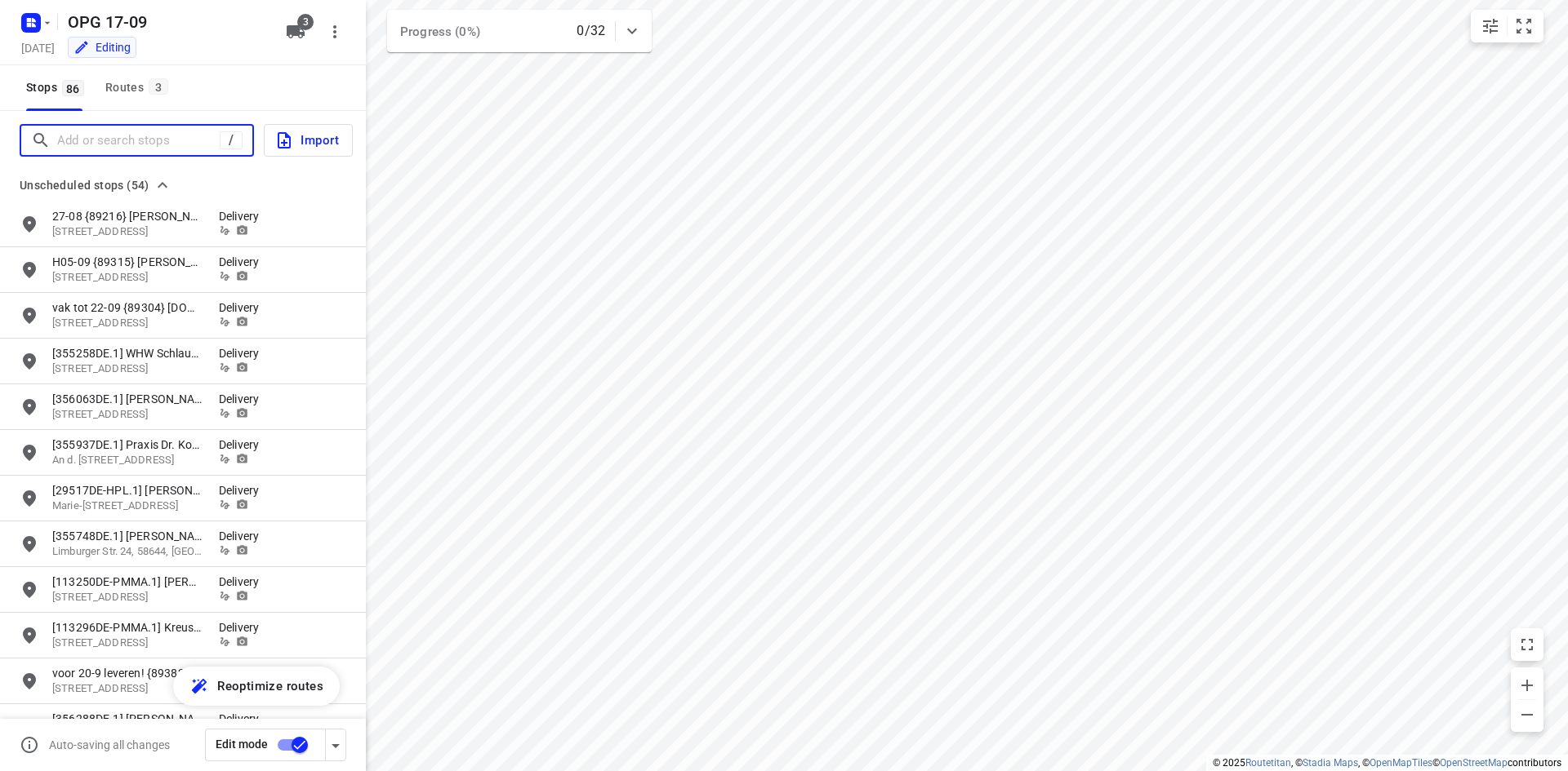
click at [117, 132] on input "Add or search stops" at bounding box center [138, 141] width 162 height 25
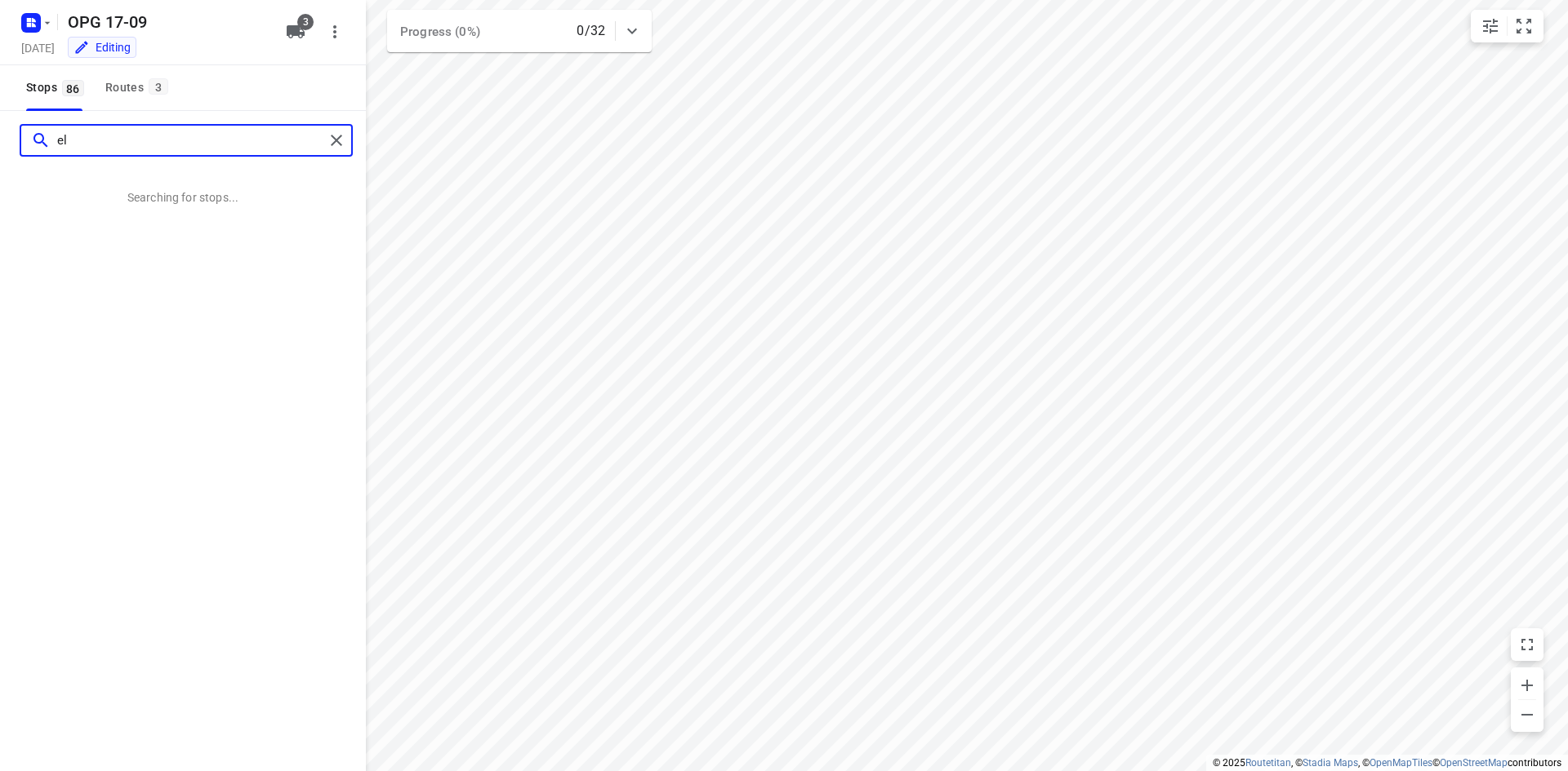
type input "e"
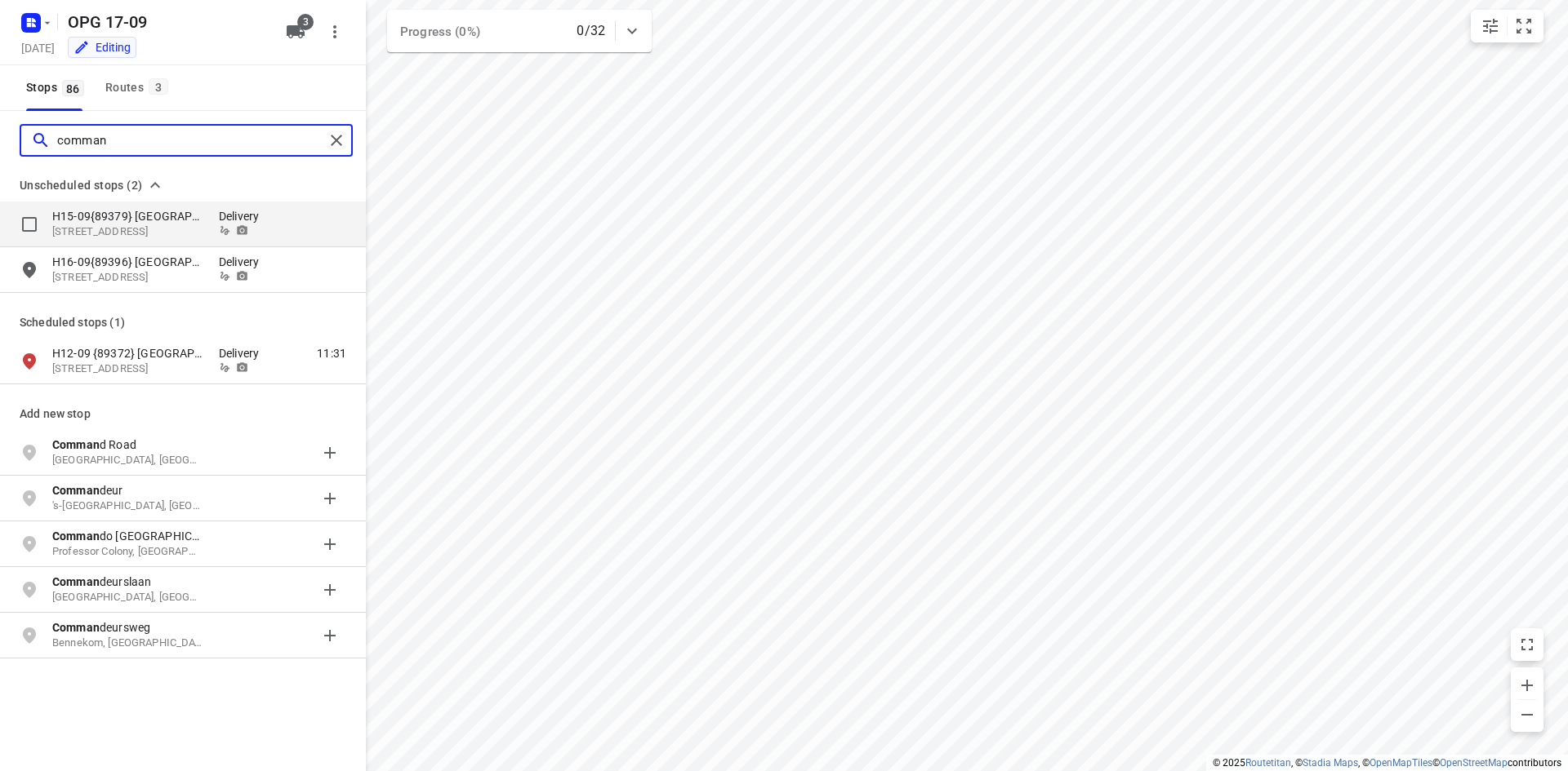
type input "comman"
click at [23, 220] on input "grid" at bounding box center [30, 224] width 32 height 32
checkbox input "true"
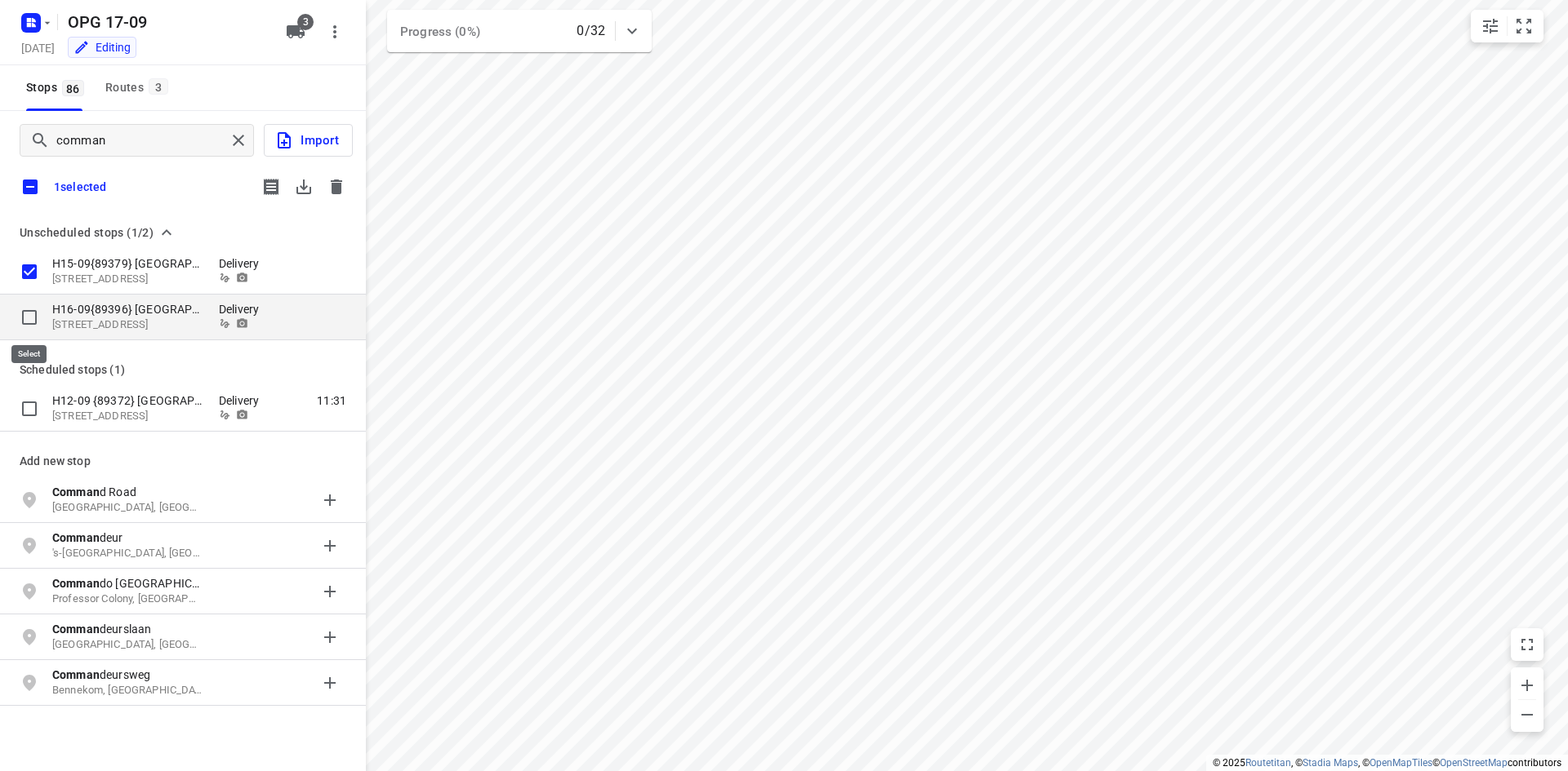
click at [30, 306] on input "grid" at bounding box center [30, 317] width 32 height 32
checkbox input "true"
click at [26, 270] on input "grid" at bounding box center [30, 271] width 32 height 32
checkbox input "false"
click at [23, 308] on input "grid" at bounding box center [30, 317] width 32 height 32
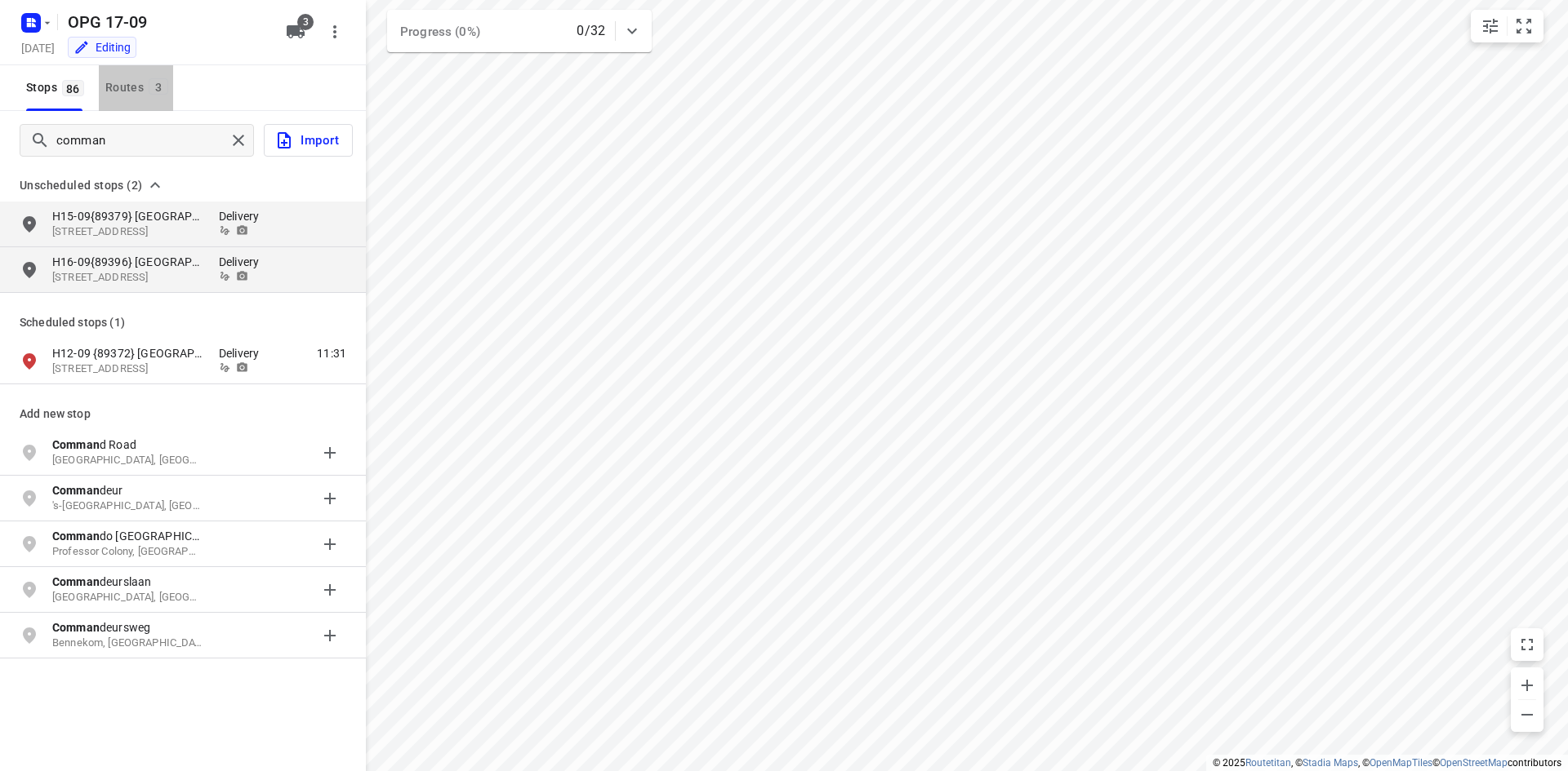
click at [107, 97] on div "Routes 3" at bounding box center [140, 88] width 68 height 21
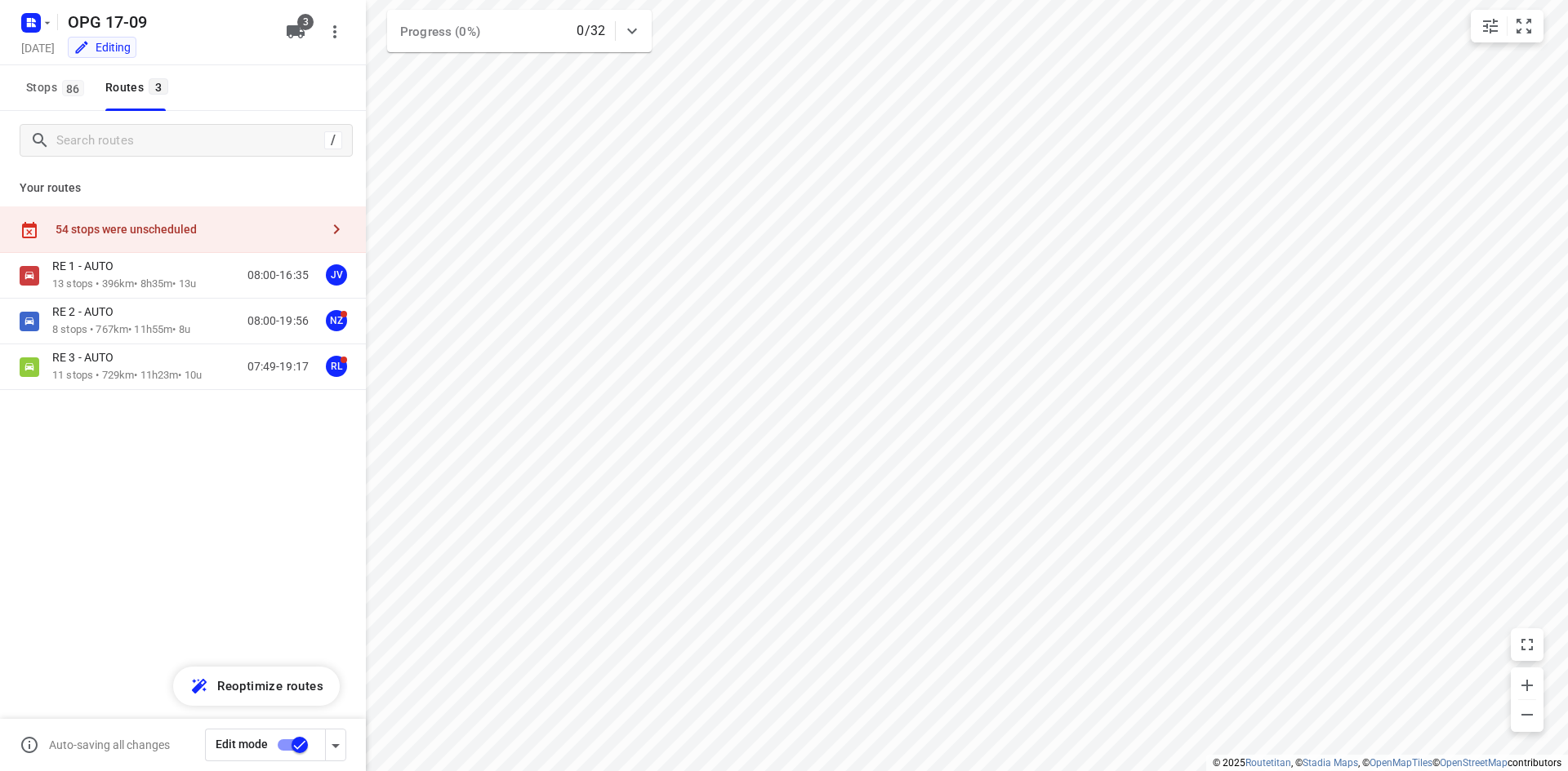
click at [178, 236] on div "54 stops were unscheduled" at bounding box center [187, 229] width 264 height 13
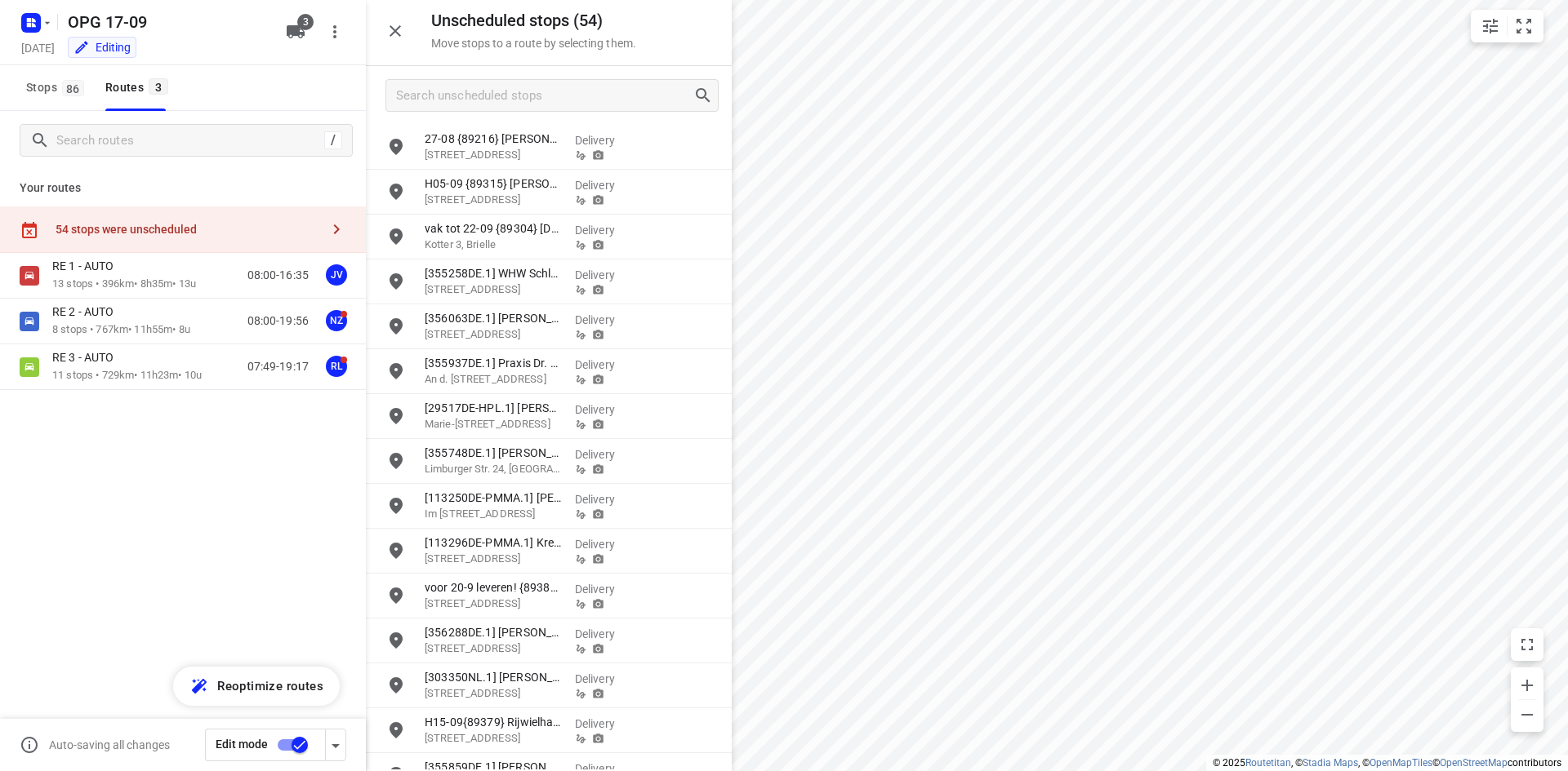
click at [504, 112] on div at bounding box center [548, 96] width 366 height 59
click at [504, 106] on input "Search unscheduled stops" at bounding box center [545, 96] width 296 height 25
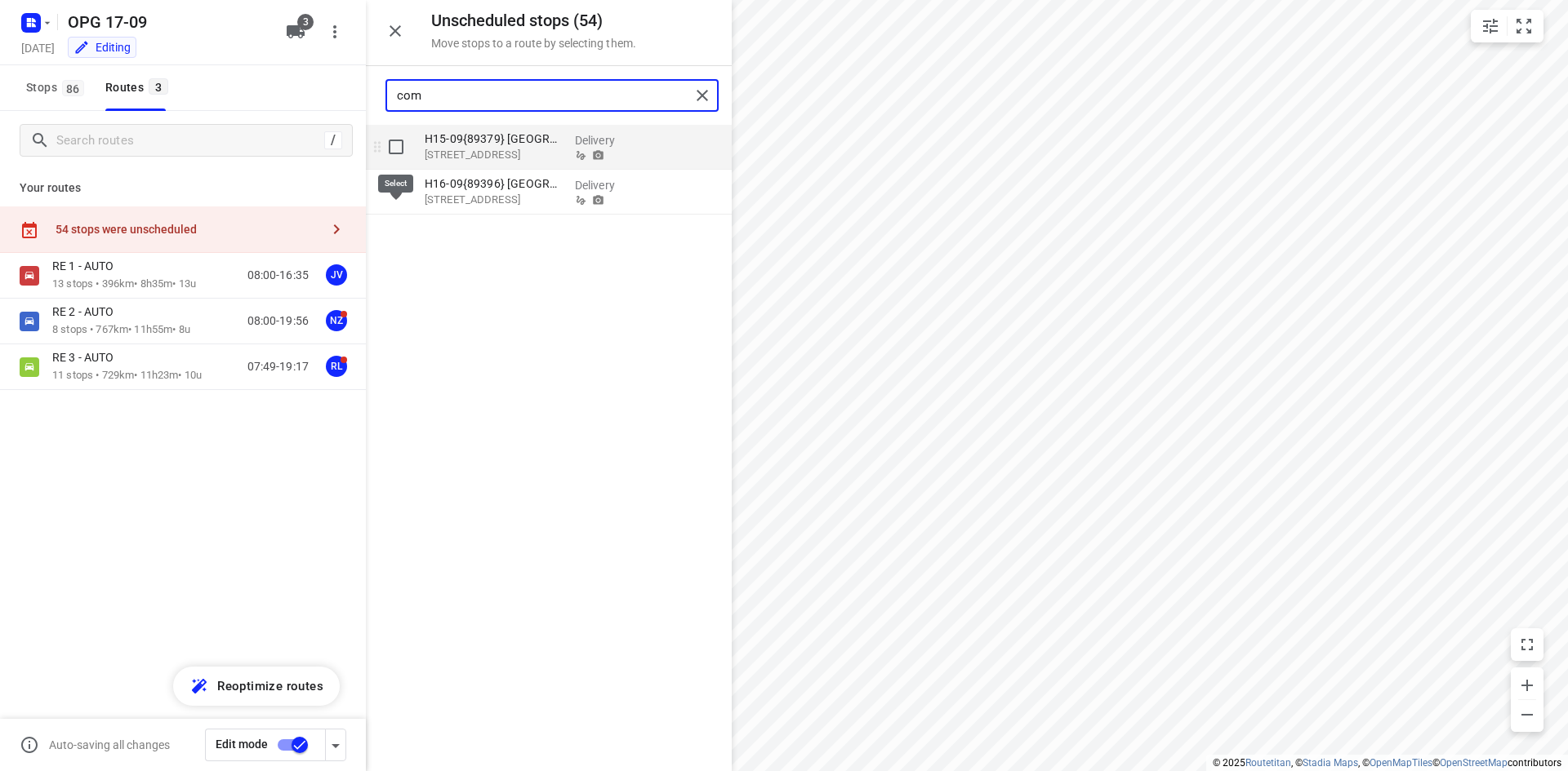
type input "com"
click at [400, 151] on input "grid" at bounding box center [396, 147] width 32 height 32
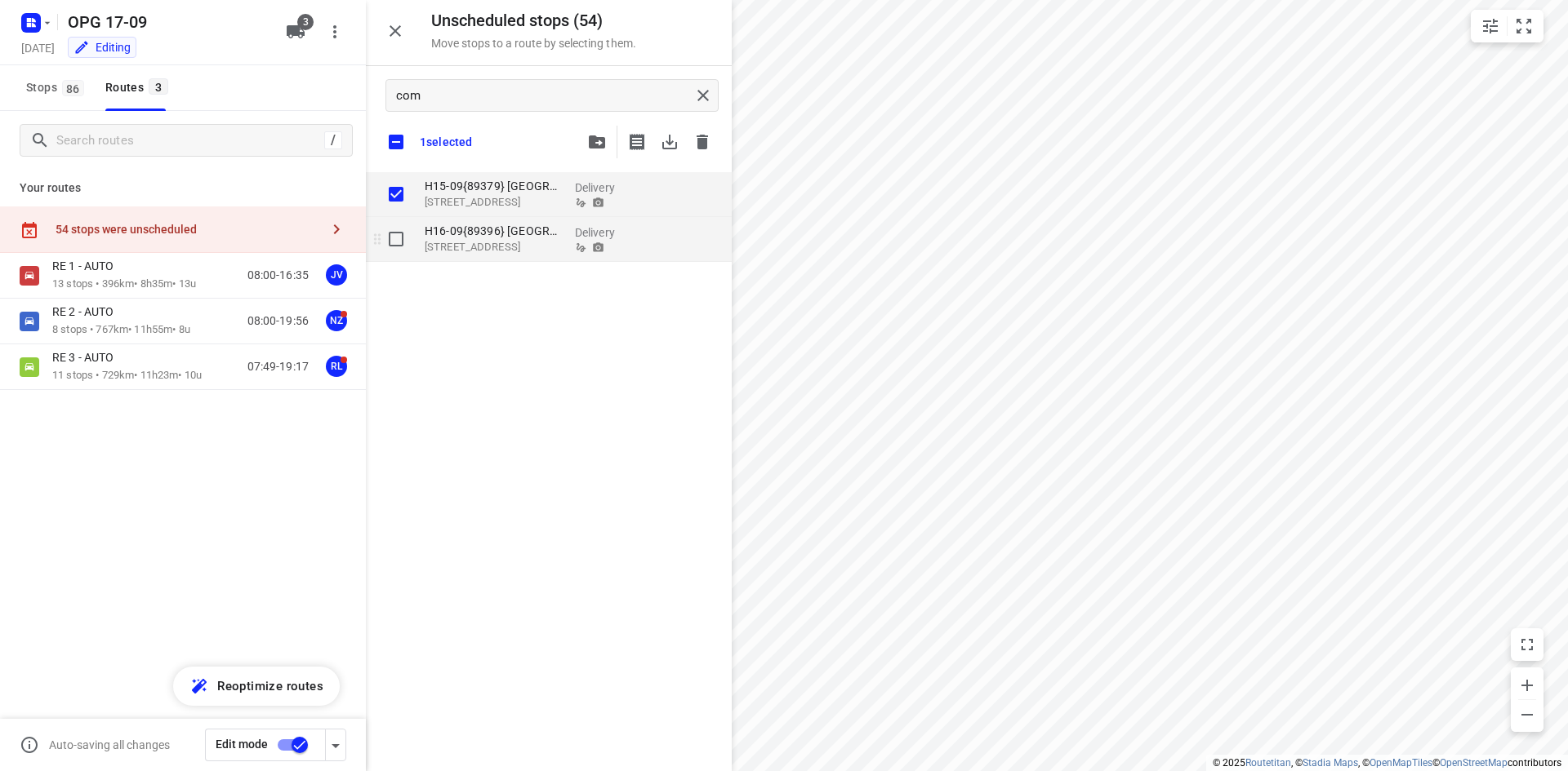
checkbox input "true"
click at [395, 234] on input "grid" at bounding box center [396, 239] width 32 height 32
checkbox input "true"
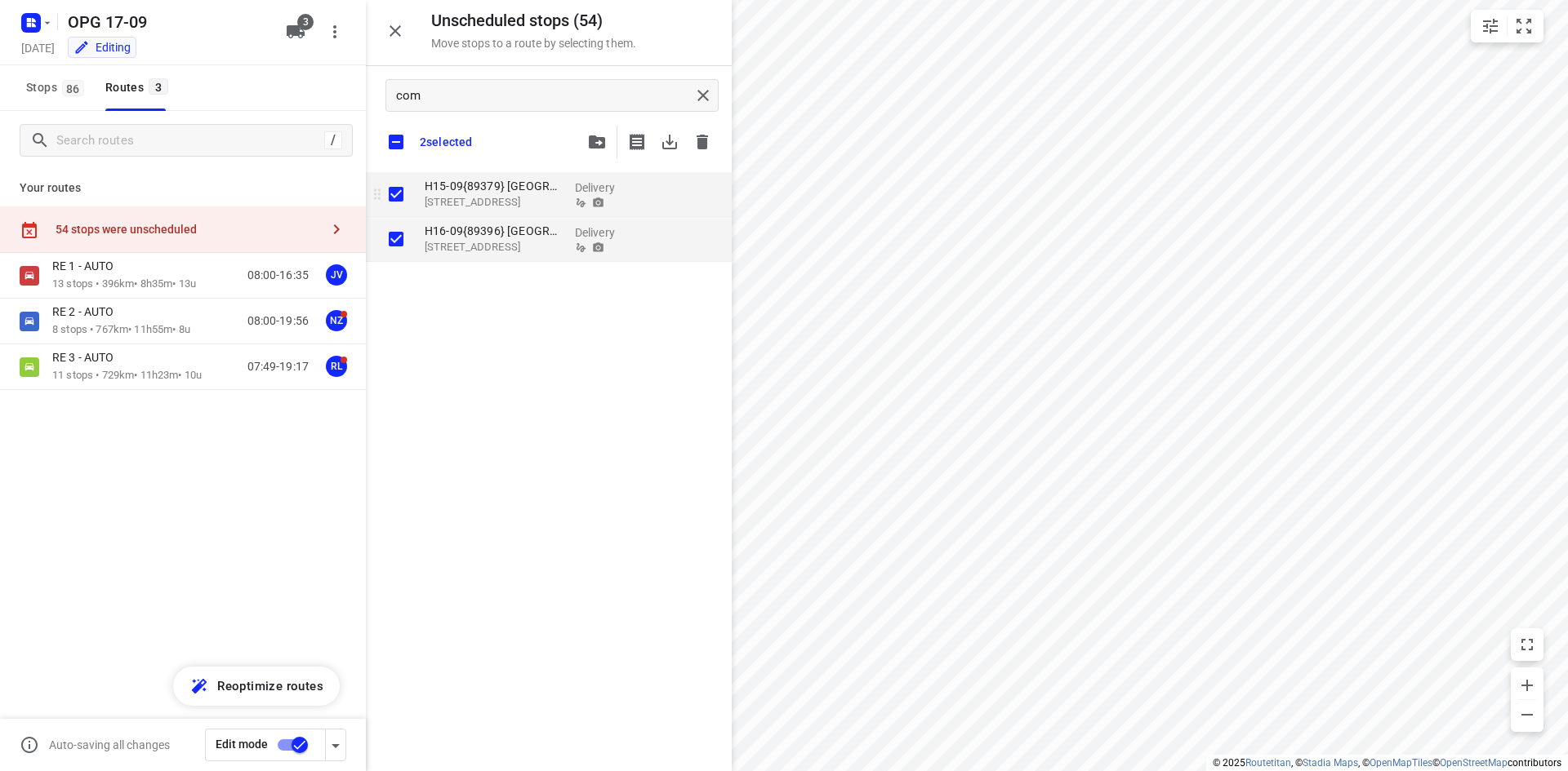
checkbox input "true"
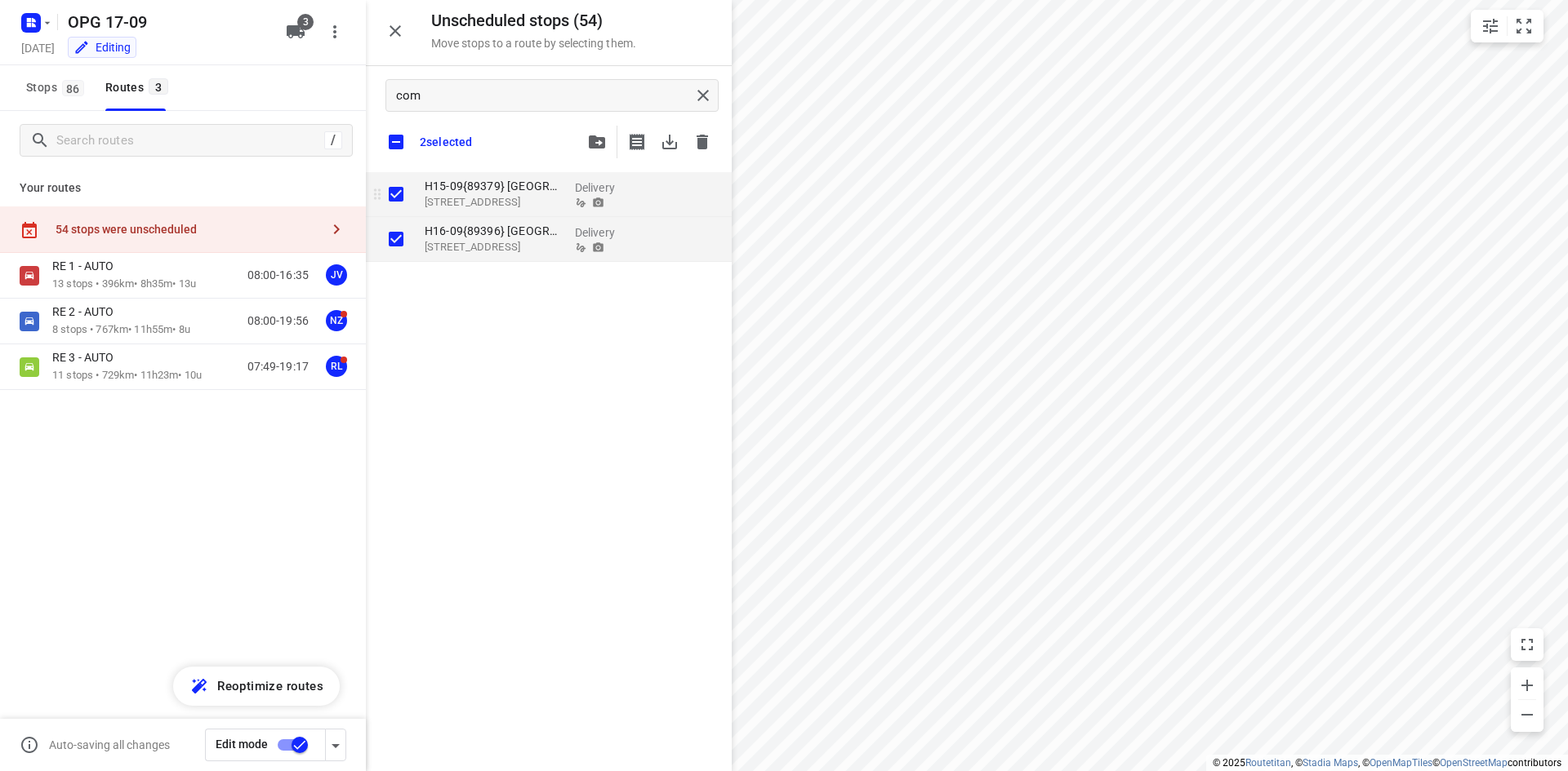
checkbox input "true"
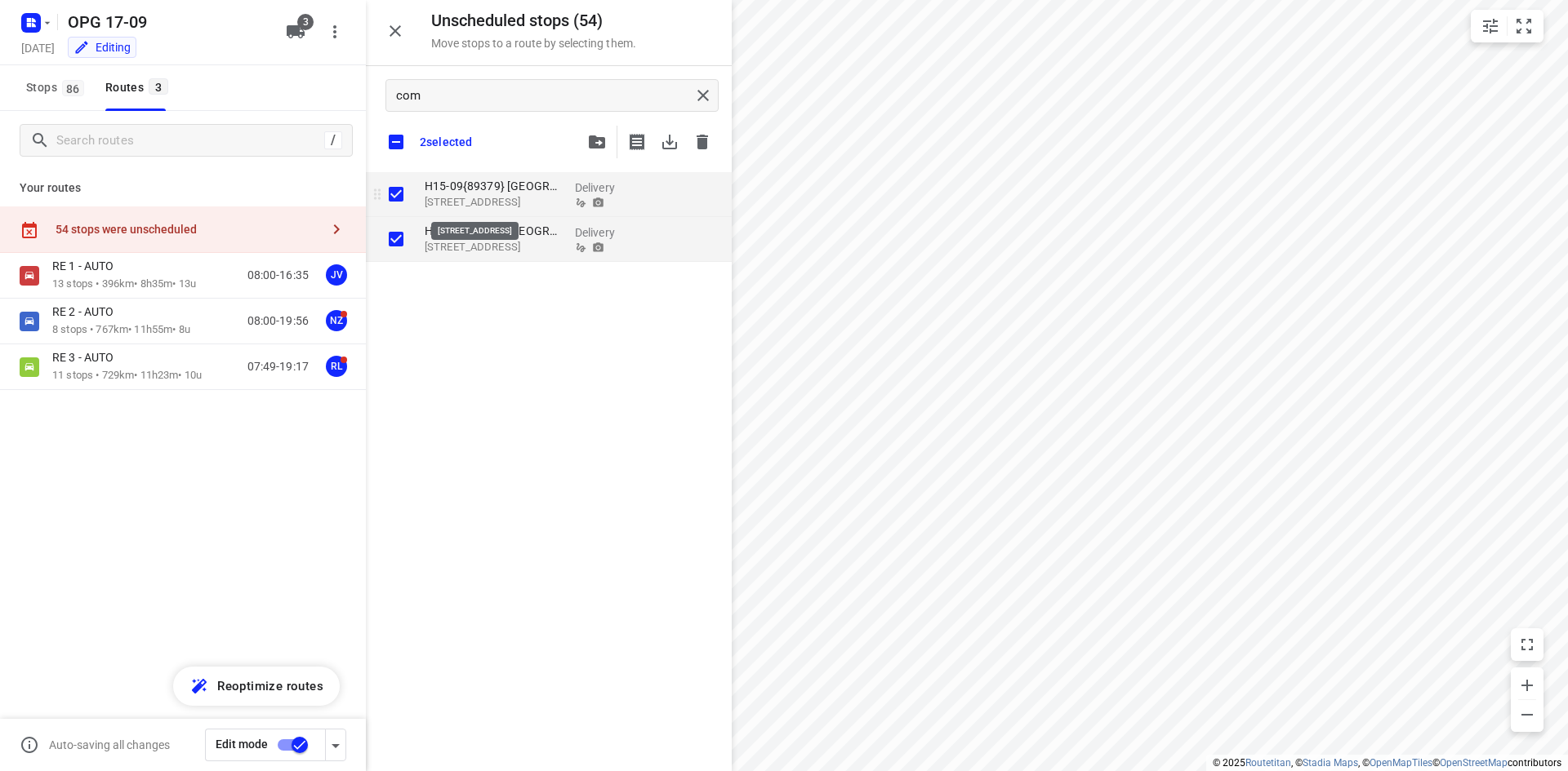
click at [477, 196] on p "[STREET_ADDRESS]" at bounding box center [493, 202] width 137 height 16
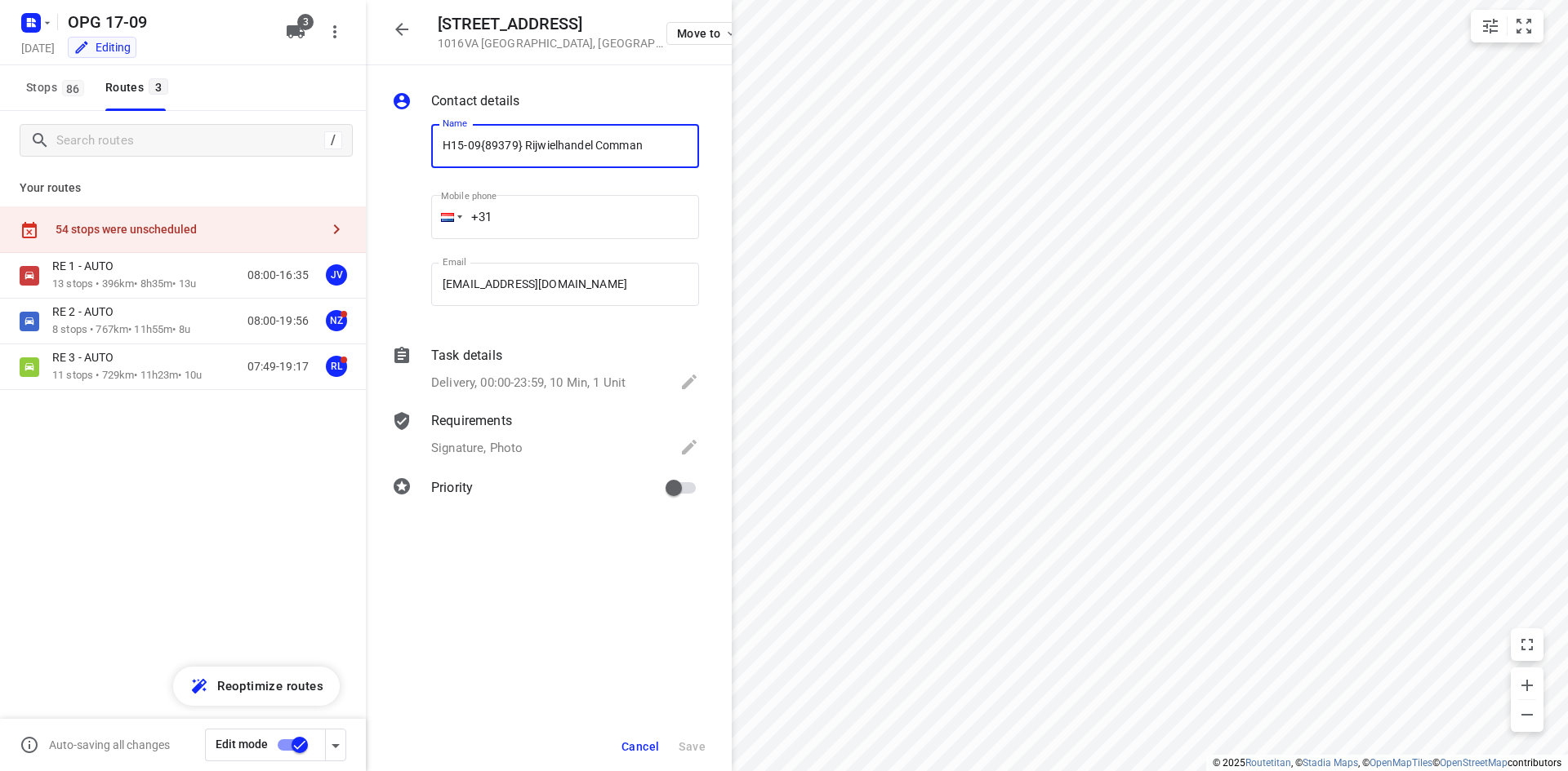
click at [498, 144] on input "H15-09{89379} Rijwielhandel Comman" at bounding box center [564, 146] width 268 height 44
click at [414, 29] on button "button" at bounding box center [401, 30] width 32 height 32
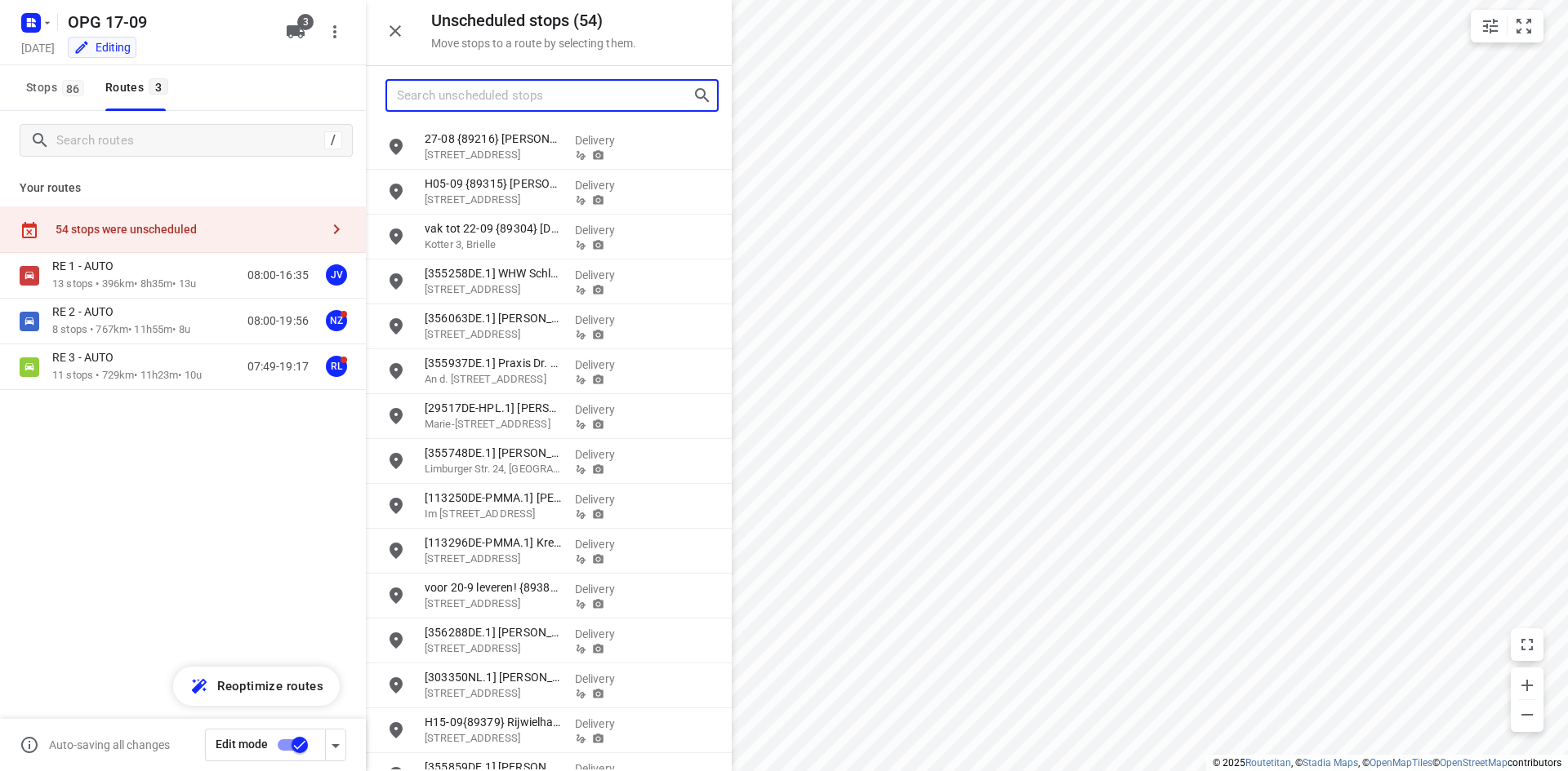
click at [471, 102] on input "Search unscheduled stops" at bounding box center [545, 96] width 296 height 25
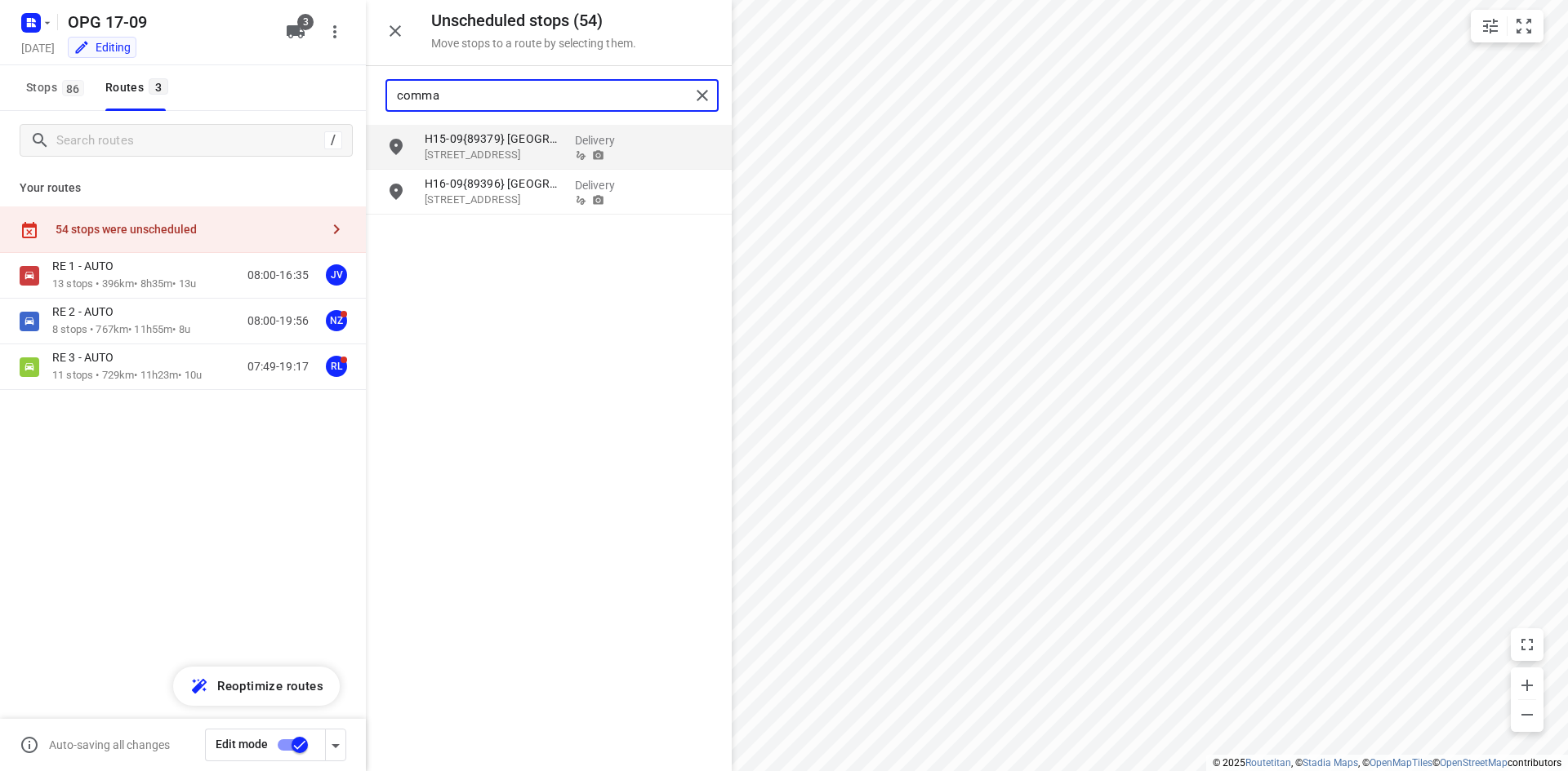
type input "comman"
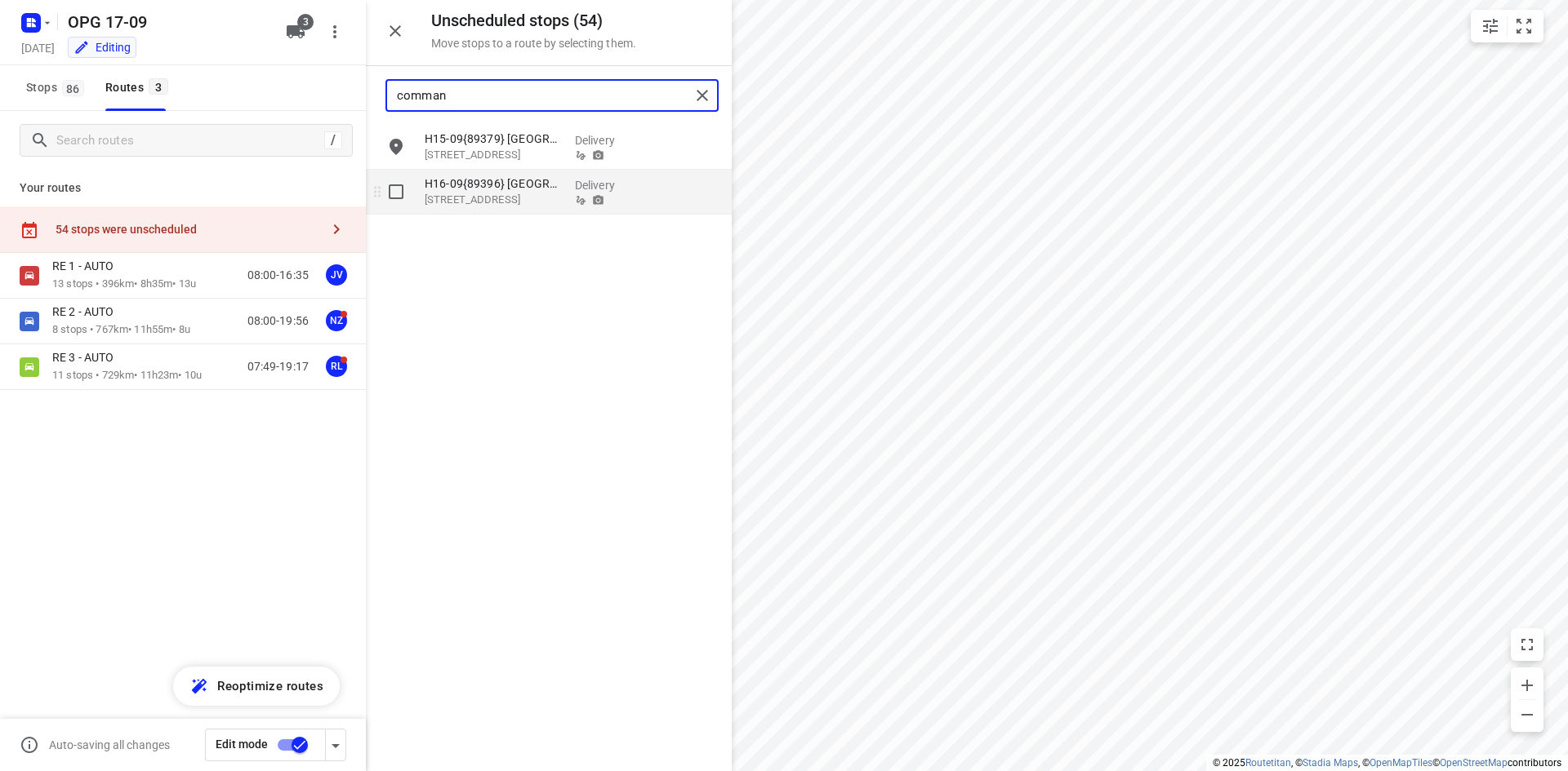
click at [420, 196] on div "H16-09{89396} Rijwielhandel Comman [STREET_ADDRESS]" at bounding box center [494, 193] width 151 height 45
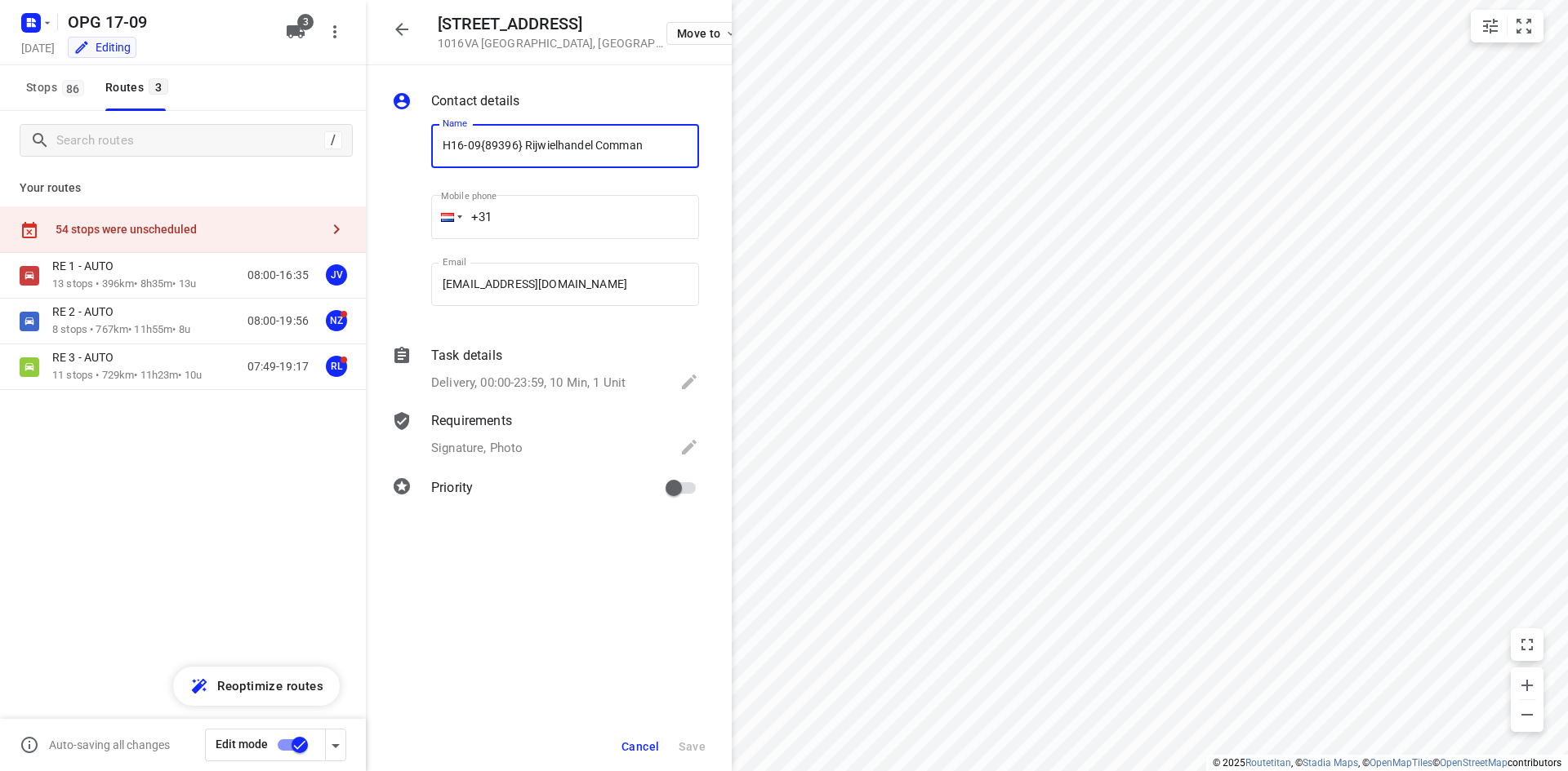
click at [506, 138] on input "H16-09{89396} Rijwielhandel Comman" at bounding box center [564, 146] width 268 height 44
click at [404, 36] on icon "button" at bounding box center [401, 30] width 20 height 20
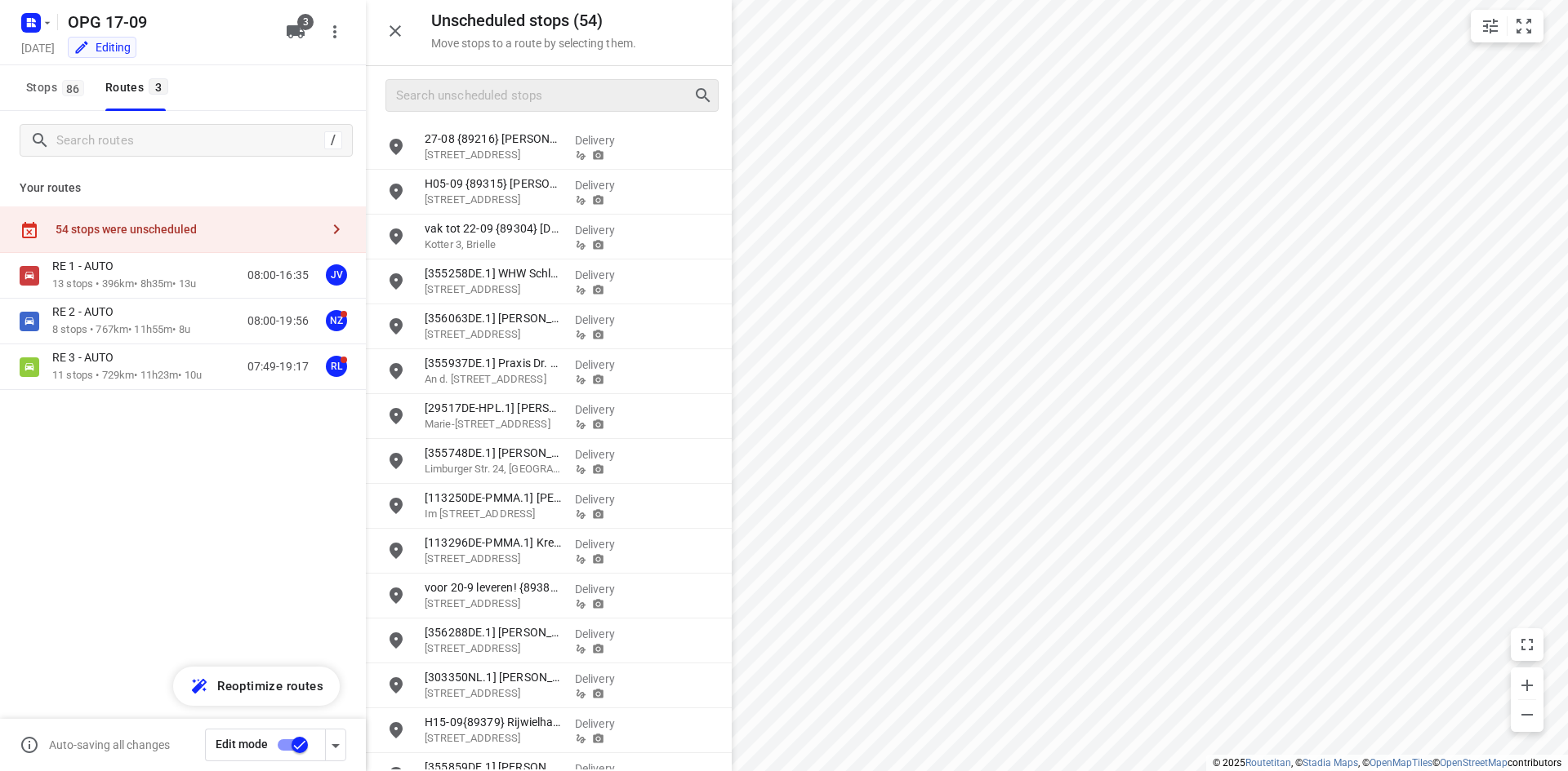
click at [435, 115] on div at bounding box center [548, 96] width 366 height 59
click at [441, 99] on input "Search unscheduled stops" at bounding box center [545, 96] width 296 height 25
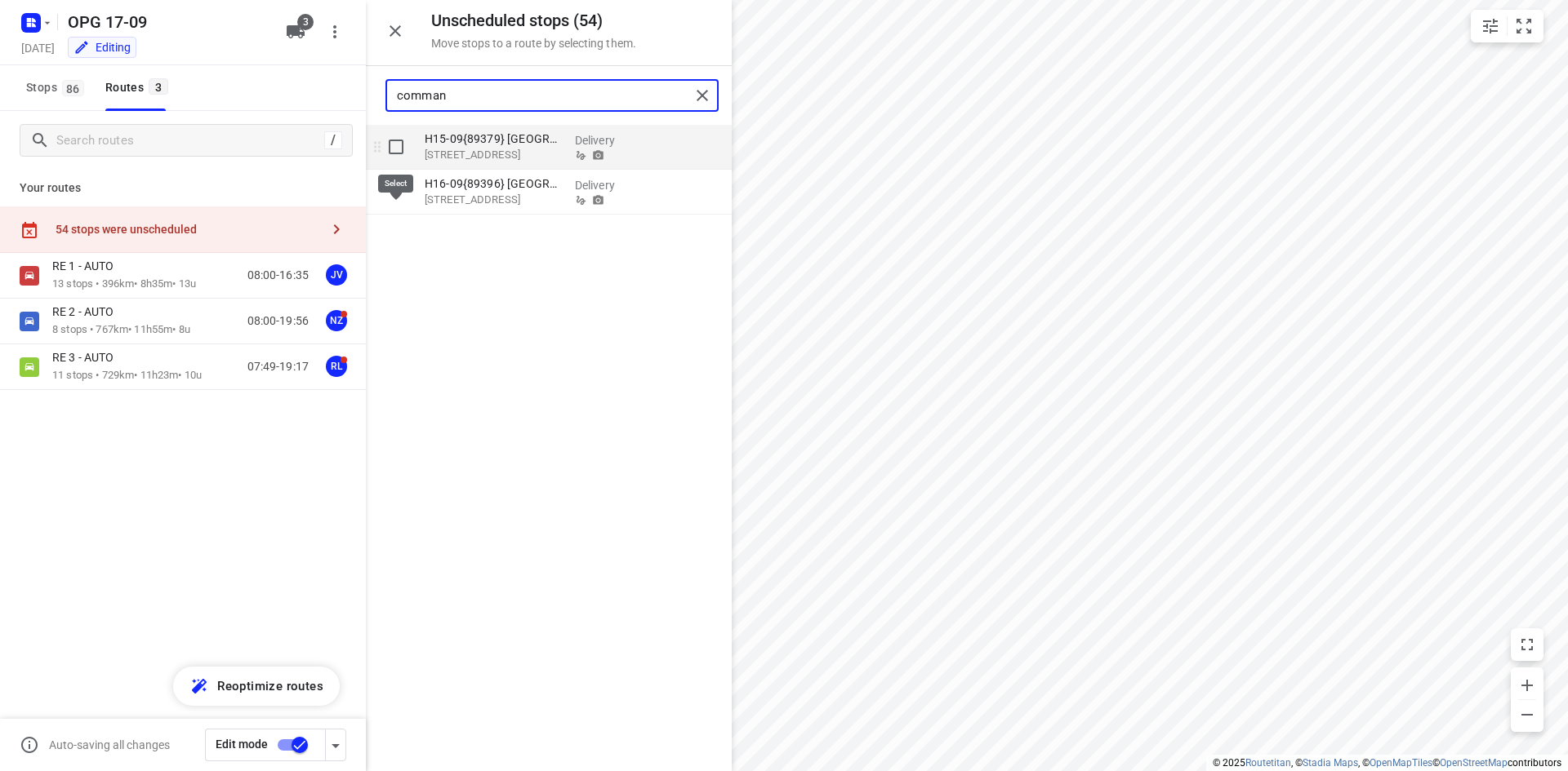
type input "comman"
click at [388, 158] on input "grid" at bounding box center [396, 147] width 32 height 32
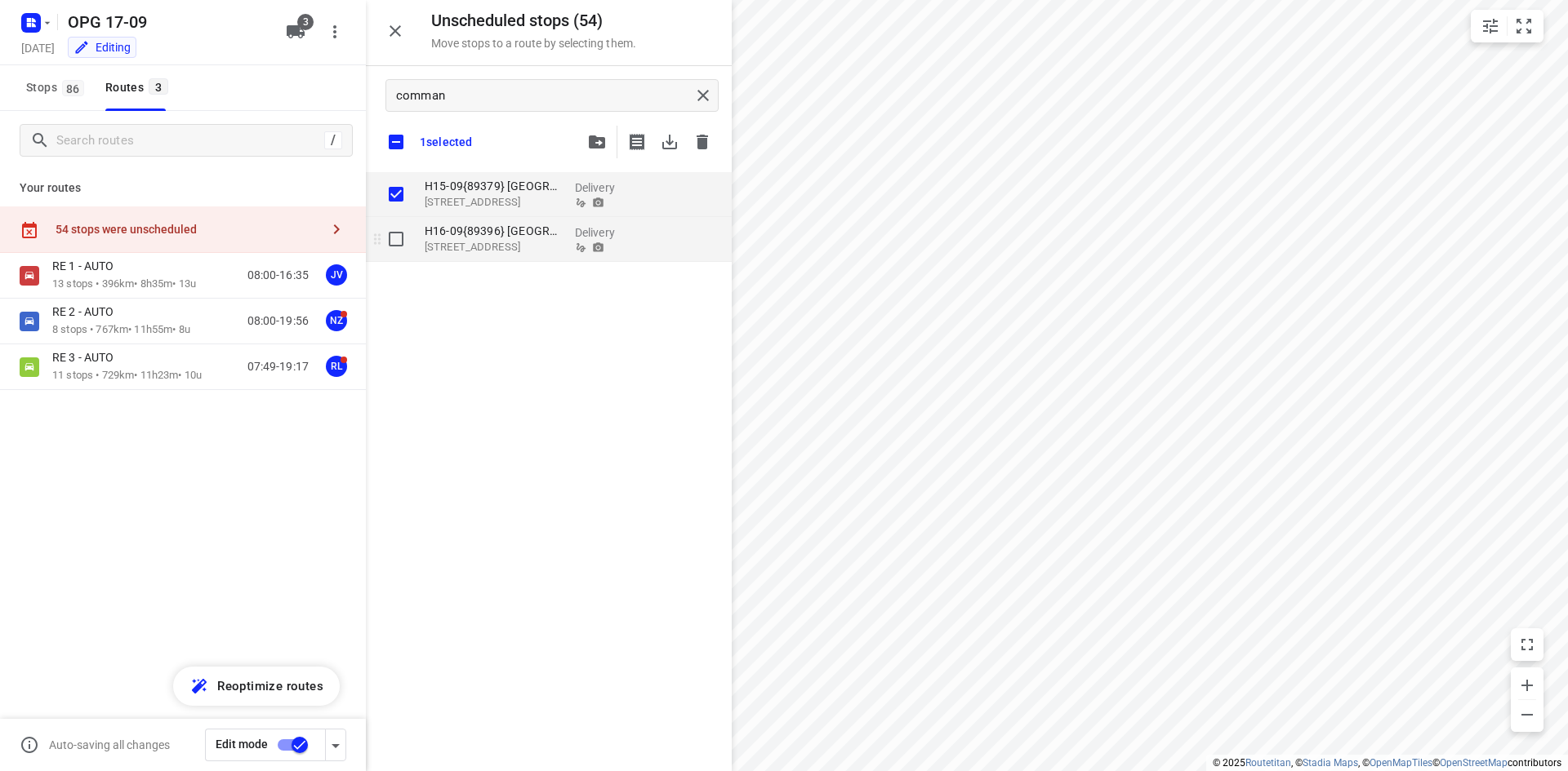
checkbox input "true"
click at [409, 238] on input "grid" at bounding box center [396, 239] width 32 height 32
checkbox input "true"
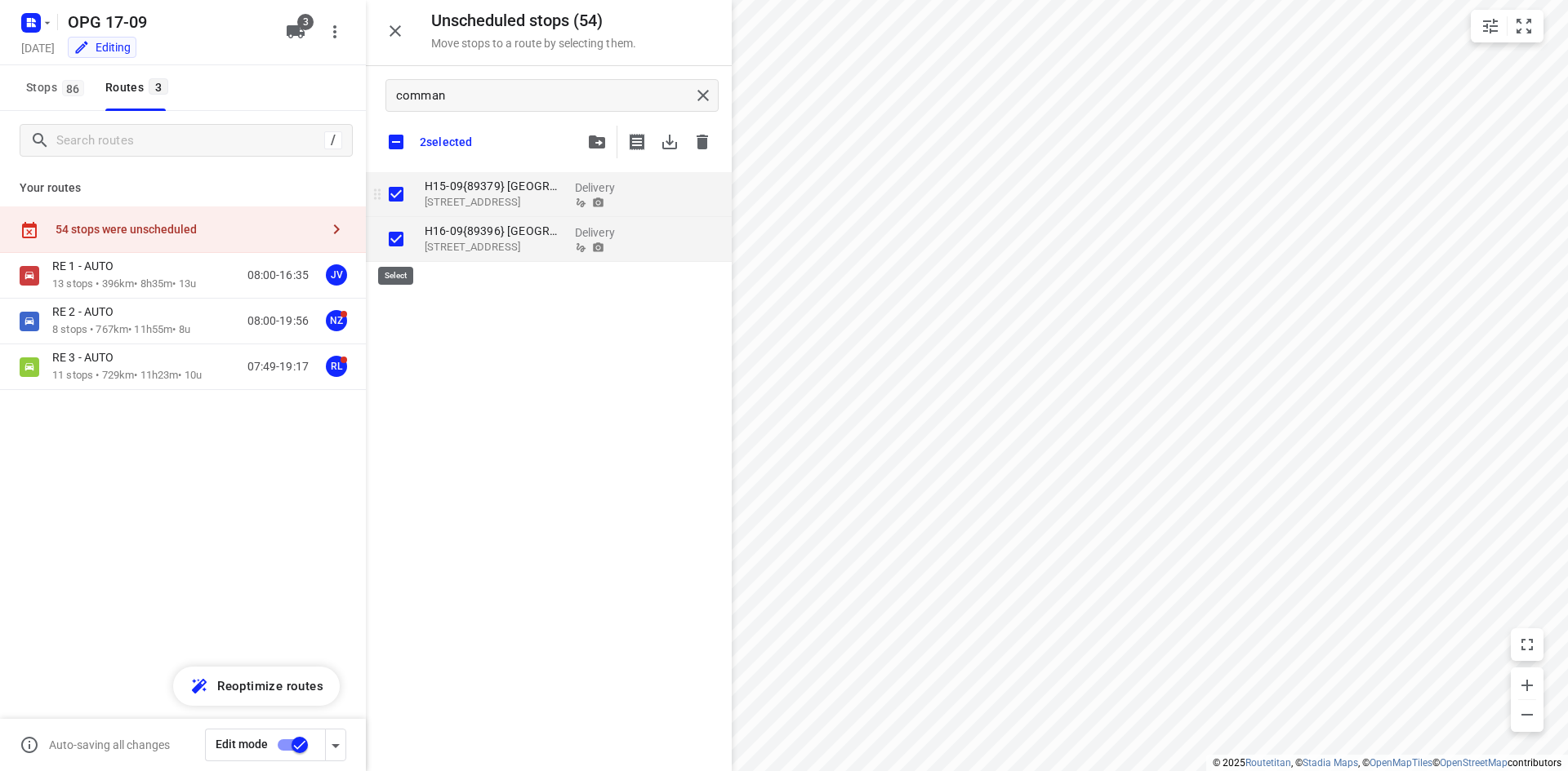
checkbox input "true"
click at [589, 151] on button "button" at bounding box center [597, 141] width 32 height 32
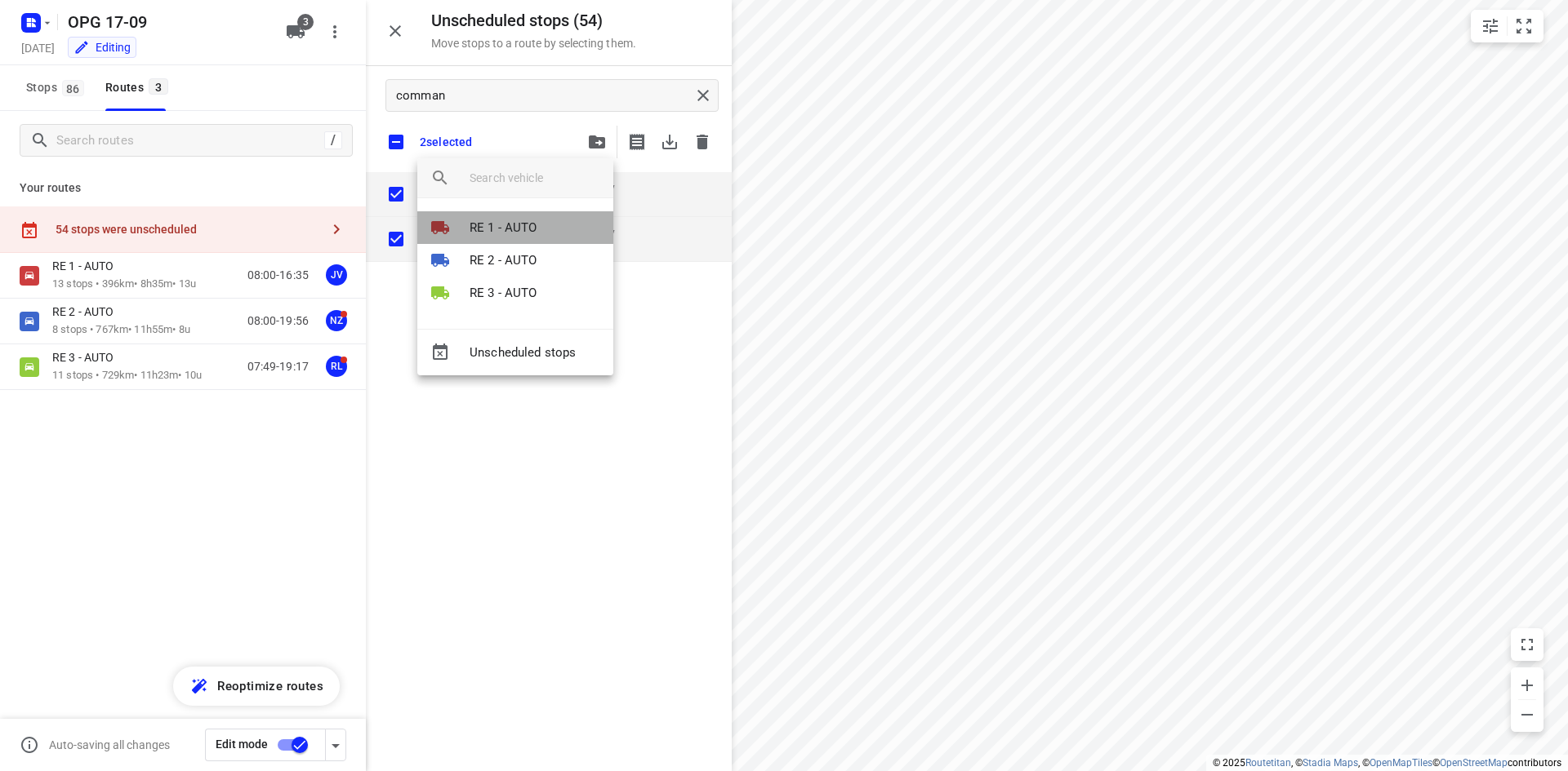
click at [520, 230] on p "RE 1 - AUTO" at bounding box center [504, 227] width 68 height 19
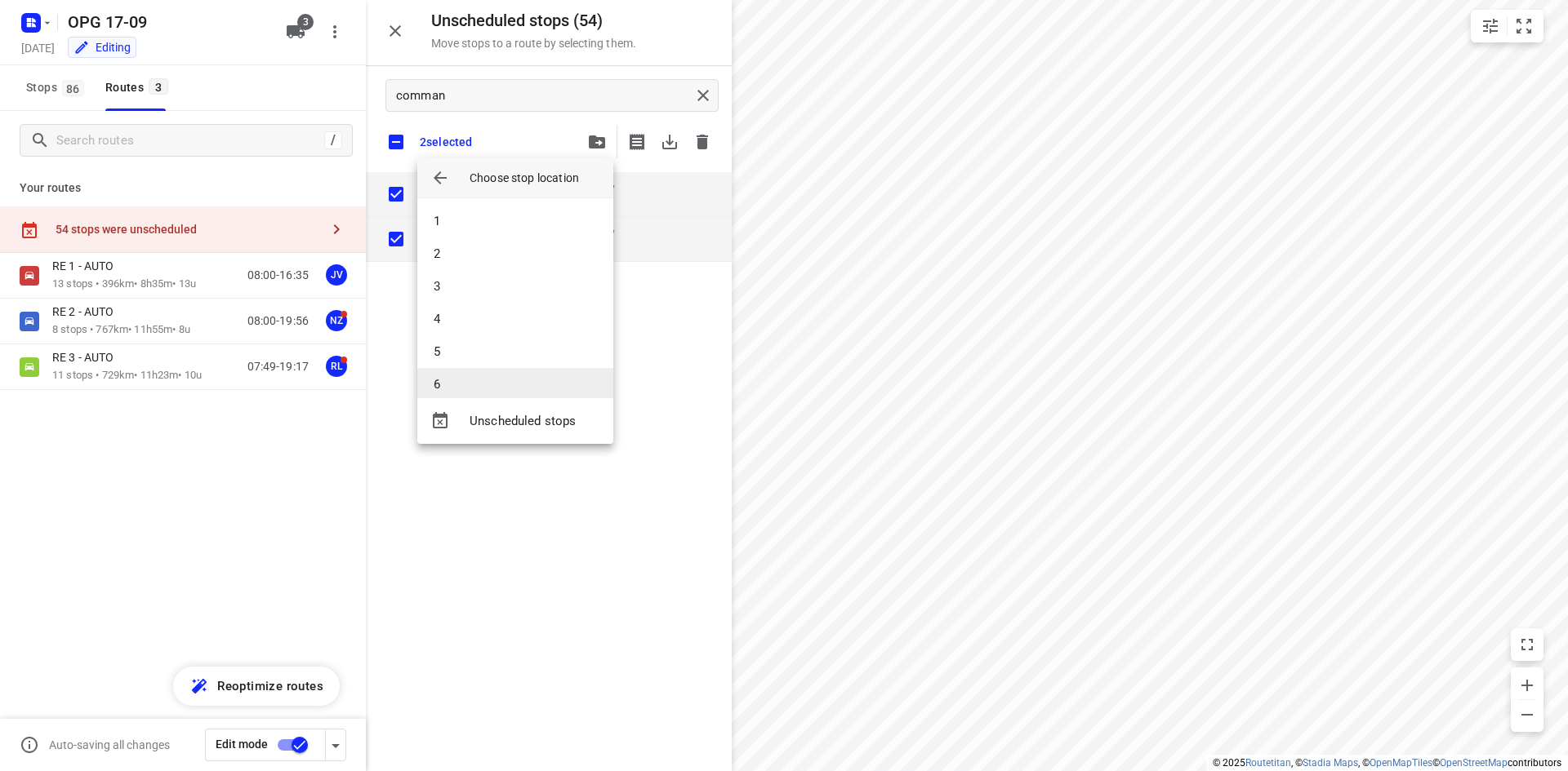
scroll to position [81, 0]
click at [499, 336] on li "7" at bounding box center [515, 335] width 196 height 32
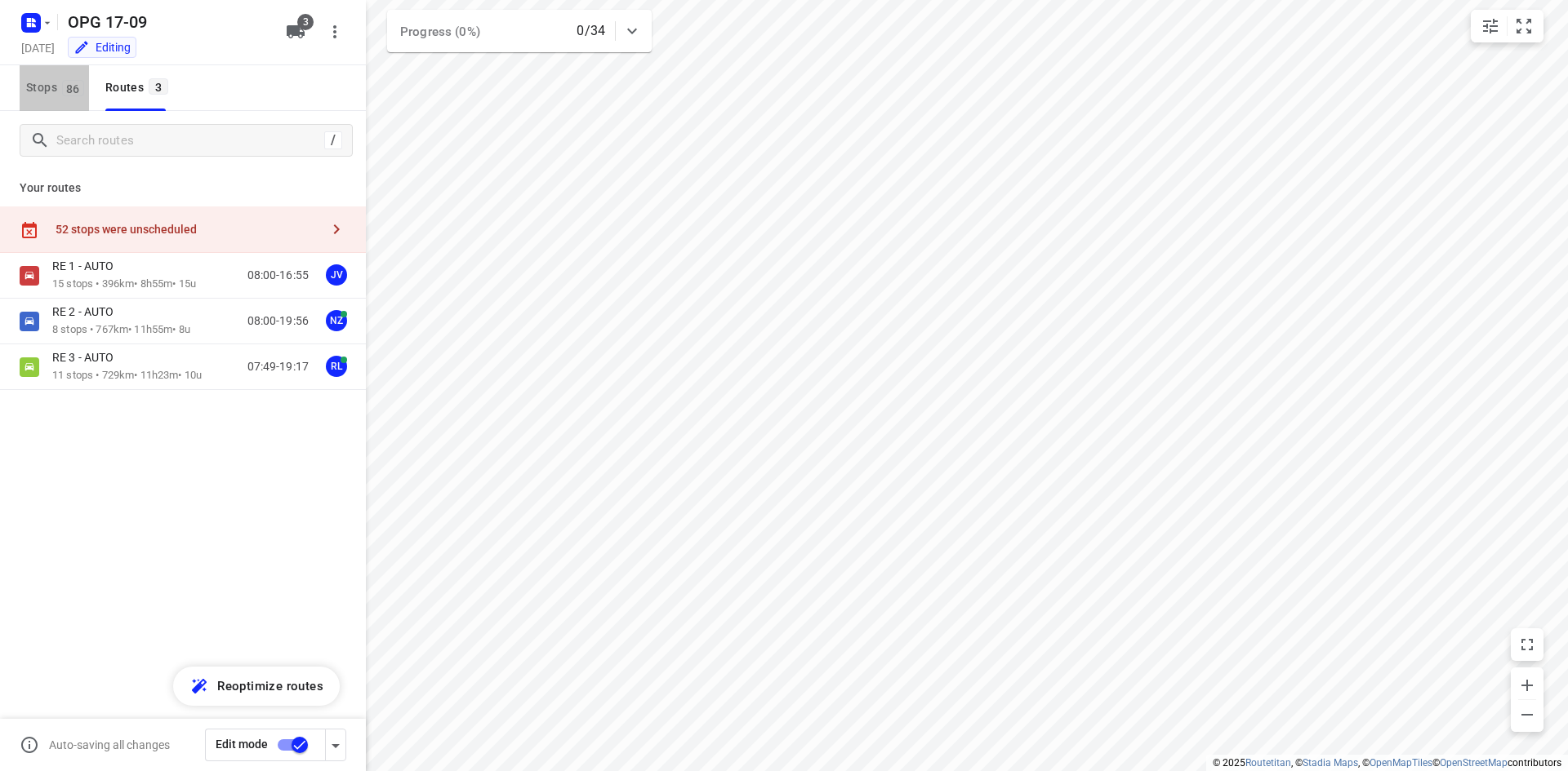
click at [59, 83] on span "Stops 86" at bounding box center [57, 88] width 63 height 21
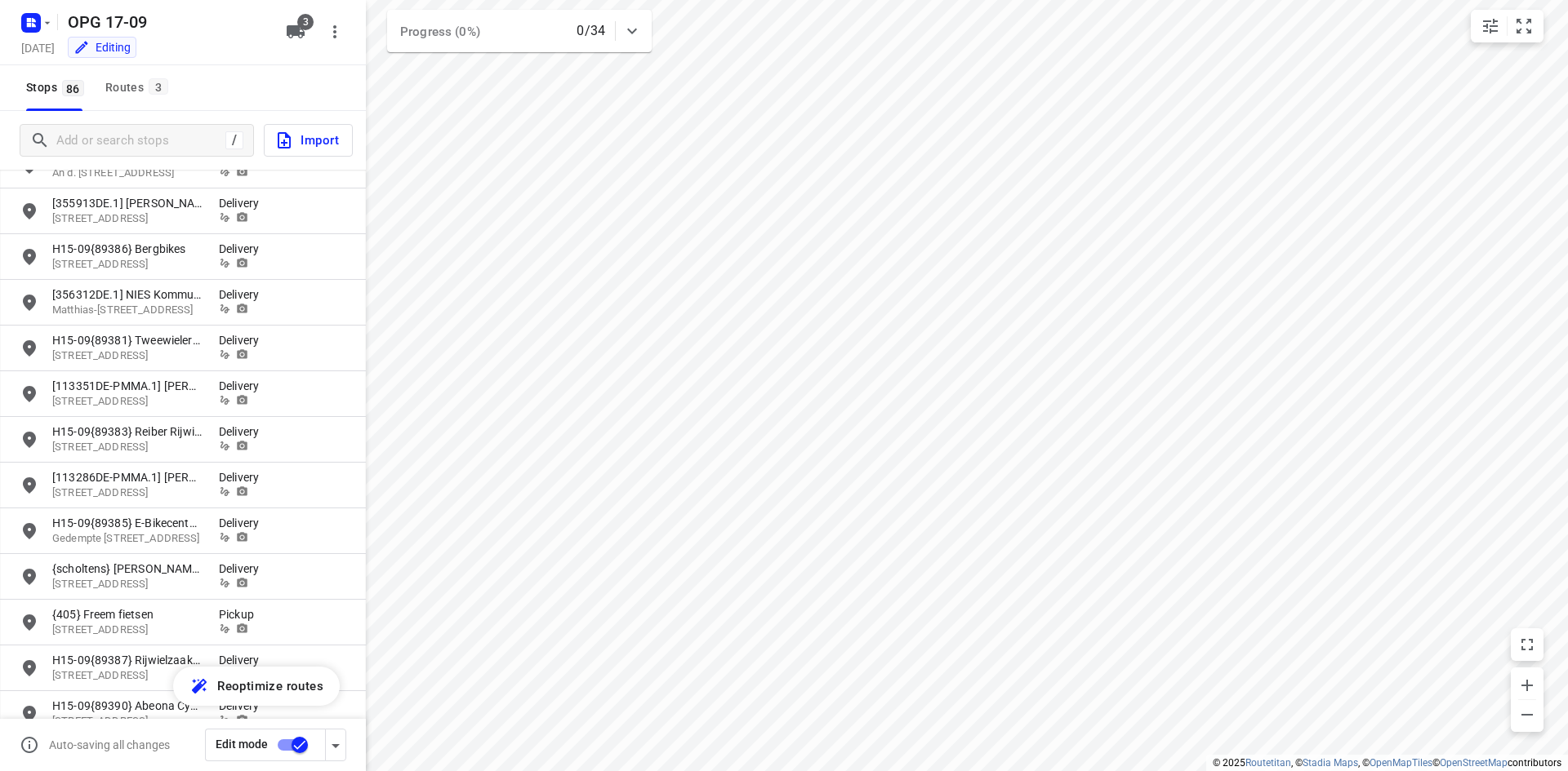
drag, startPoint x: 188, startPoint y: 291, endPoint x: 188, endPoint y: 307, distance: 16.0
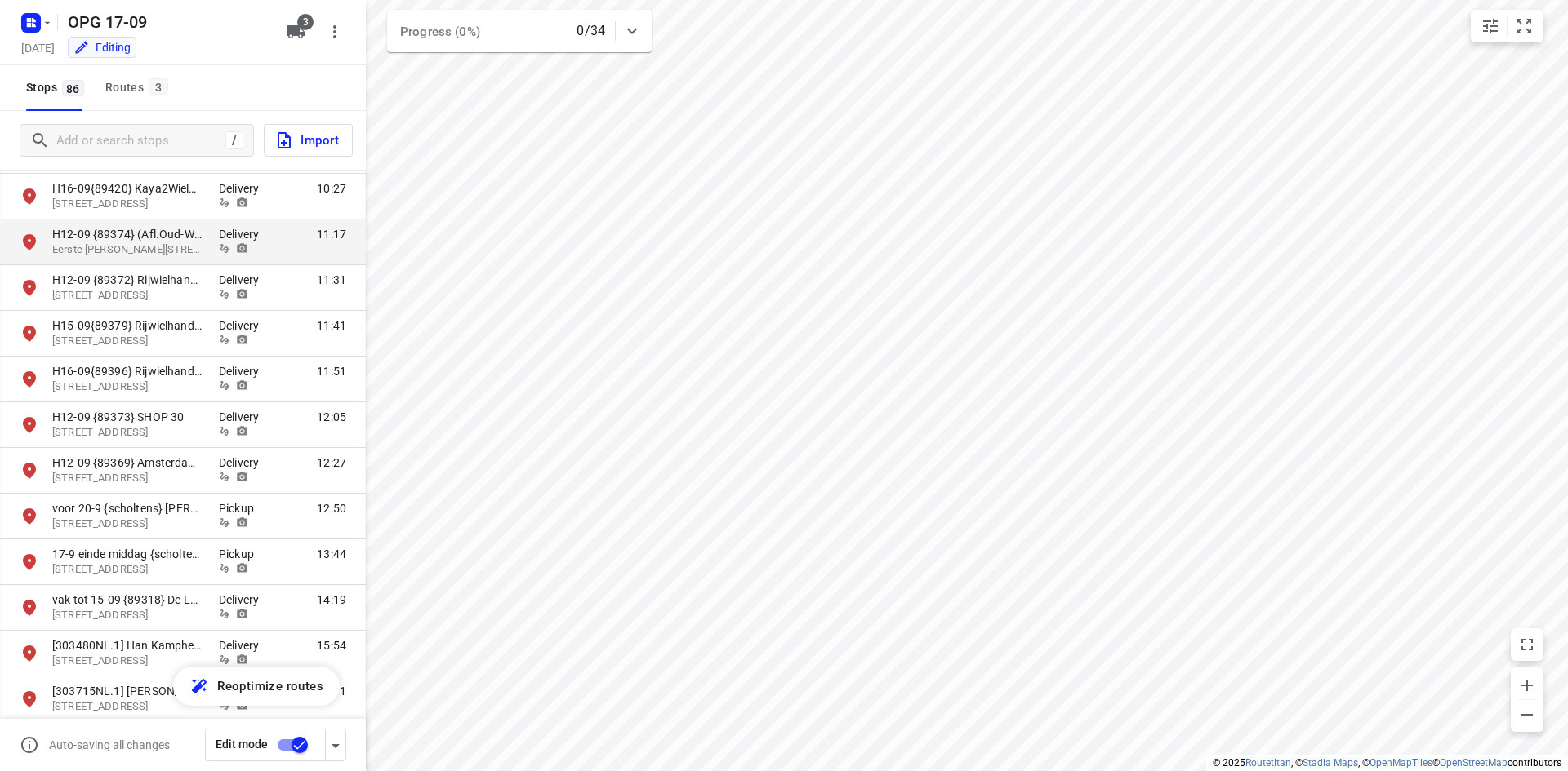
scroll to position [2611, 0]
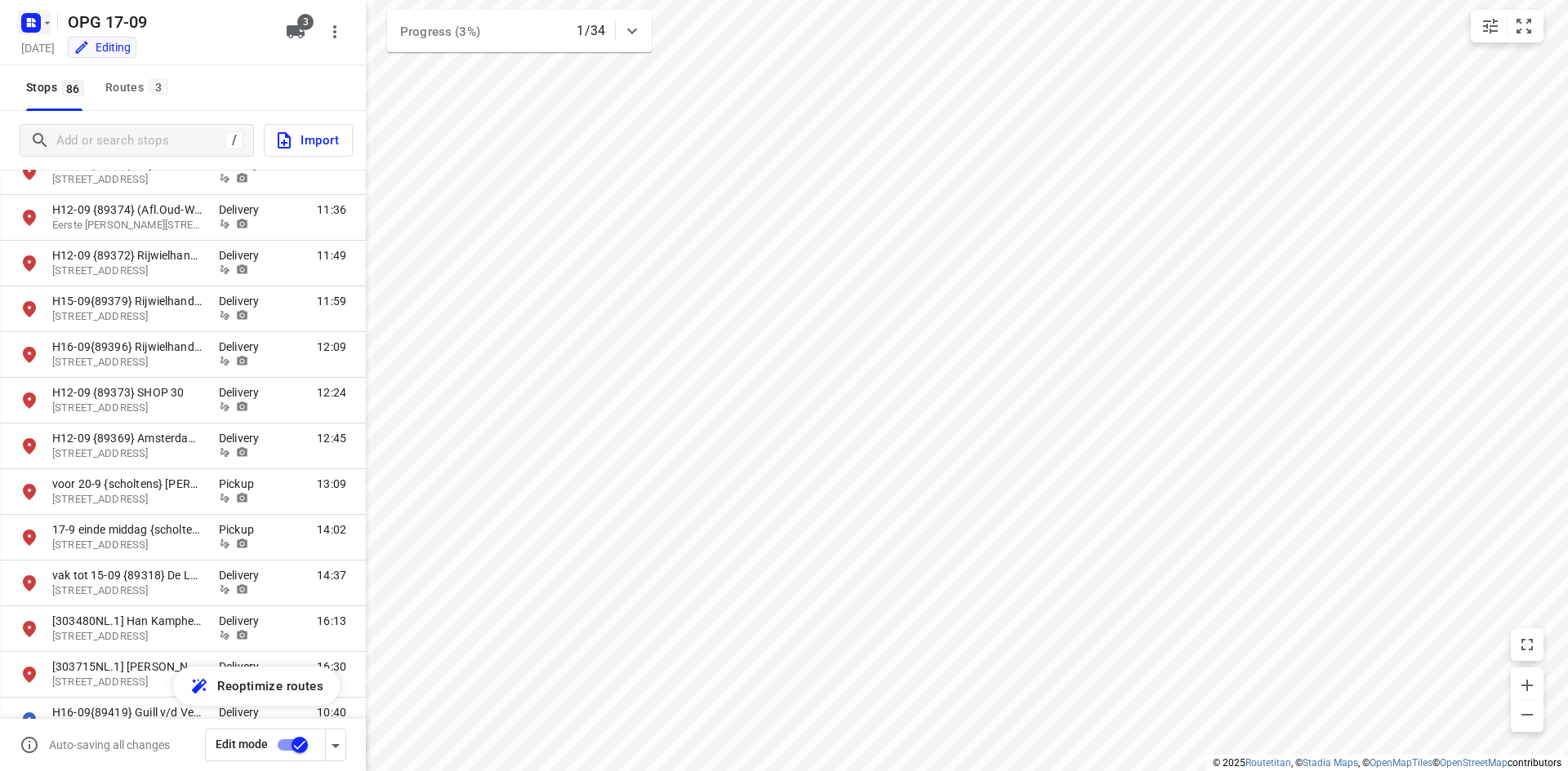
click at [23, 24] on rect "button" at bounding box center [31, 23] width 20 height 20
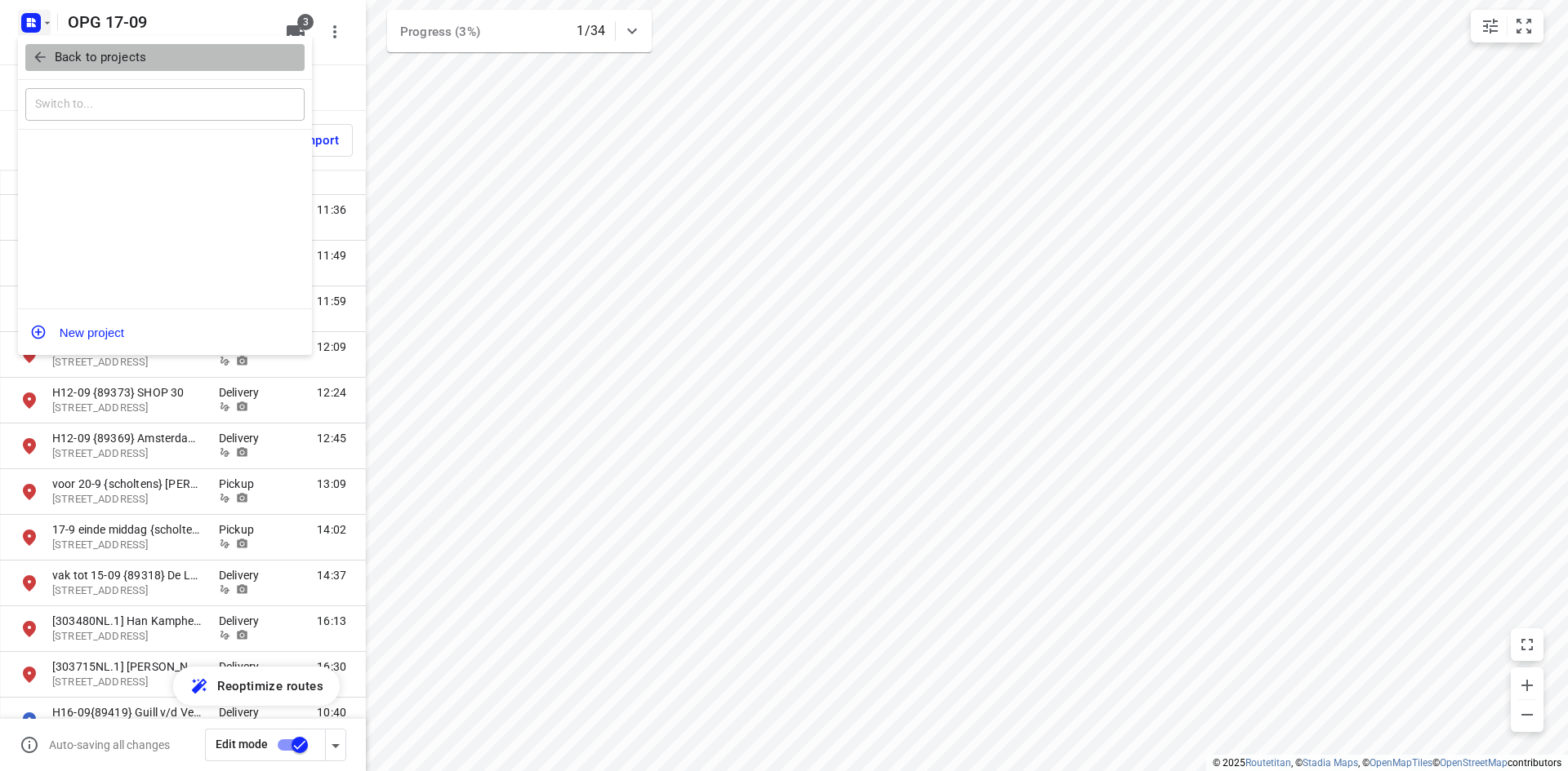
click at [30, 43] on div "Back to projects" at bounding box center [165, 57] width 294 height 44
click at [32, 46] on button "Back to projects" at bounding box center [165, 57] width 280 height 27
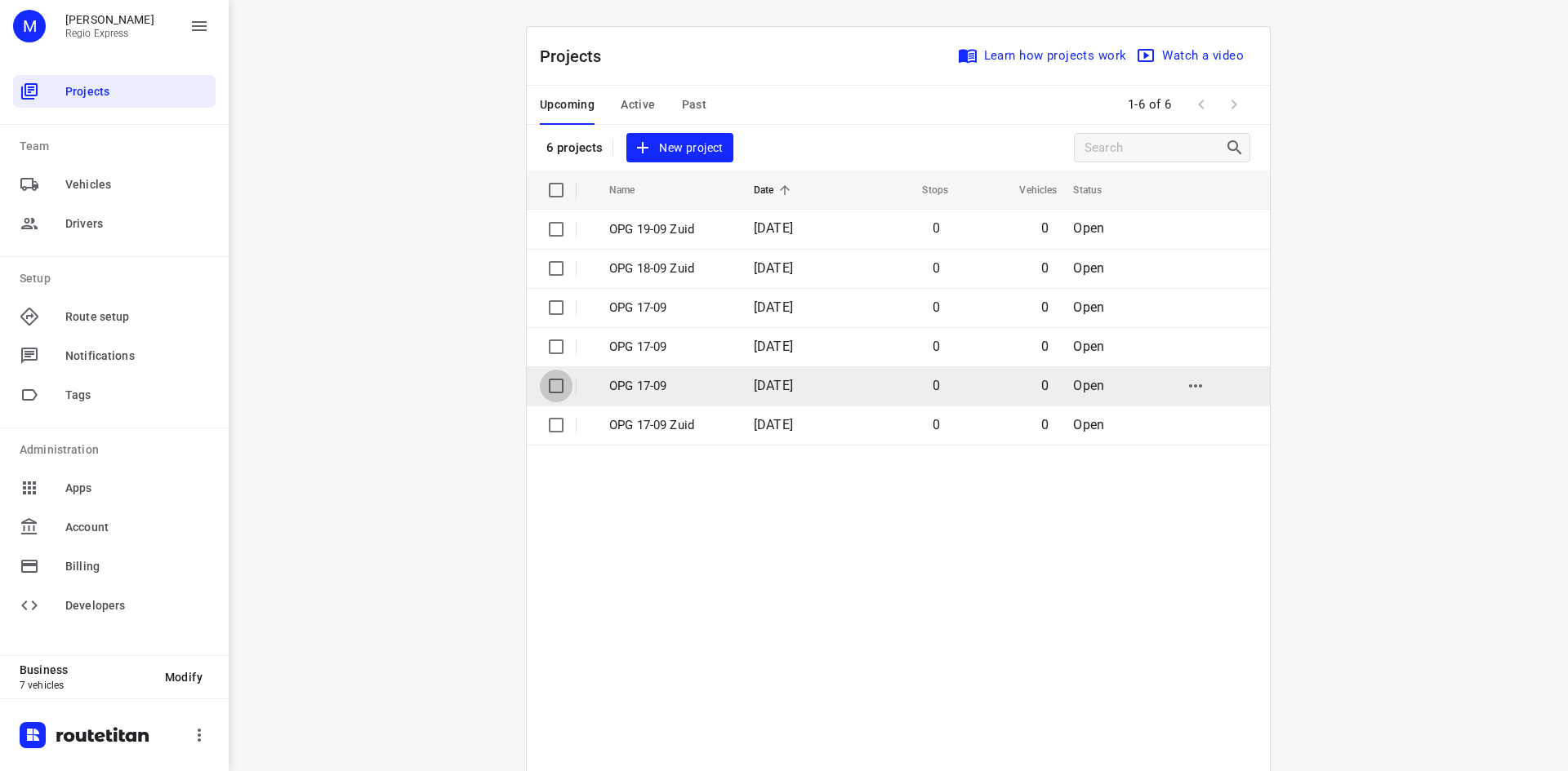
click at [543, 390] on input "checkbox" at bounding box center [556, 386] width 32 height 32
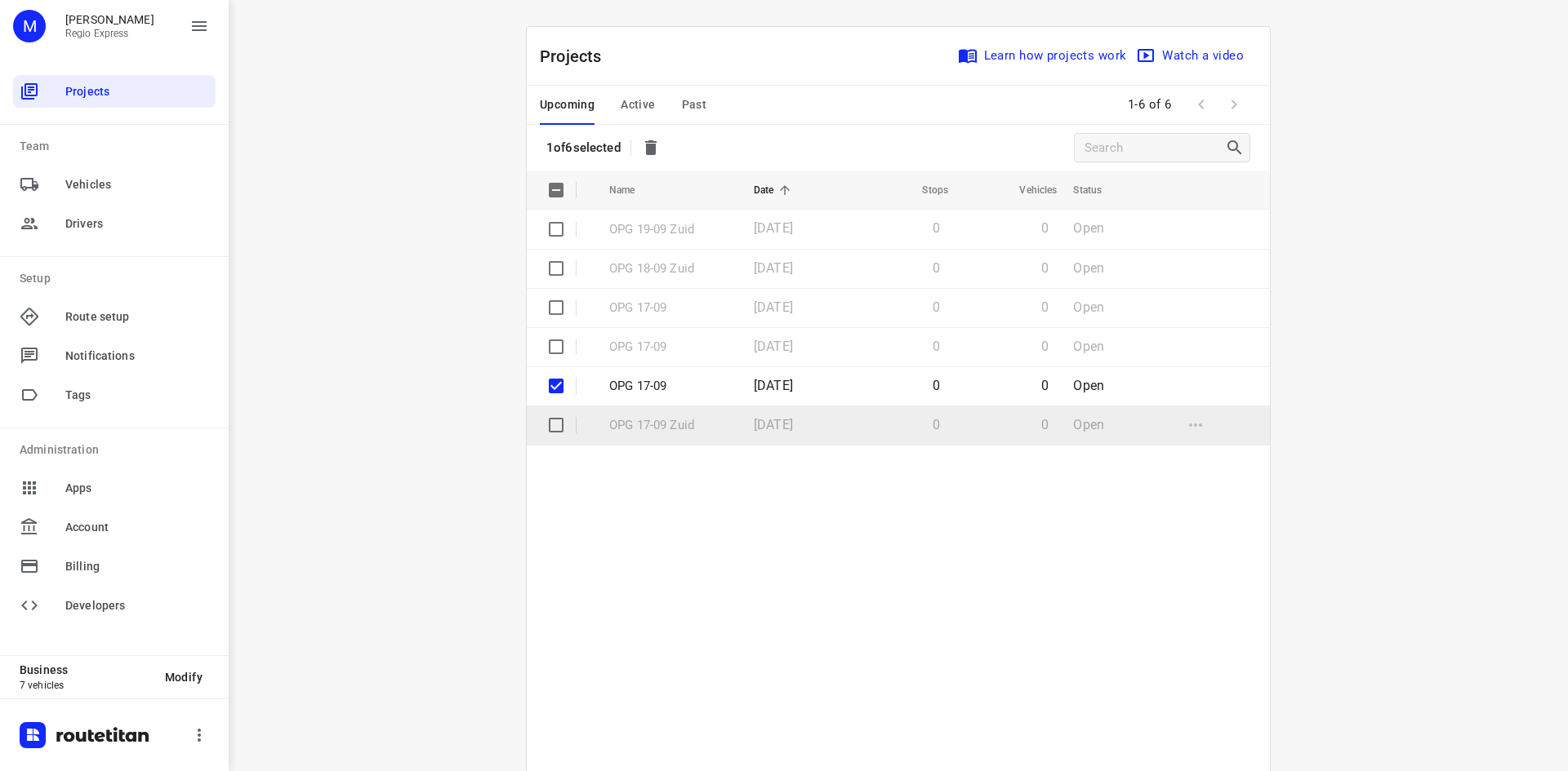
click at [546, 427] on input "checkbox" at bounding box center [556, 425] width 32 height 32
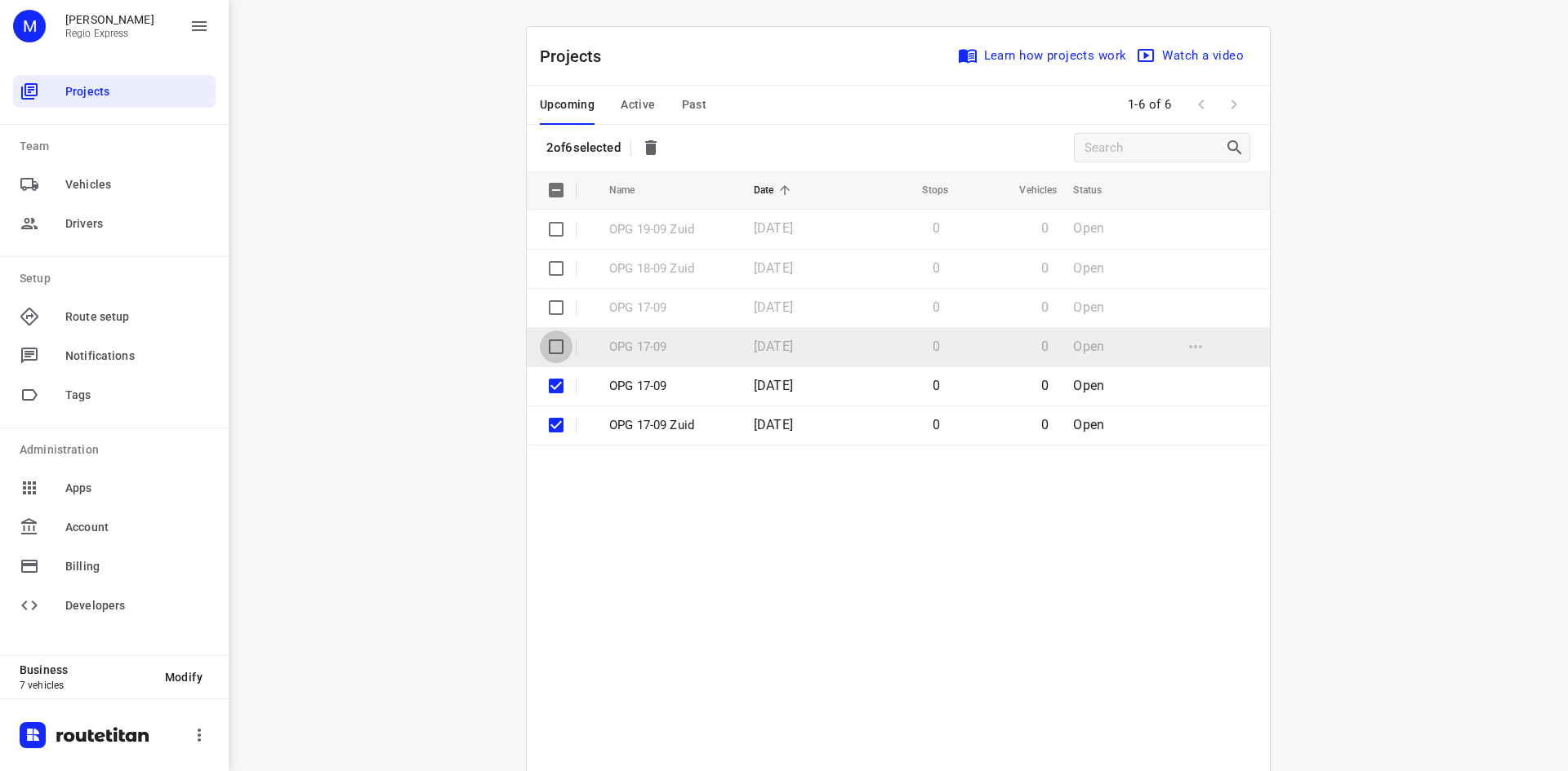
click at [552, 341] on input "checkbox" at bounding box center [556, 347] width 32 height 32
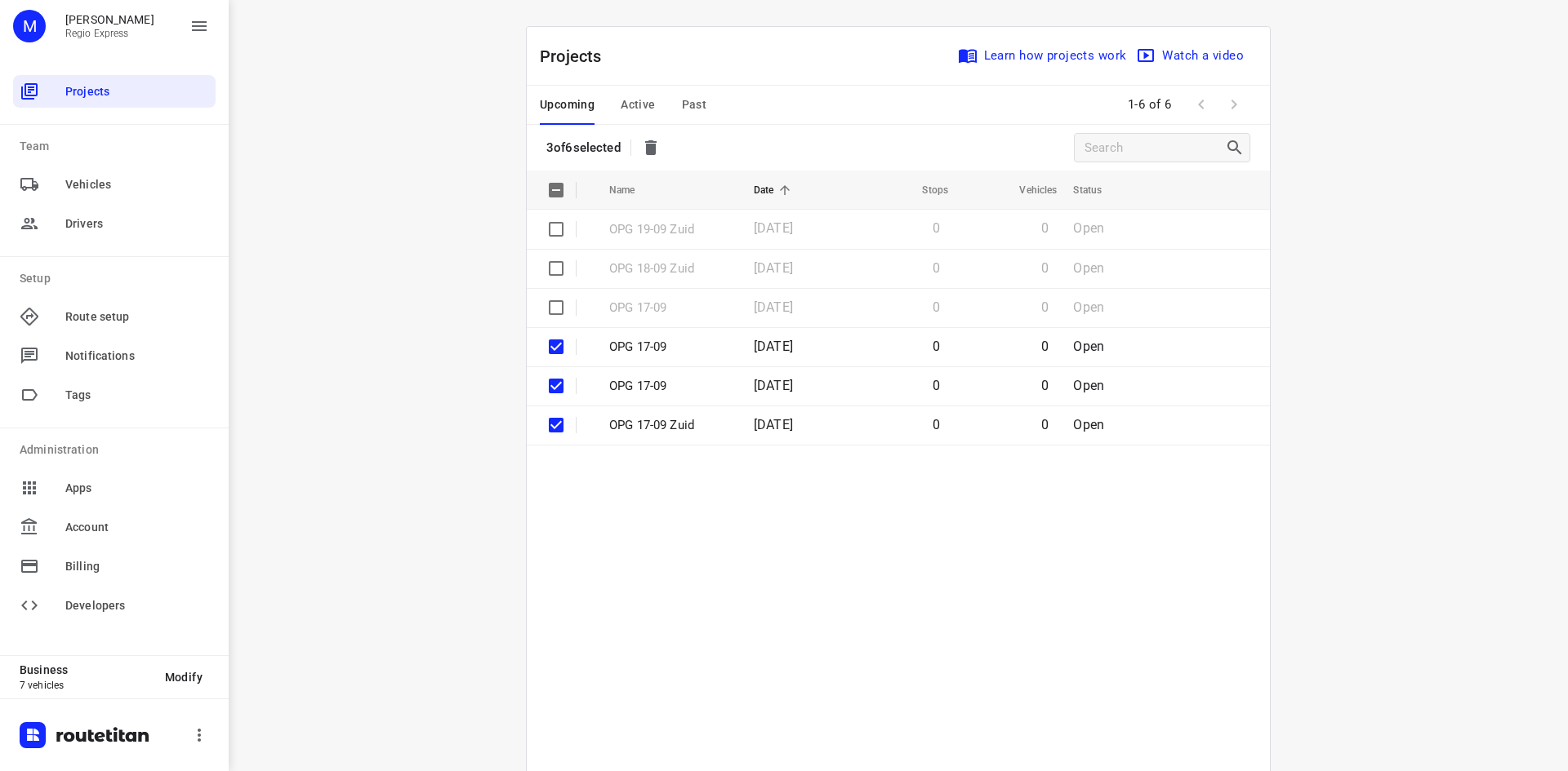
click at [547, 322] on input "checkbox" at bounding box center [556, 307] width 32 height 32
click at [657, 150] on icon "button" at bounding box center [650, 148] width 12 height 14
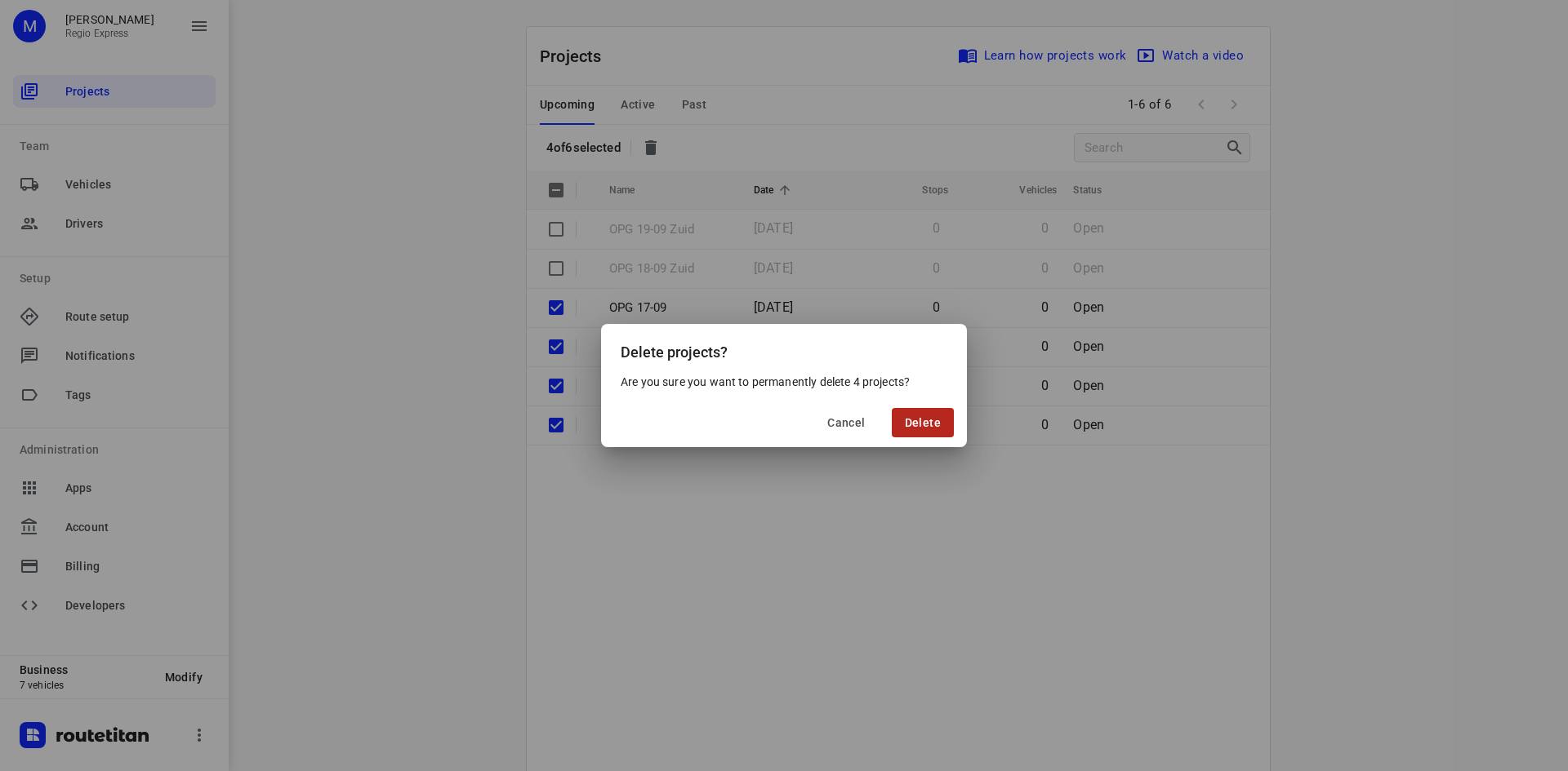
click at [916, 416] on span "Delete" at bounding box center [923, 423] width 36 height 13
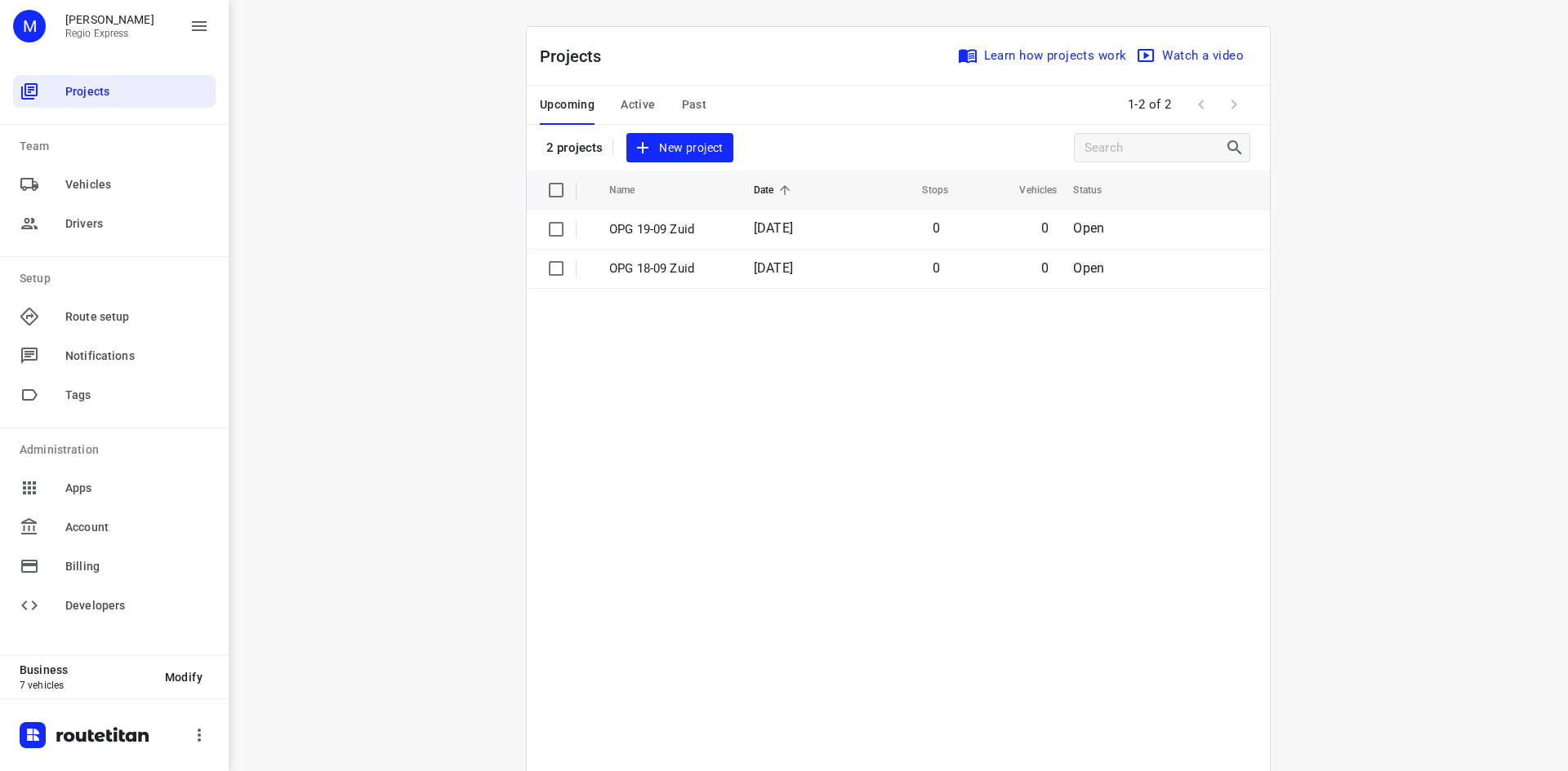
click at [632, 102] on span "Active" at bounding box center [638, 105] width 34 height 21
click at [682, 106] on span "Past" at bounding box center [694, 105] width 25 height 21
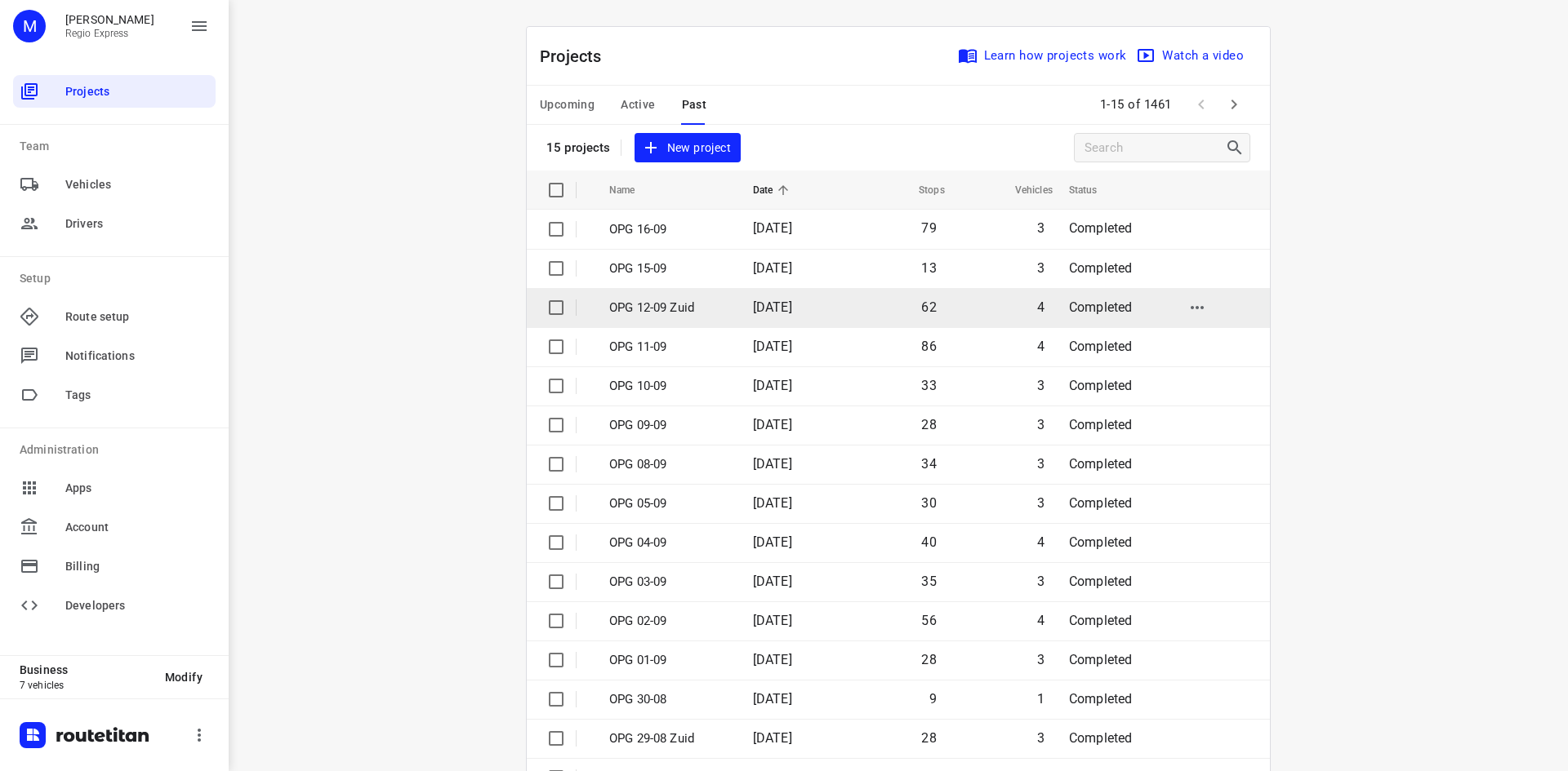
click at [700, 295] on td "OPG 12-09 Zuid" at bounding box center [667, 308] width 147 height 39
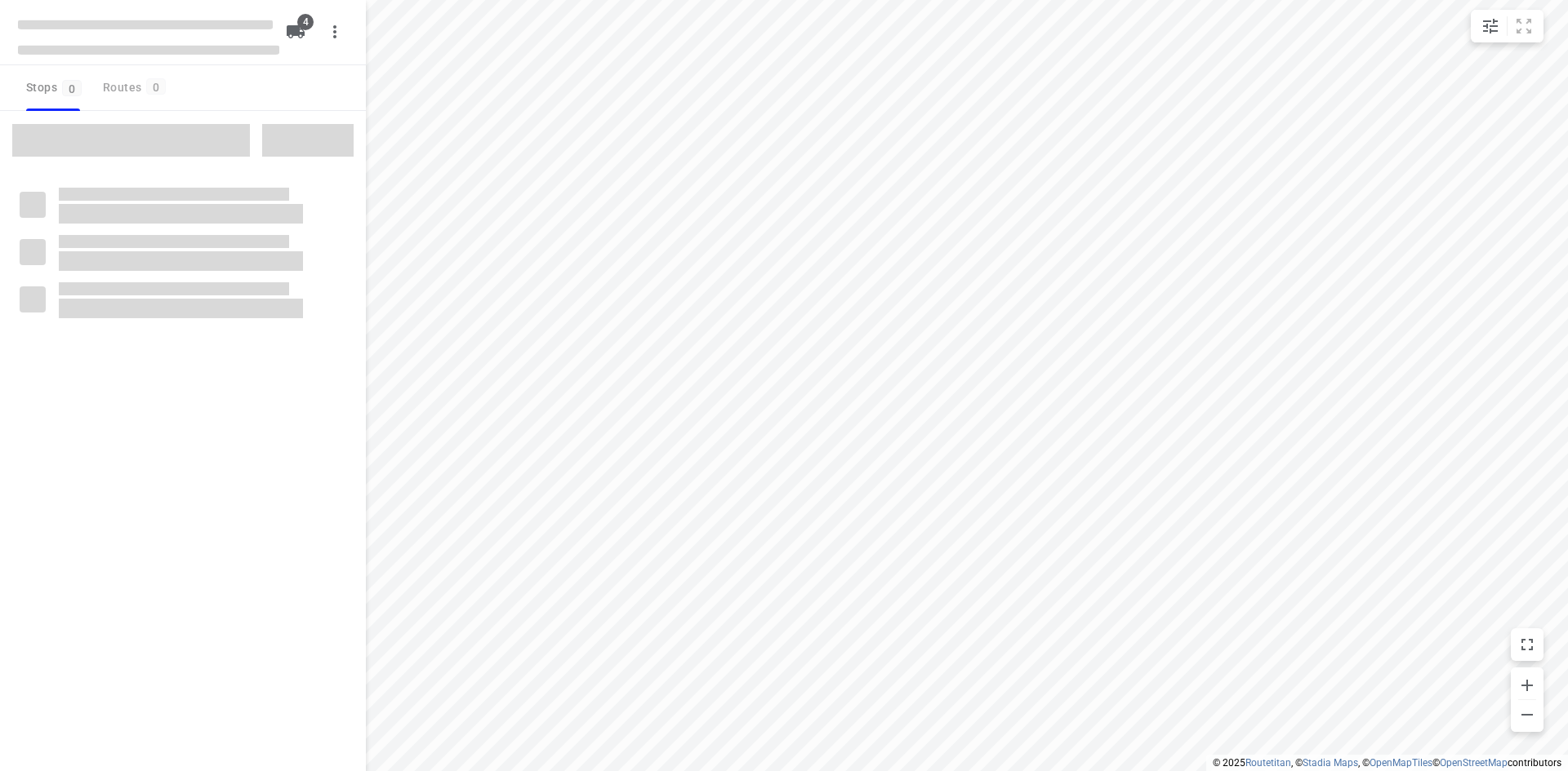
type input "distance"
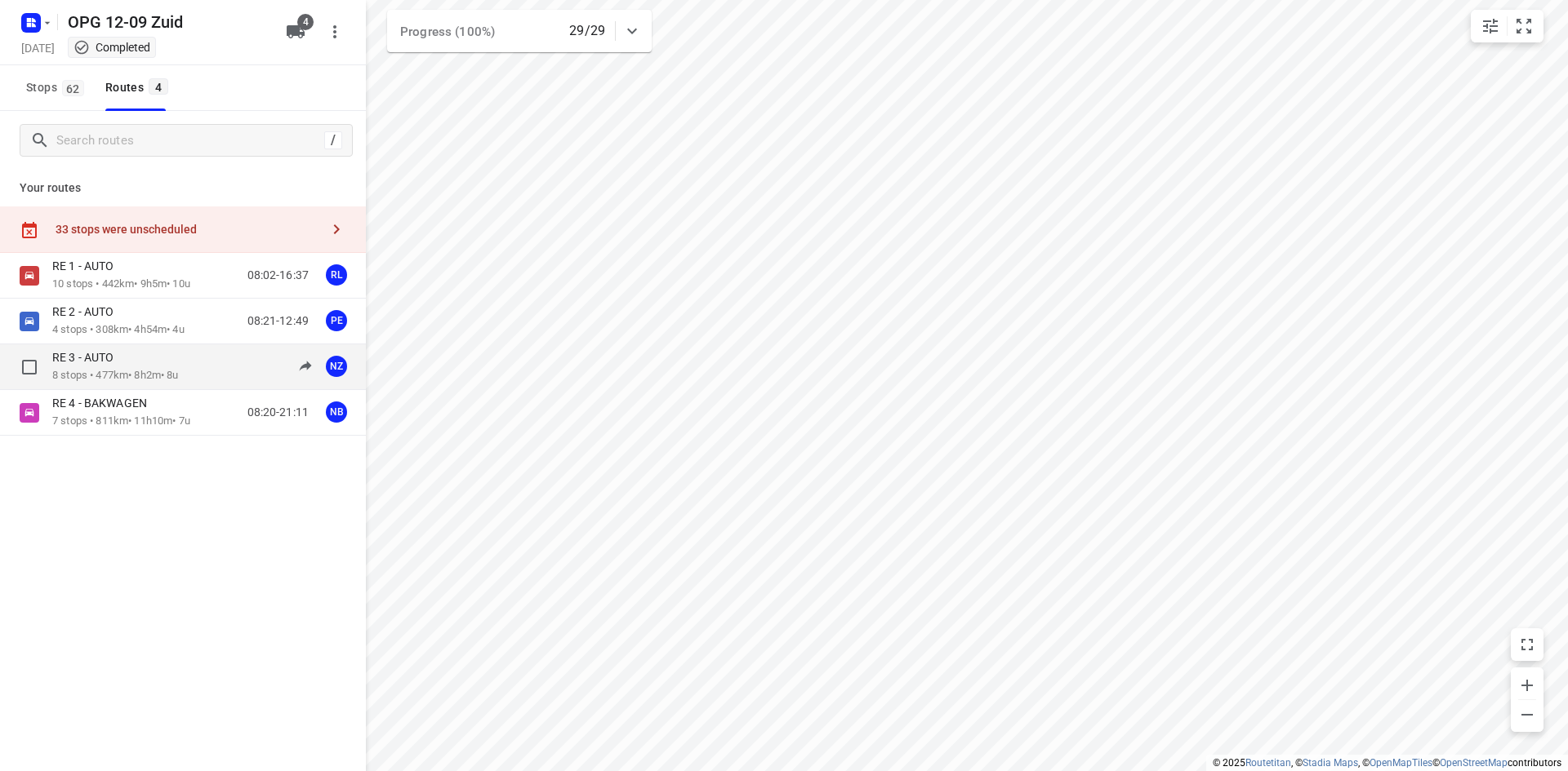
click at [102, 373] on p "8 stops • 477km • 8h2m • 8u" at bounding box center [115, 375] width 126 height 15
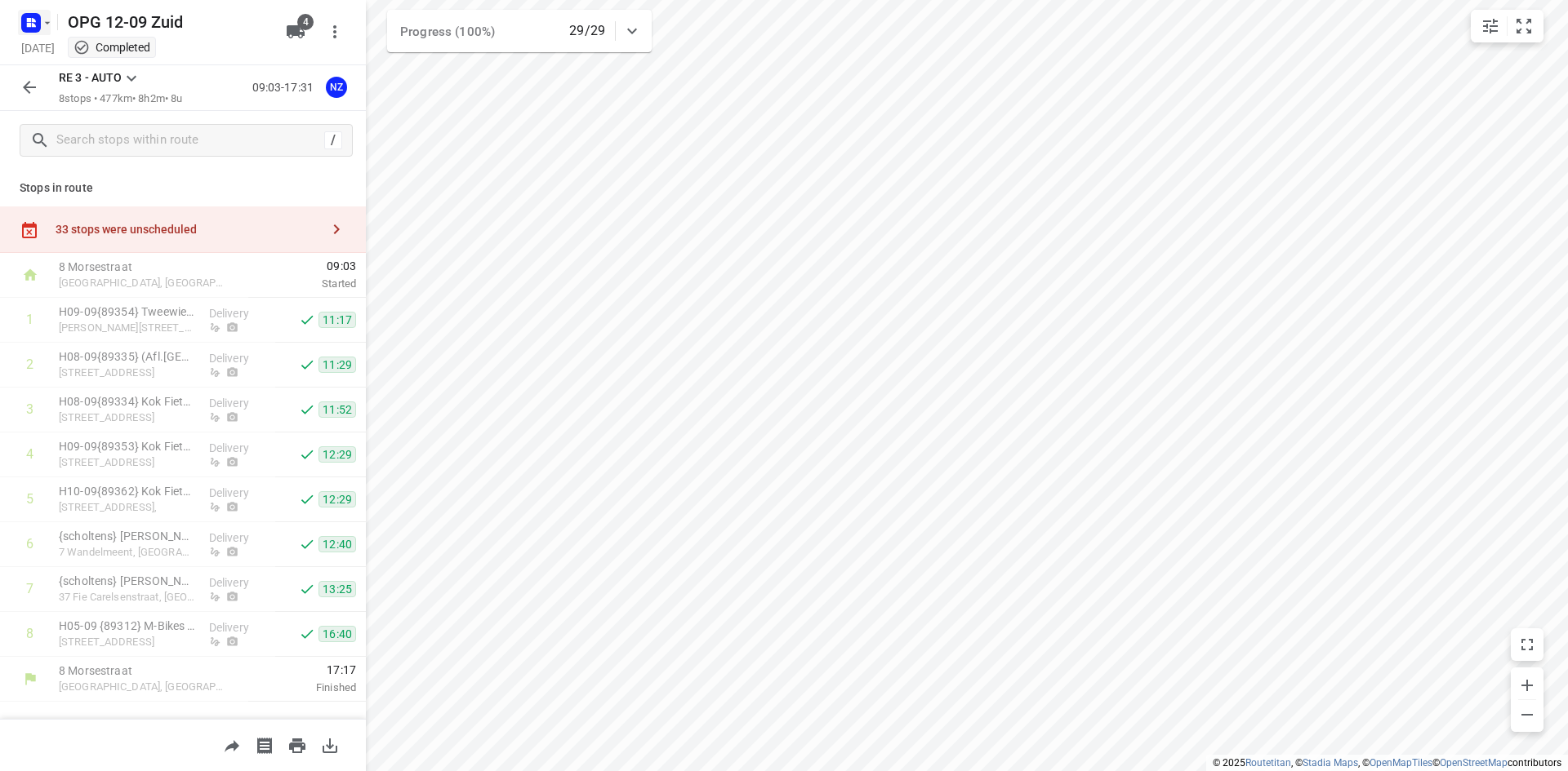
click at [36, 21] on rect "button" at bounding box center [31, 23] width 20 height 20
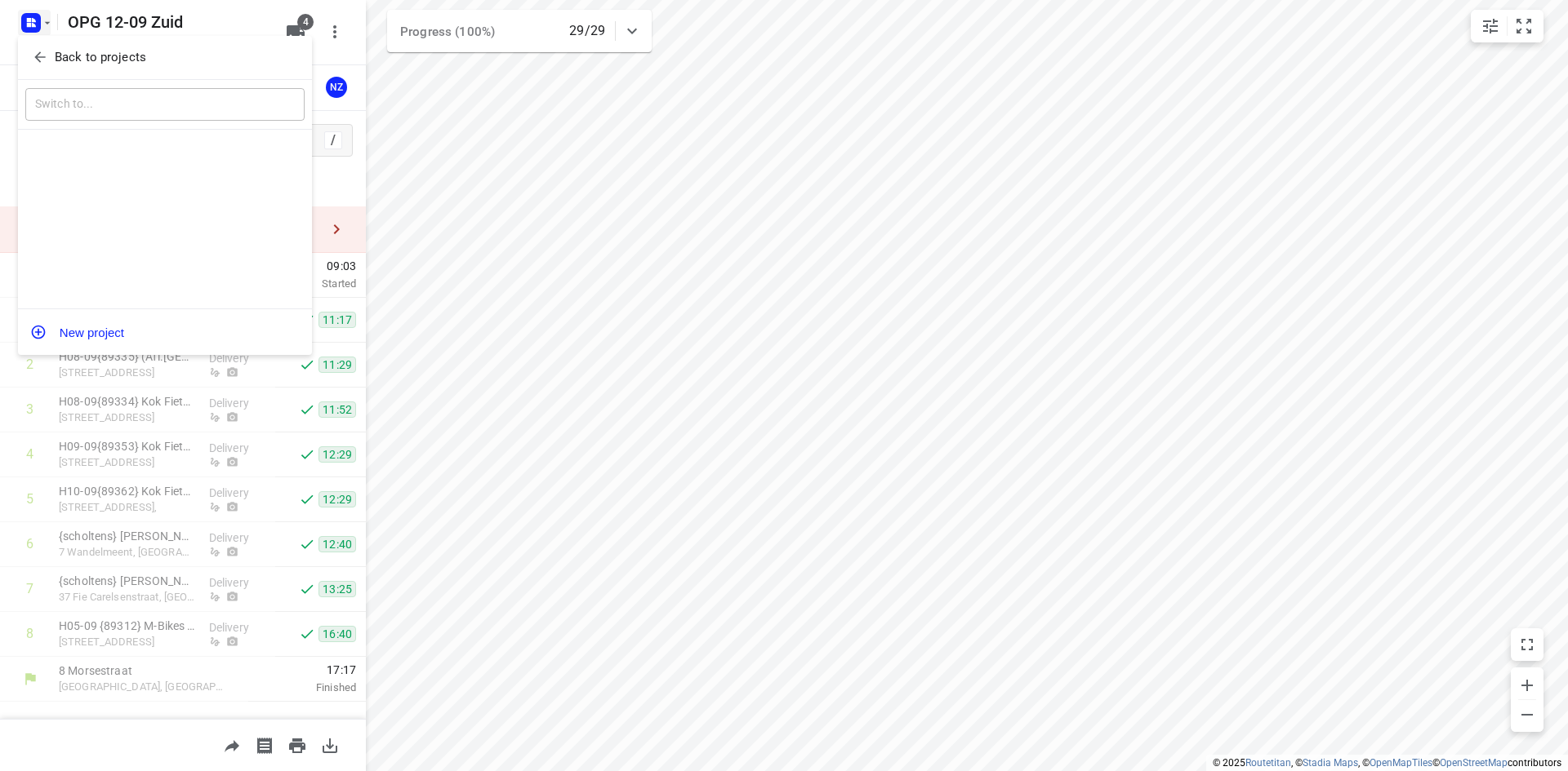
click at [41, 49] on icon "button" at bounding box center [40, 57] width 16 height 16
